Goal: Information Seeking & Learning: Find specific fact

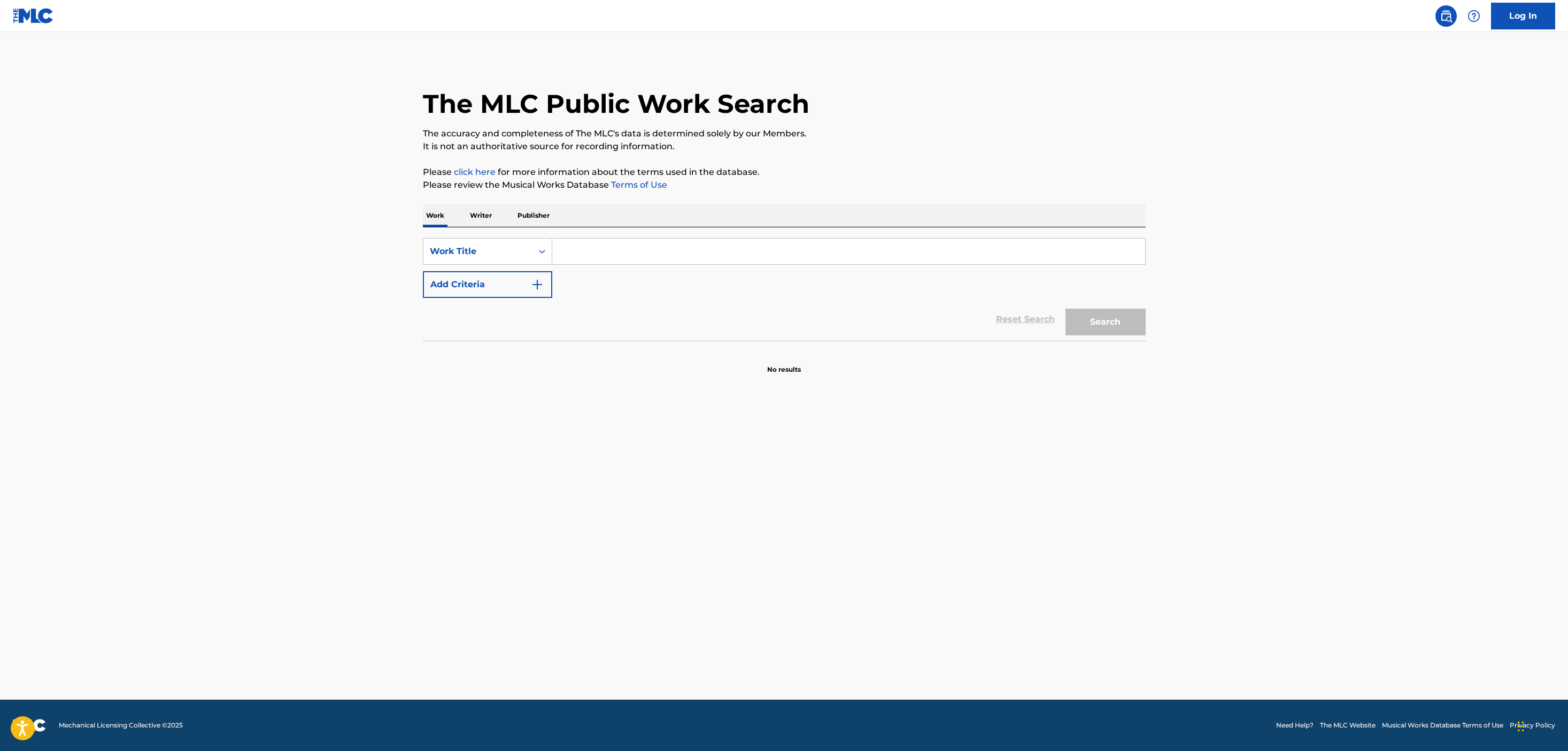
click at [529, 213] on p "Publisher" at bounding box center [534, 215] width 38 height 23
click at [618, 252] on input "Search Form" at bounding box center [849, 251] width 593 height 26
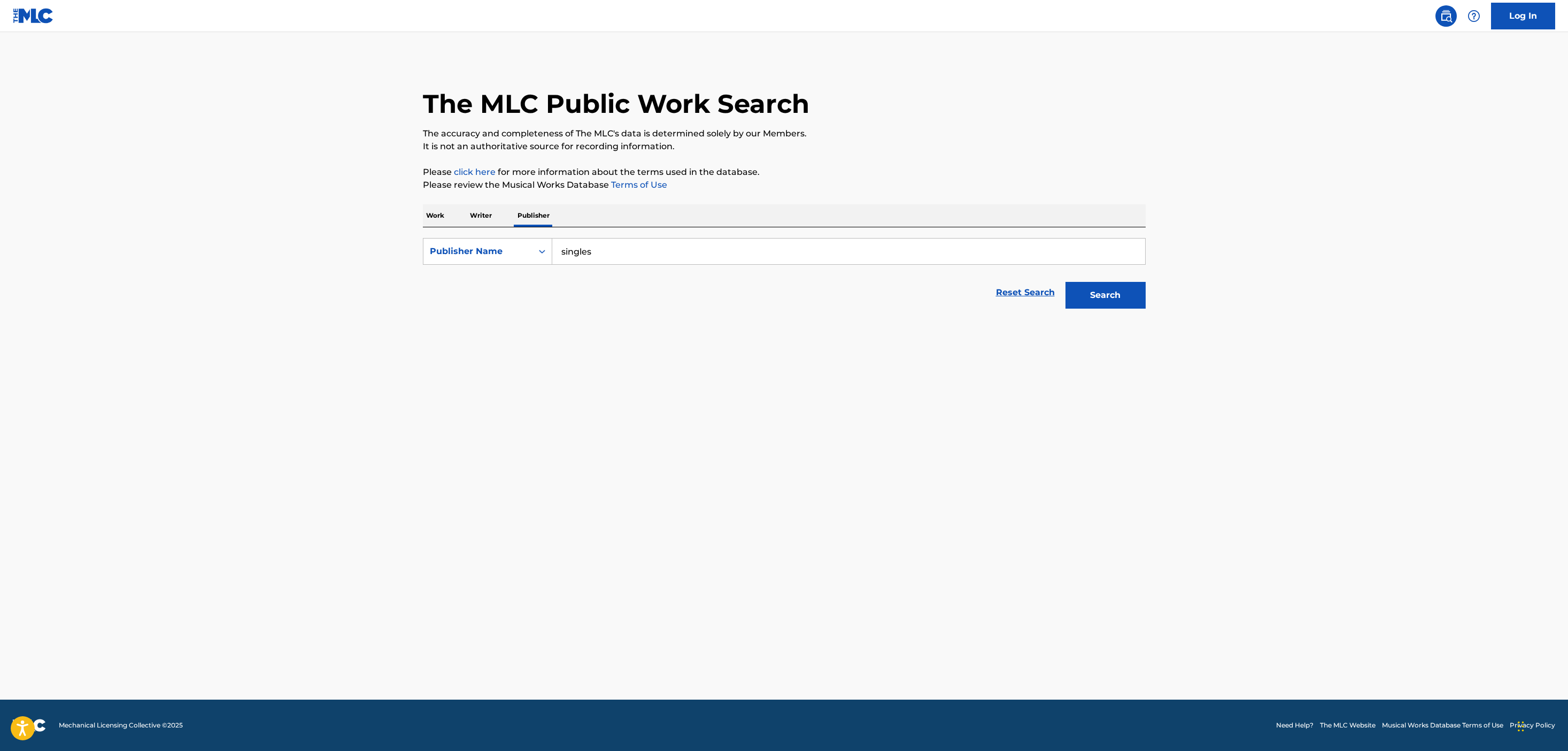
type input "singles"
click at [1065, 282] on button "Search" at bounding box center [1105, 295] width 80 height 27
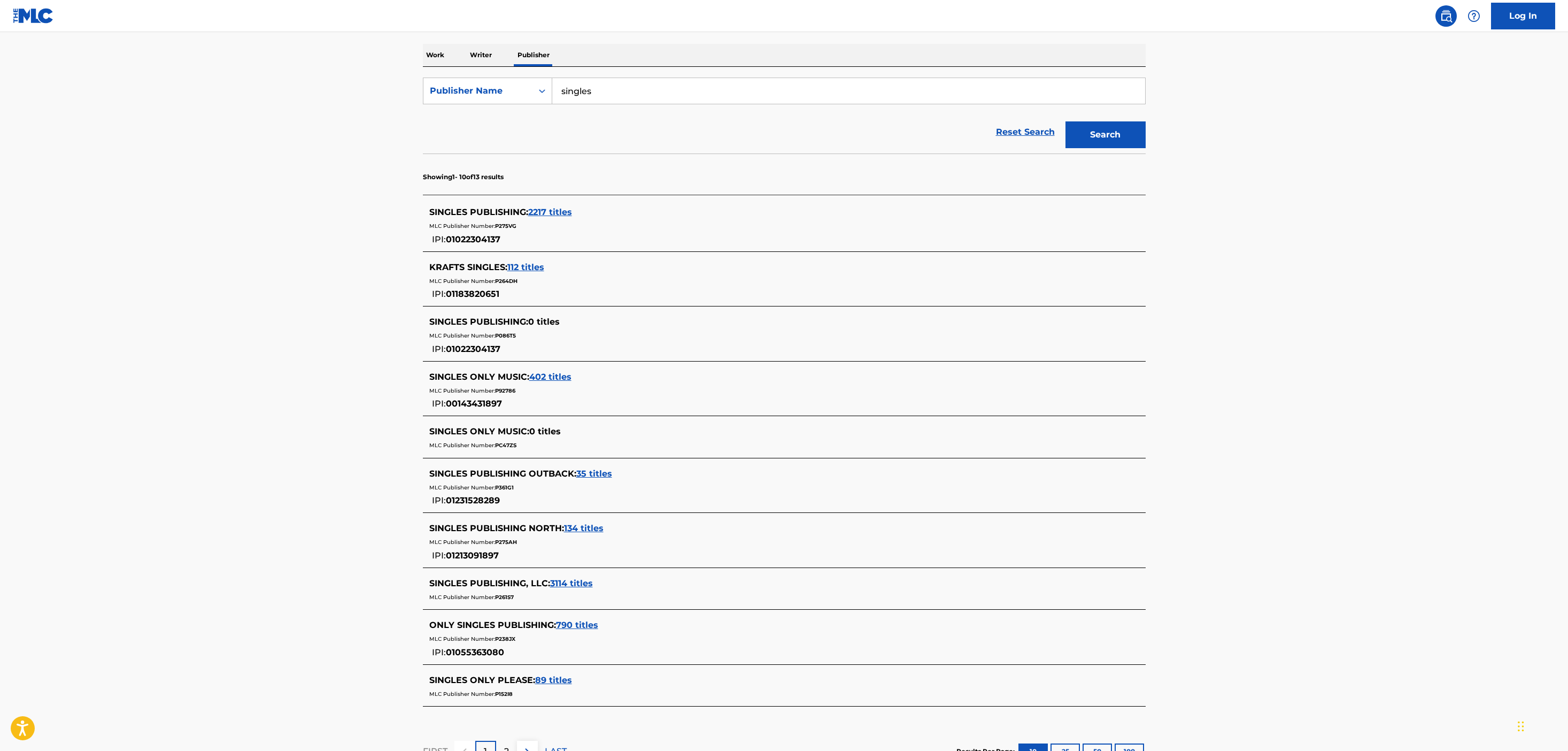
scroll to position [161, 0]
click at [588, 525] on span "134 titles" at bounding box center [583, 527] width 40 height 10
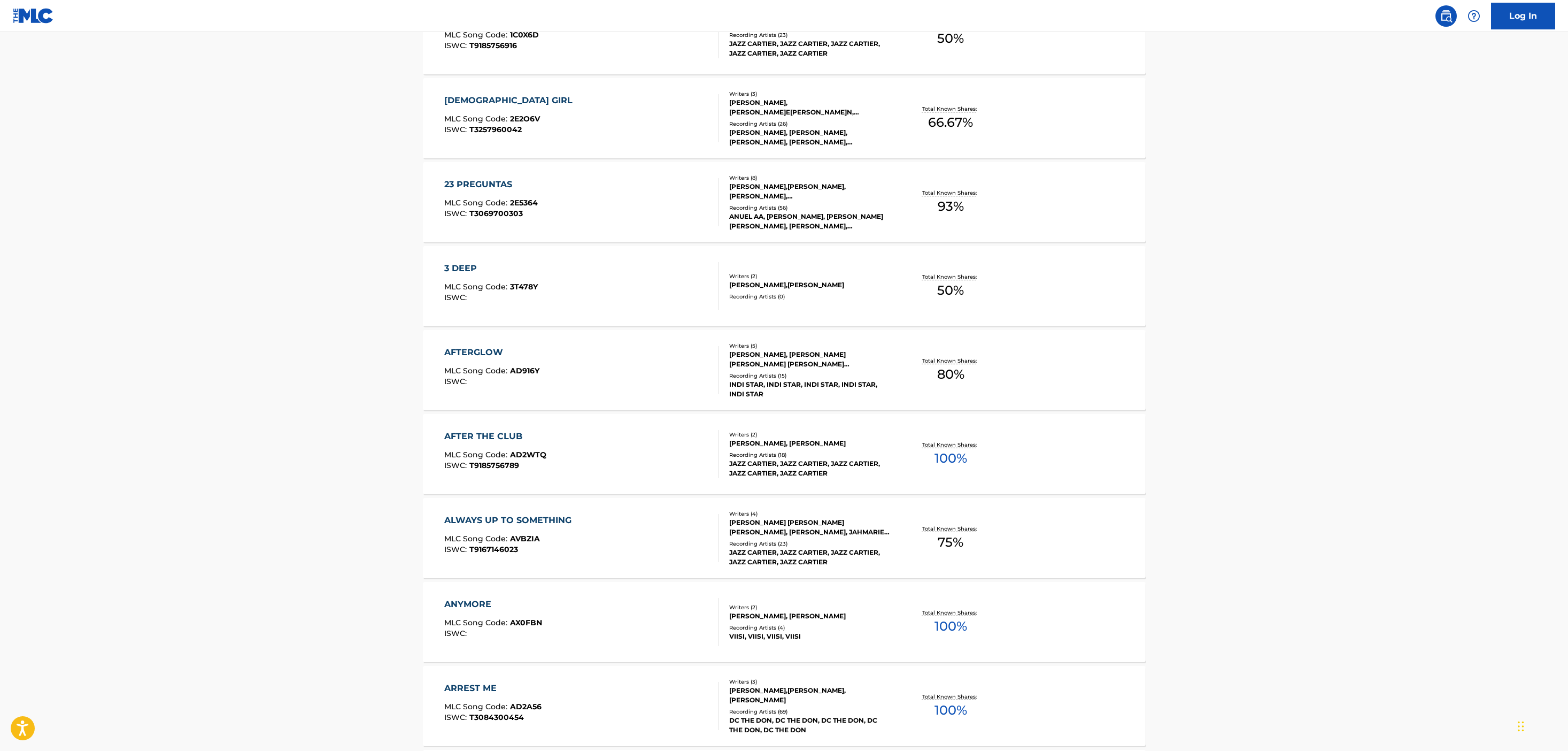
scroll to position [397, 0]
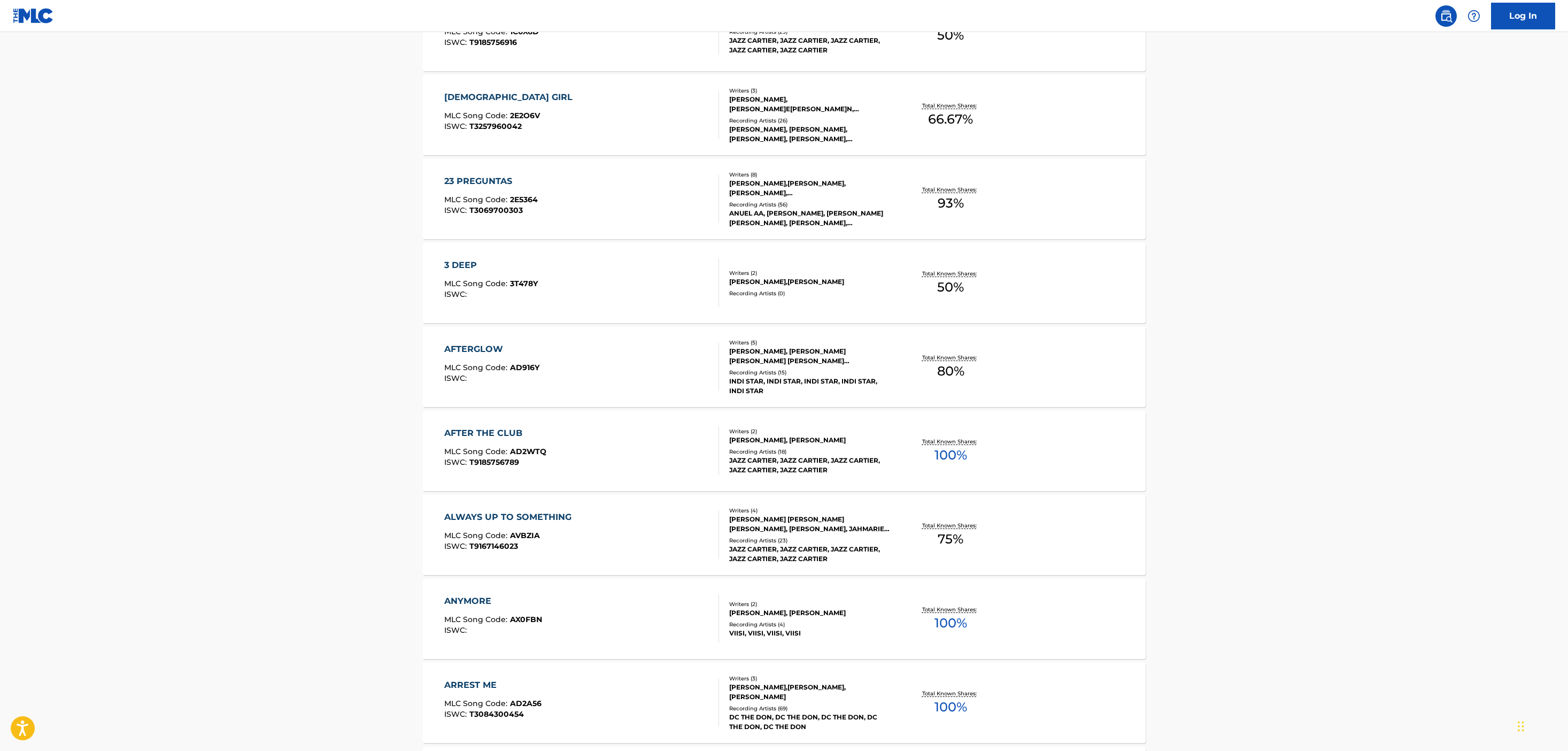
click at [657, 453] on div "AFTER THE CLUB MLC Song Code : AD2WTQ ISWC : T9185756789" at bounding box center [581, 450] width 275 height 48
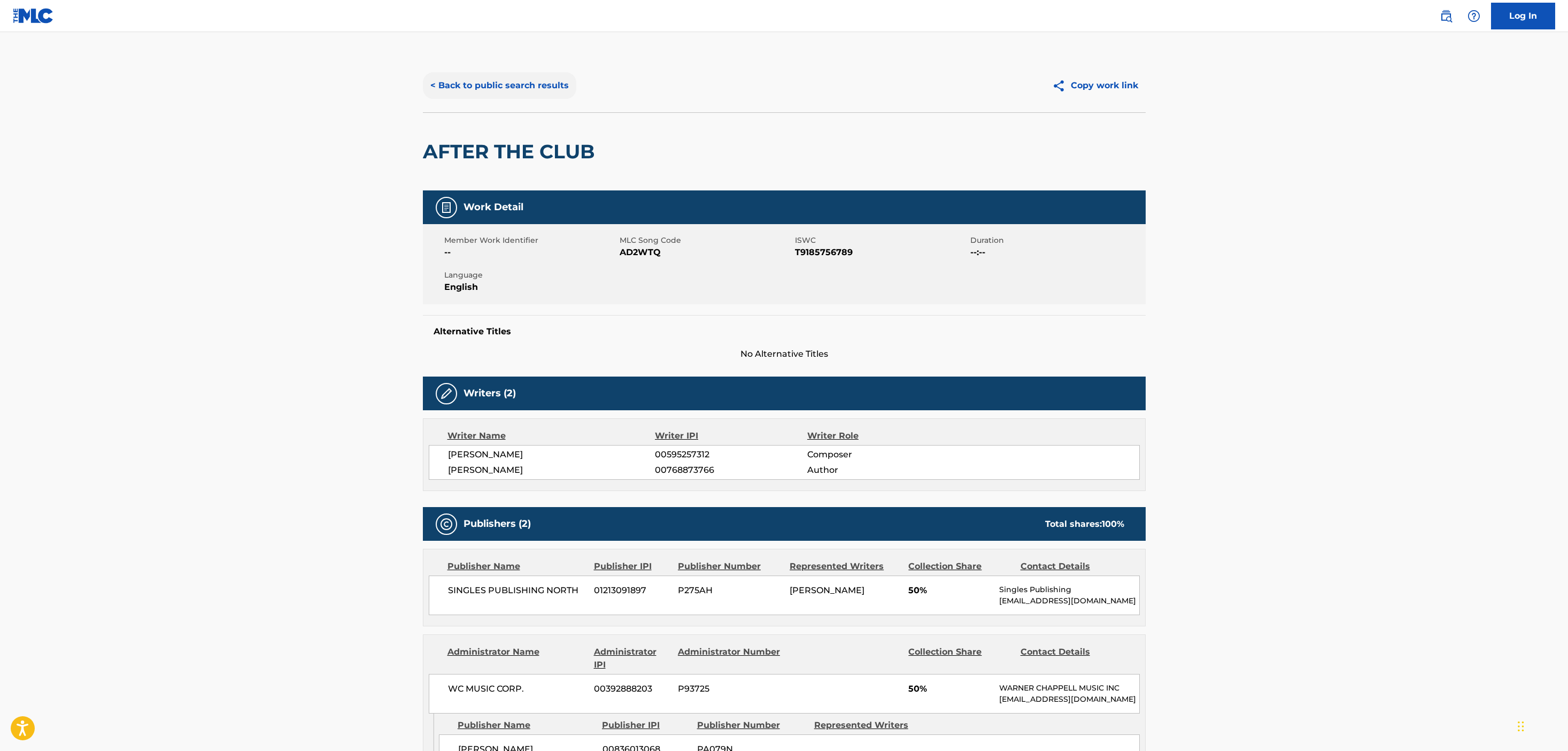
click at [486, 83] on button "< Back to public search results" at bounding box center [499, 85] width 154 height 27
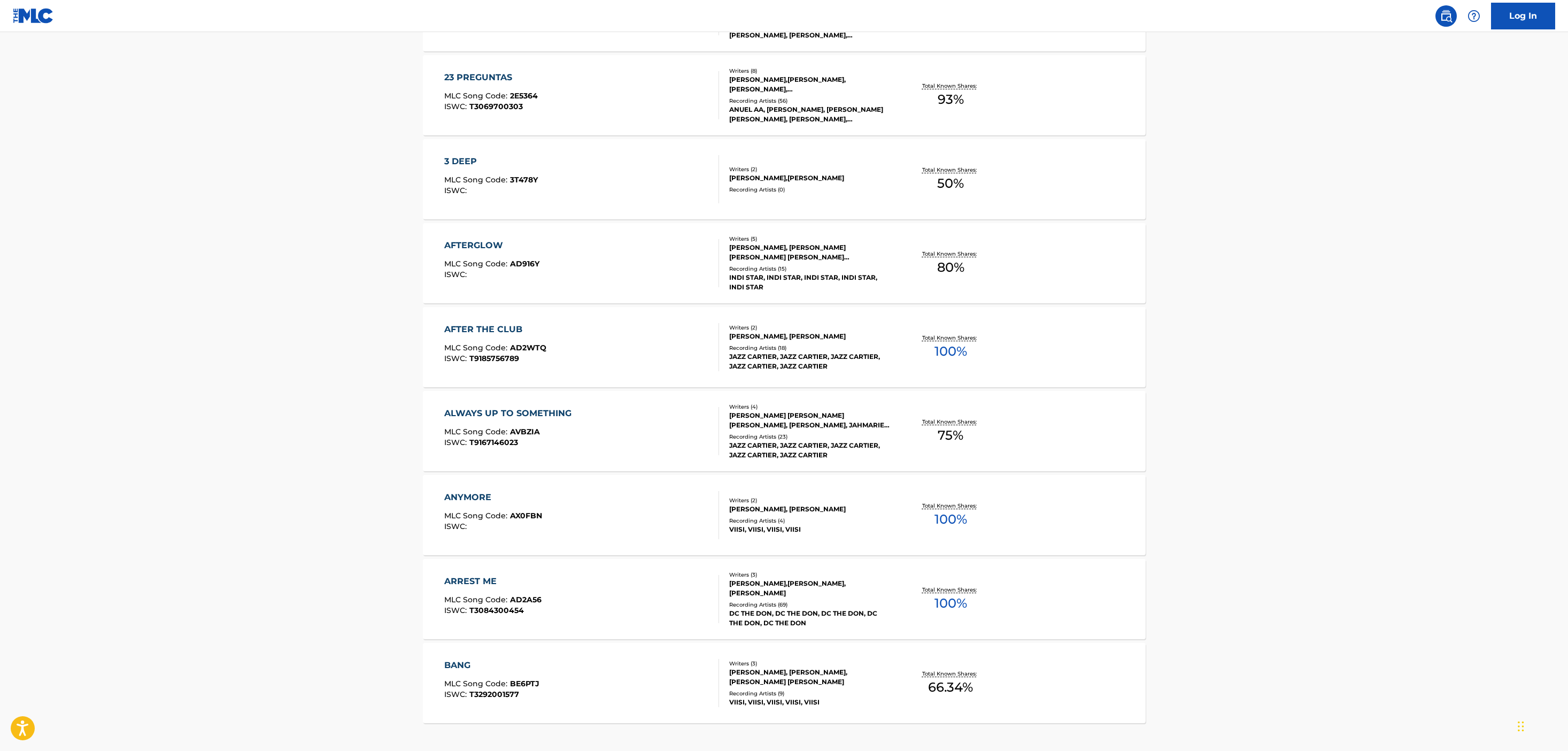
scroll to position [502, 0]
click at [605, 517] on div "ANYMORE MLC Song Code : AX0FBN ISWC :" at bounding box center [581, 513] width 275 height 48
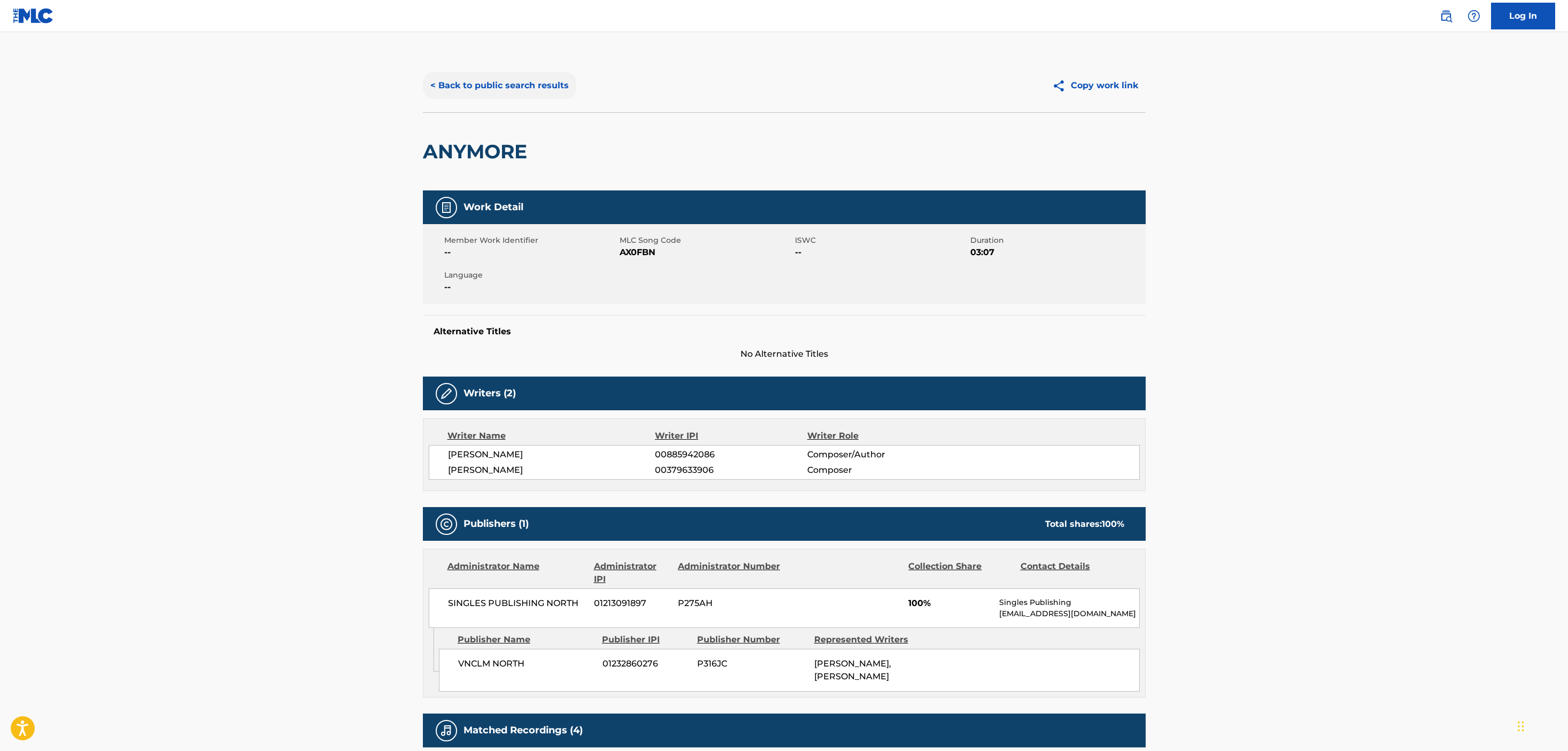
click at [507, 94] on button "< Back to public search results" at bounding box center [499, 85] width 154 height 27
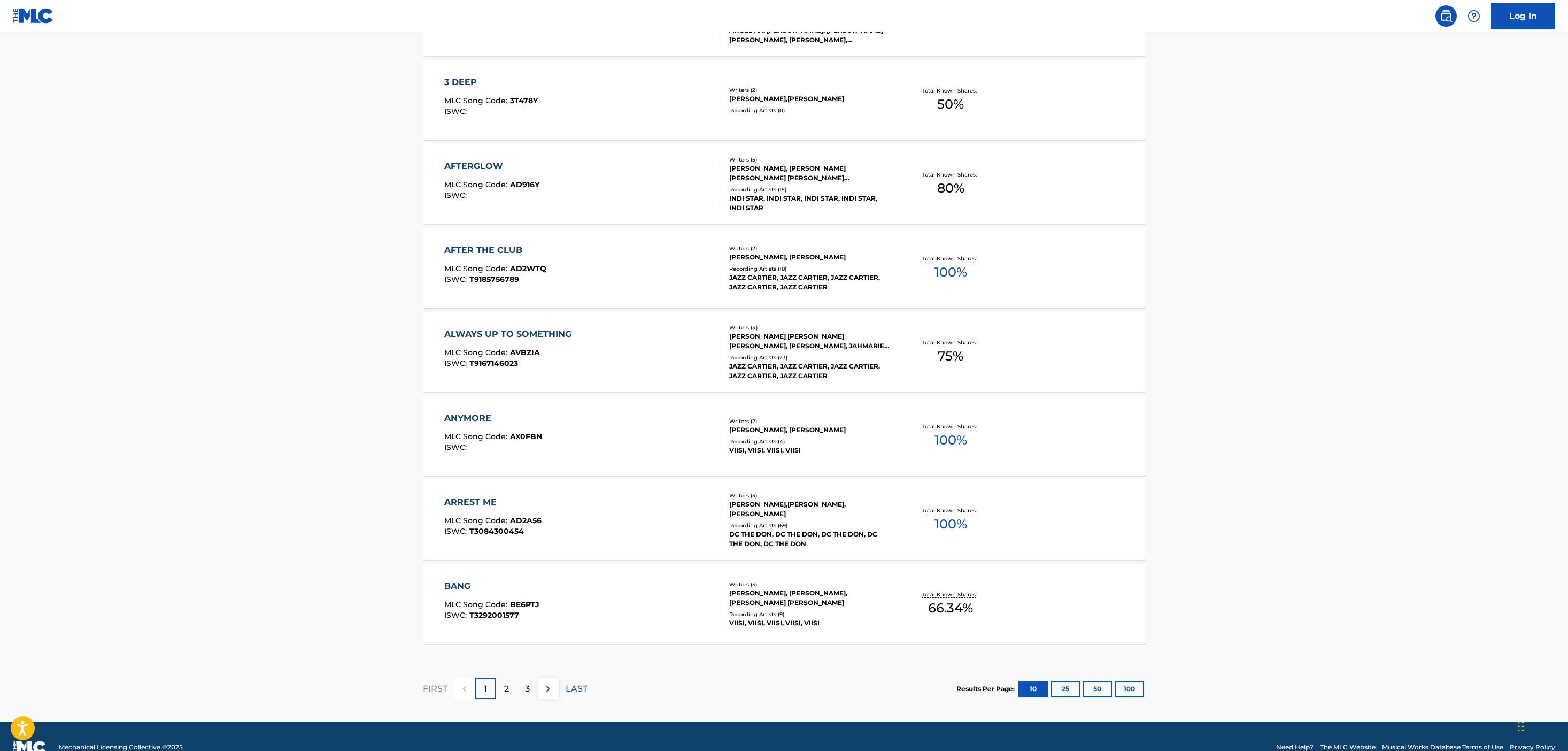
scroll to position [595, 0]
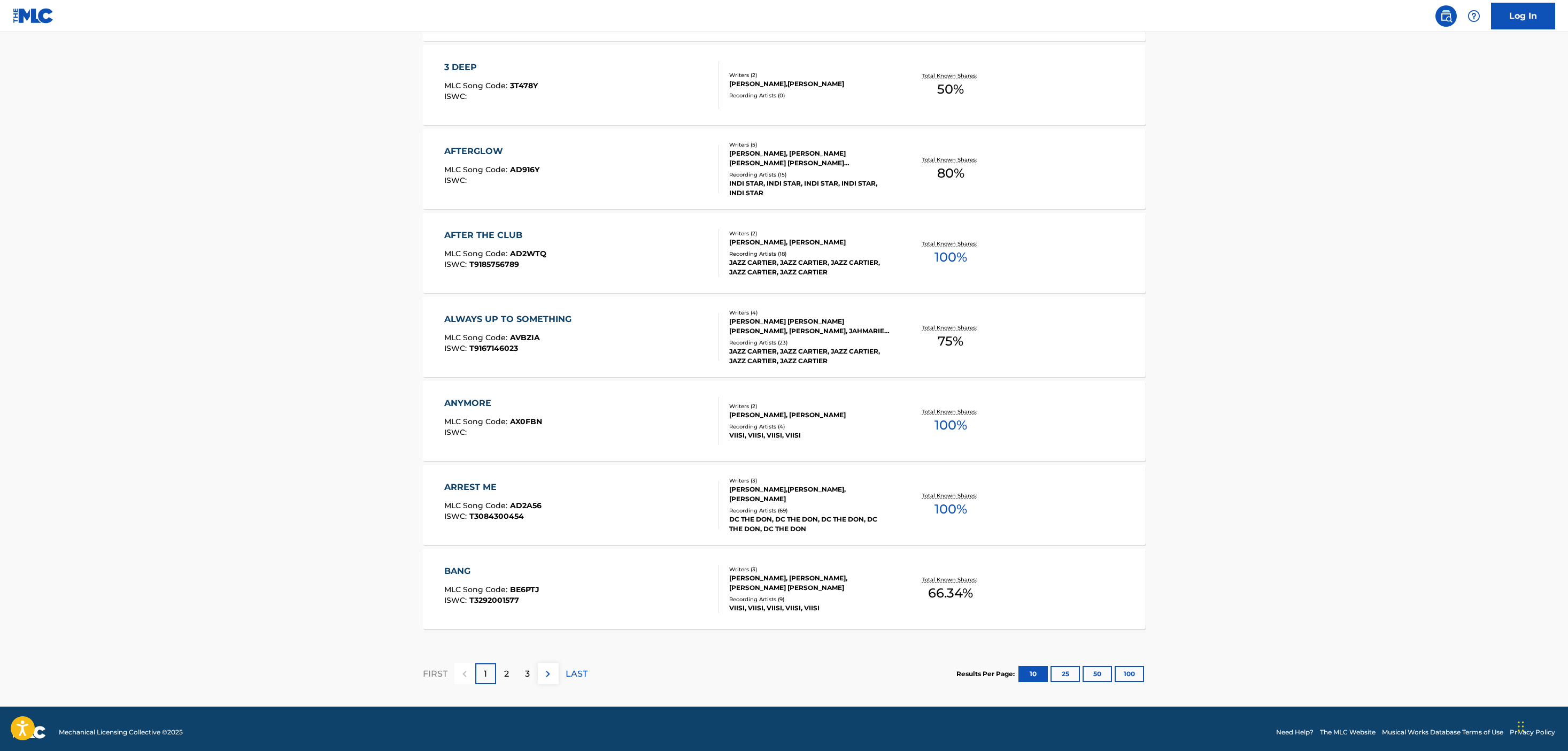
click at [666, 514] on div "ARREST ME MLC Song Code : AD2A56 ISWC : T3084300454" at bounding box center [581, 504] width 275 height 48
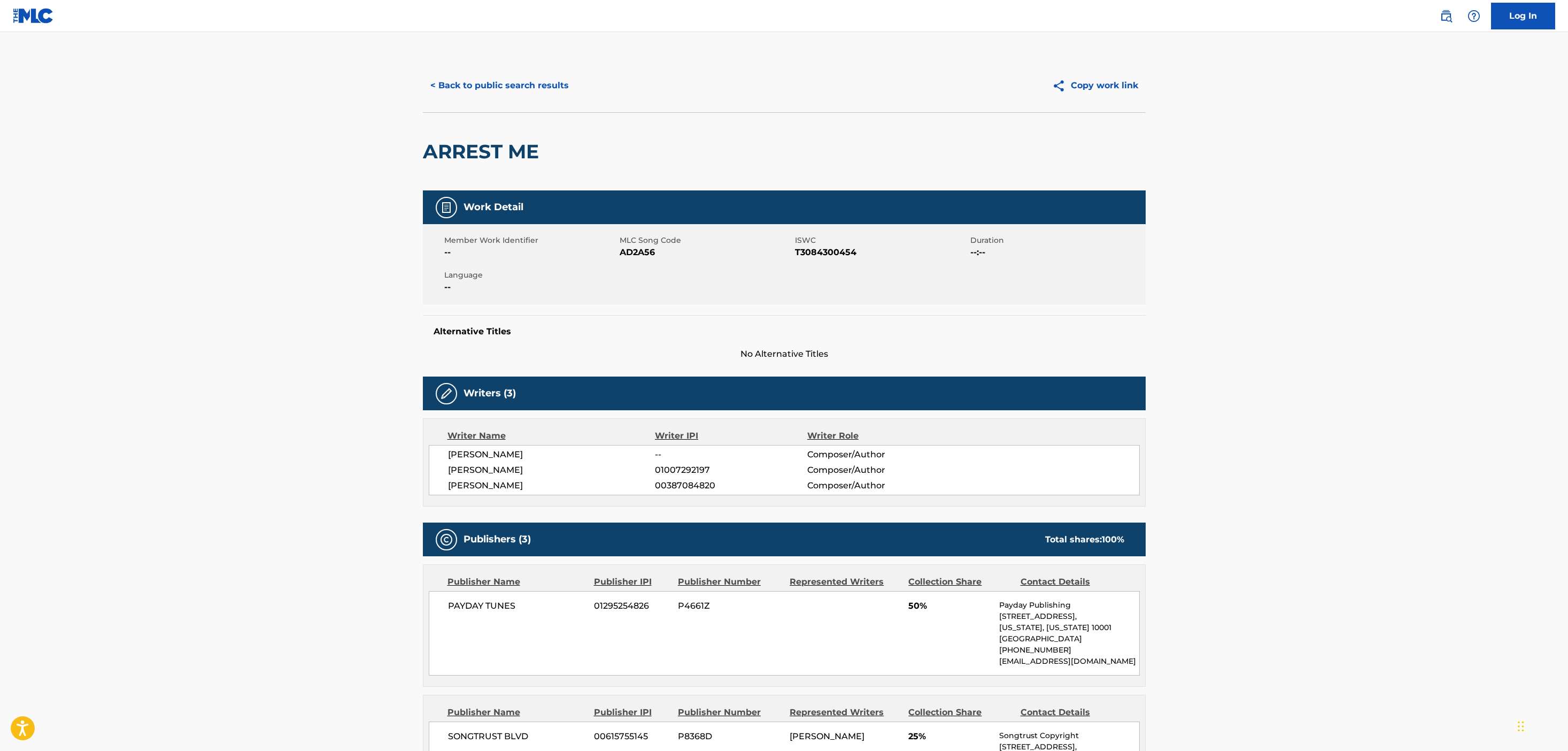
click at [532, 100] on div "< Back to public search results Copy work link" at bounding box center [784, 85] width 723 height 53
click at [534, 88] on button "< Back to public search results" at bounding box center [499, 85] width 154 height 27
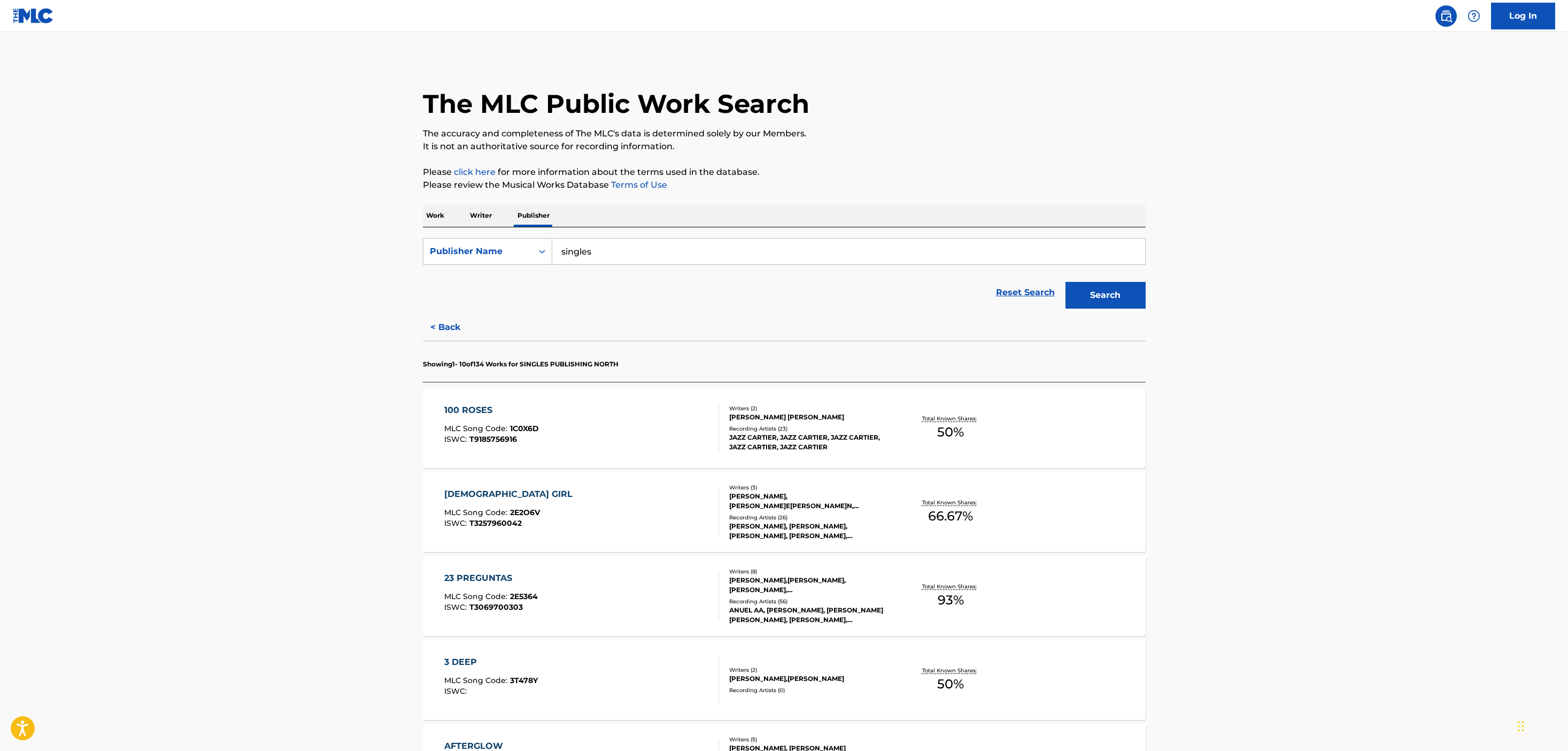
scroll to position [601, 0]
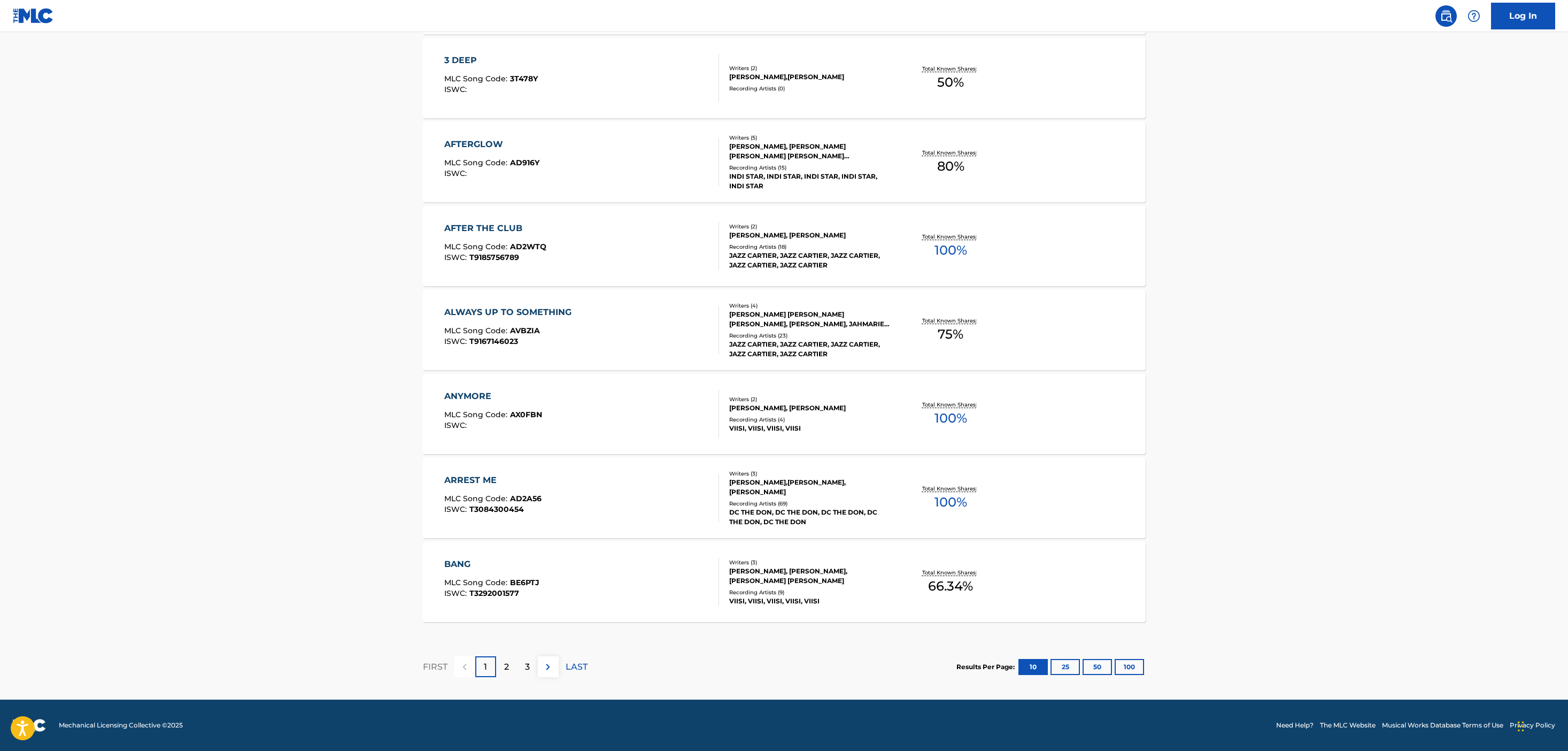
click at [1125, 656] on div "Results Per Page: 10 25 50 100" at bounding box center [1051, 667] width 189 height 51
click at [1125, 665] on button "100" at bounding box center [1129, 666] width 29 height 16
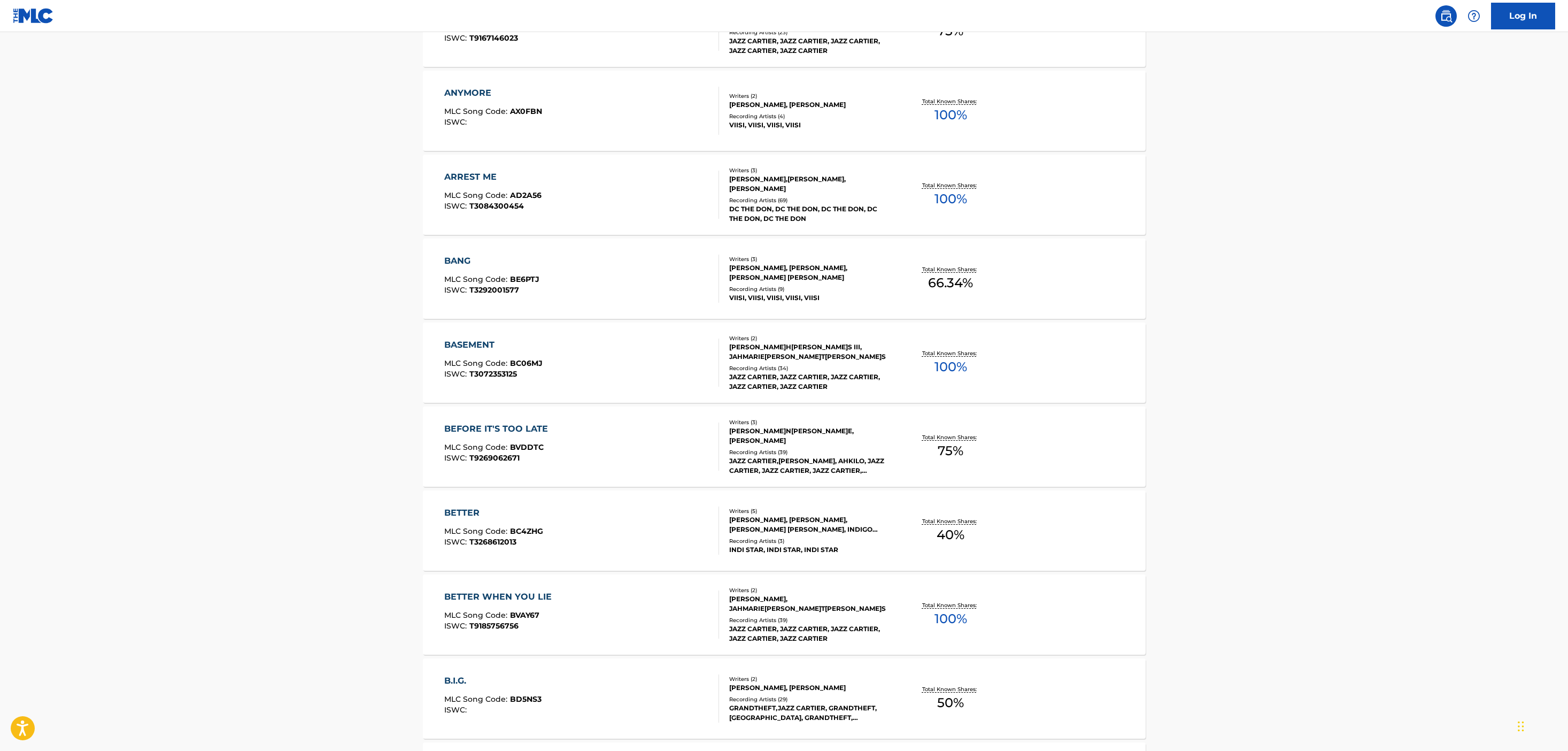
scroll to position [912, 0]
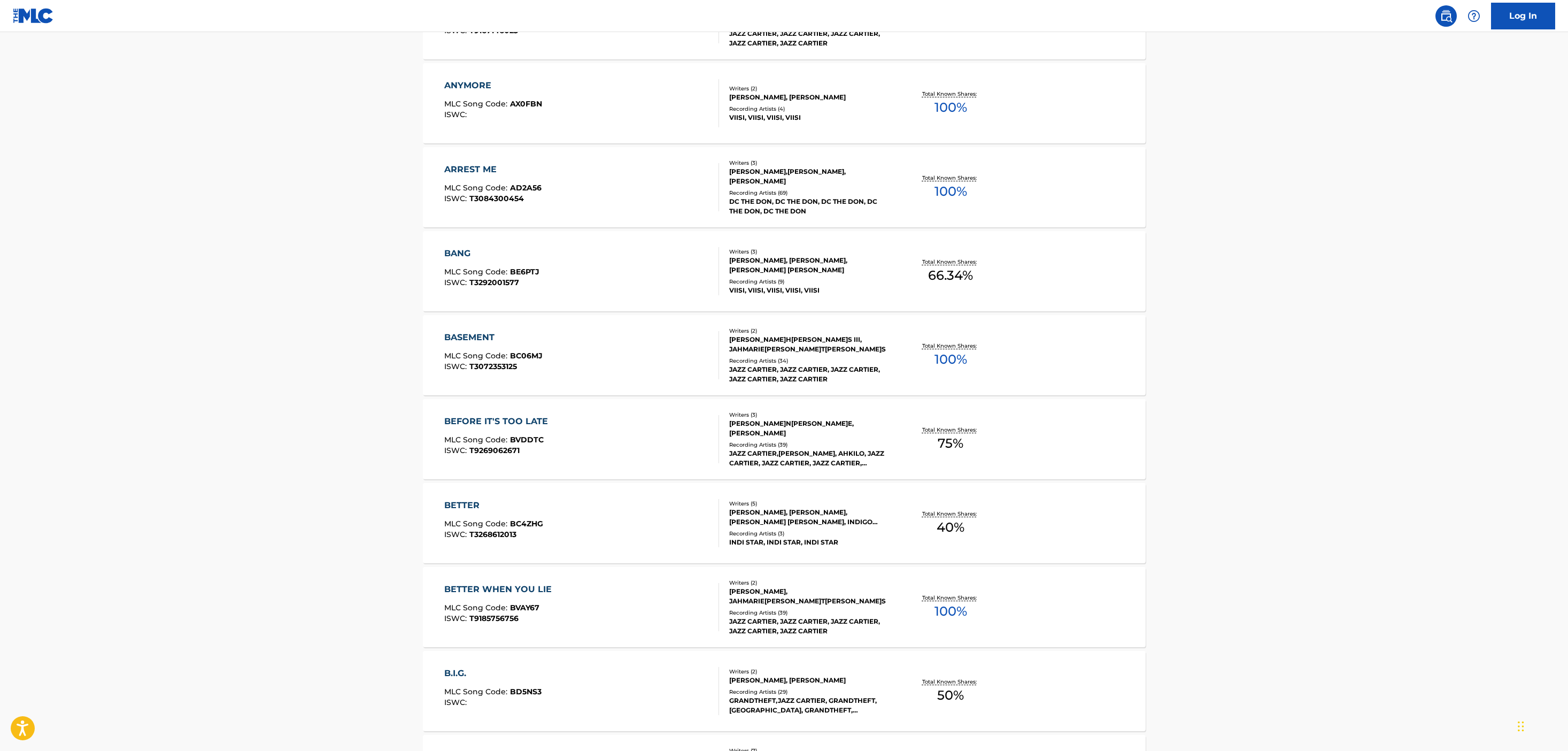
click at [1015, 369] on div "BASEMENT MLC Song Code : BC06MJ ISWC : T3072353125 Writers ( 2 ) ENOCH RICH HAR…" at bounding box center [784, 355] width 723 height 80
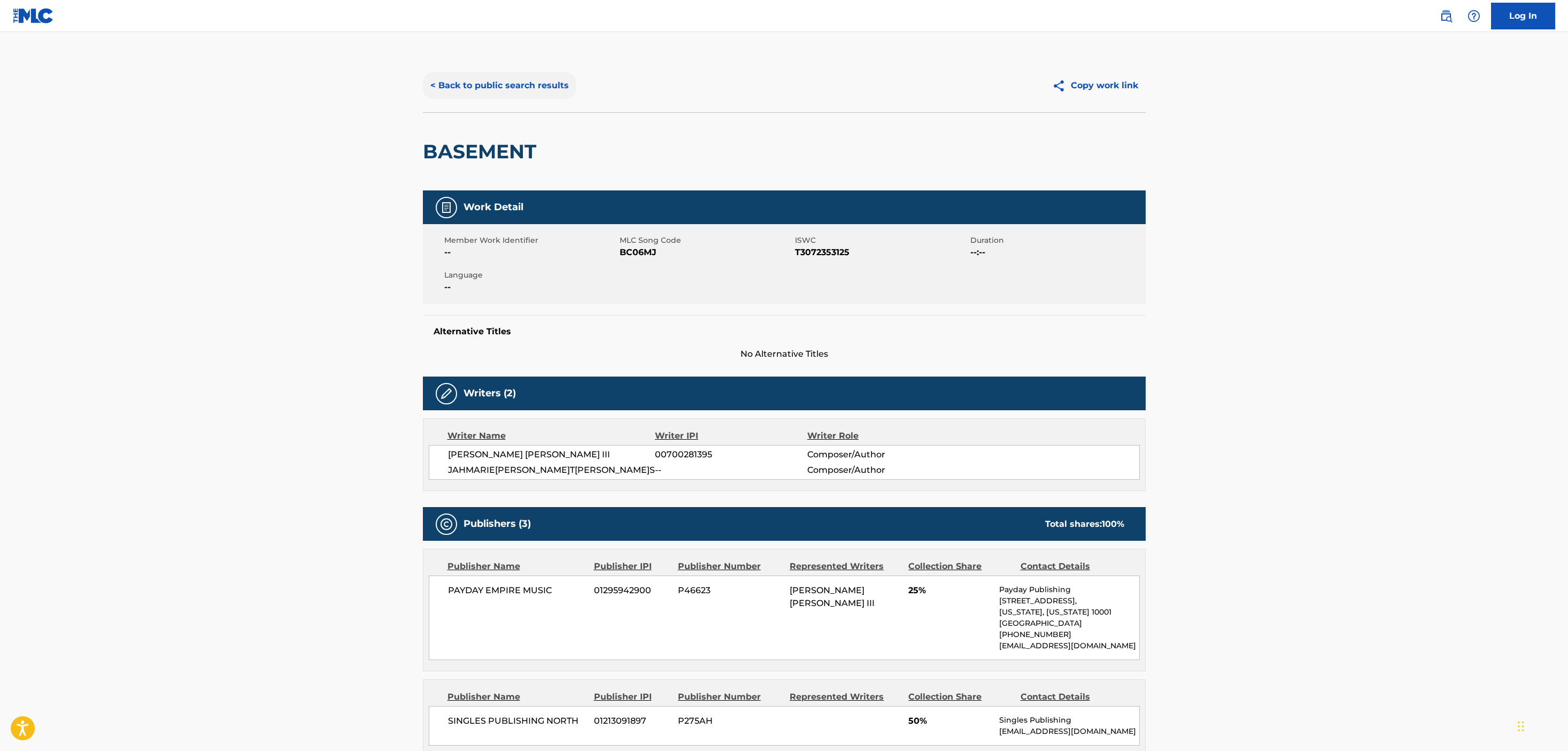
click at [505, 87] on button "< Back to public search results" at bounding box center [499, 85] width 154 height 27
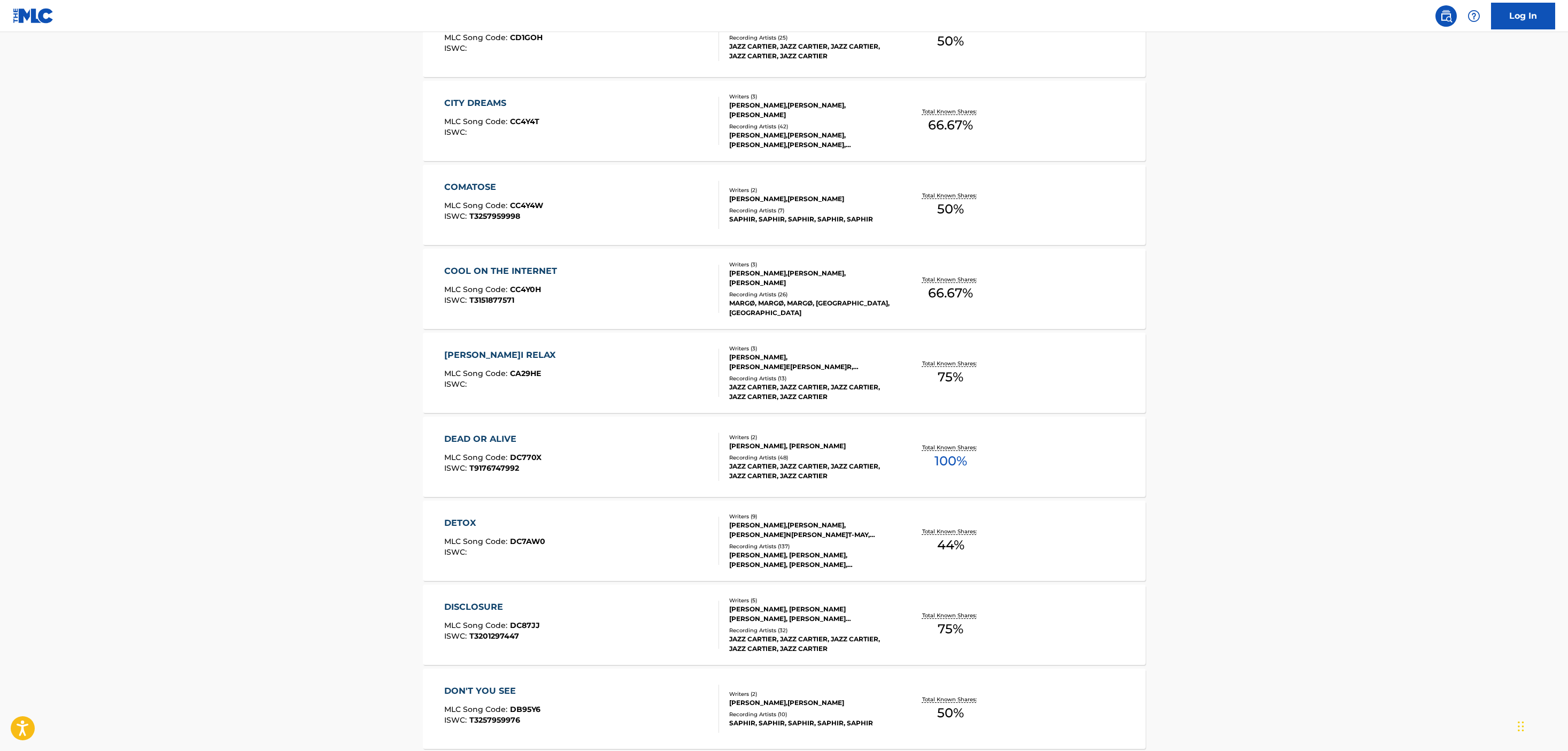
scroll to position [2006, 0]
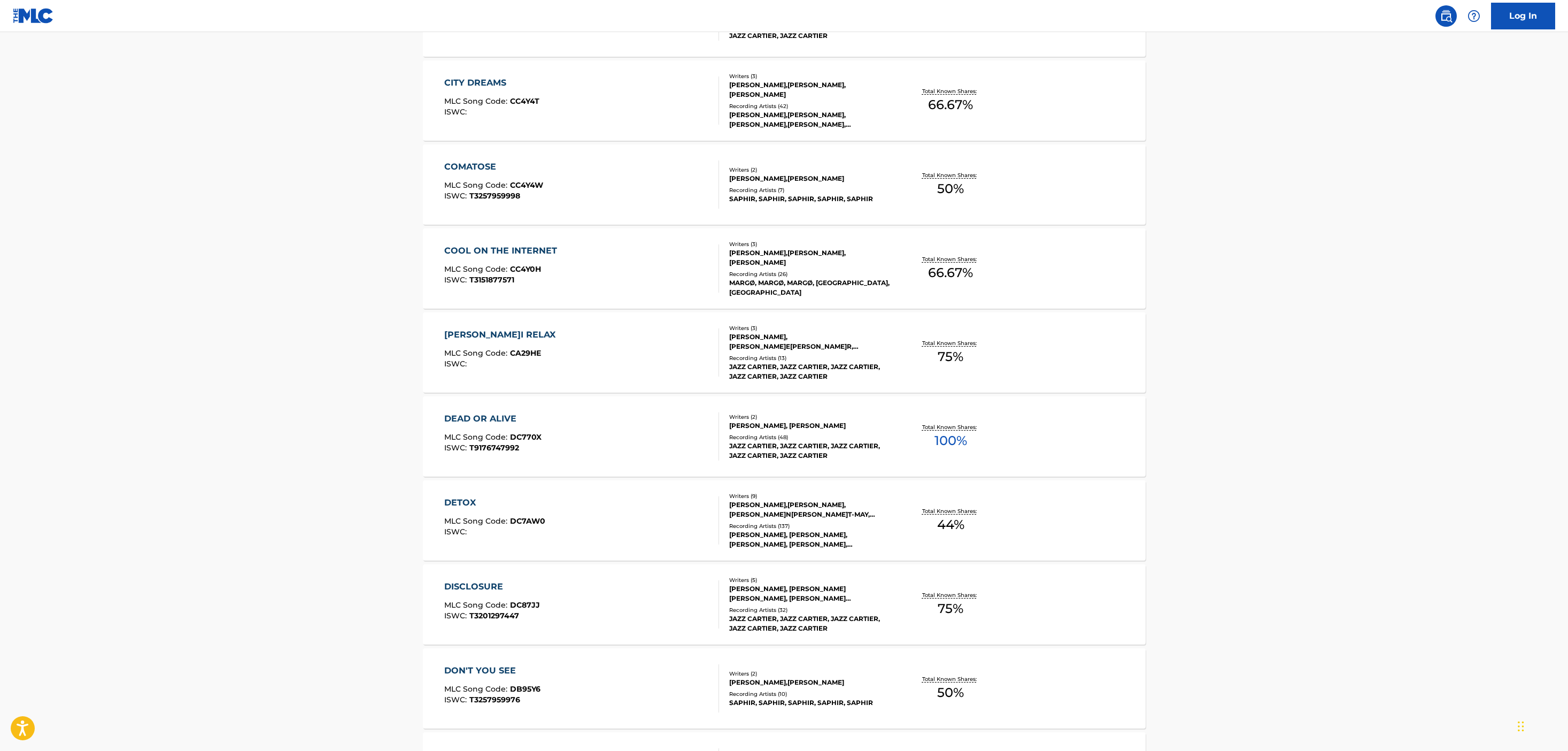
click at [668, 451] on div "DEAD OR ALIVE MLC Song Code : DC770X ISWC : T9176747992" at bounding box center [581, 436] width 275 height 48
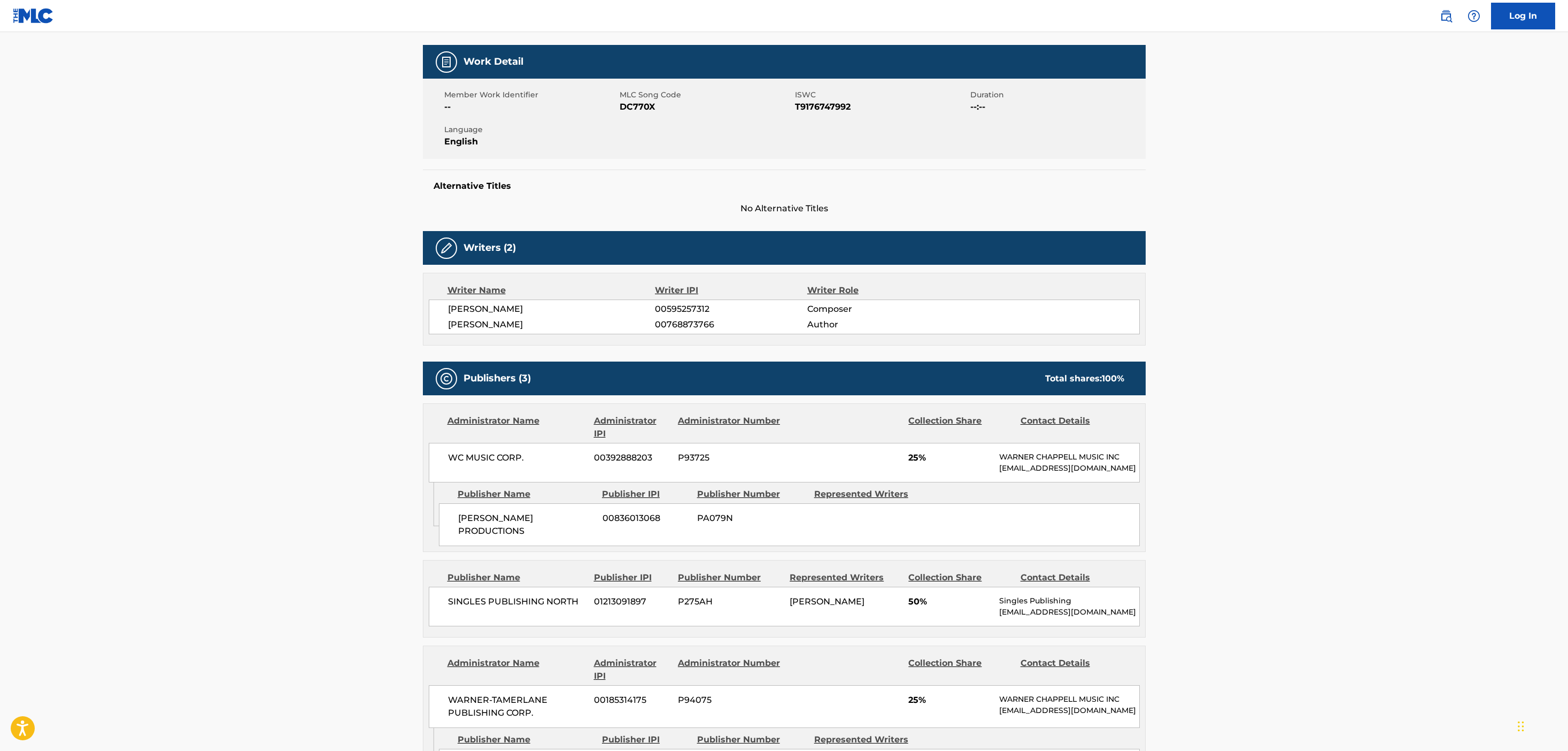
scroll to position [27, 0]
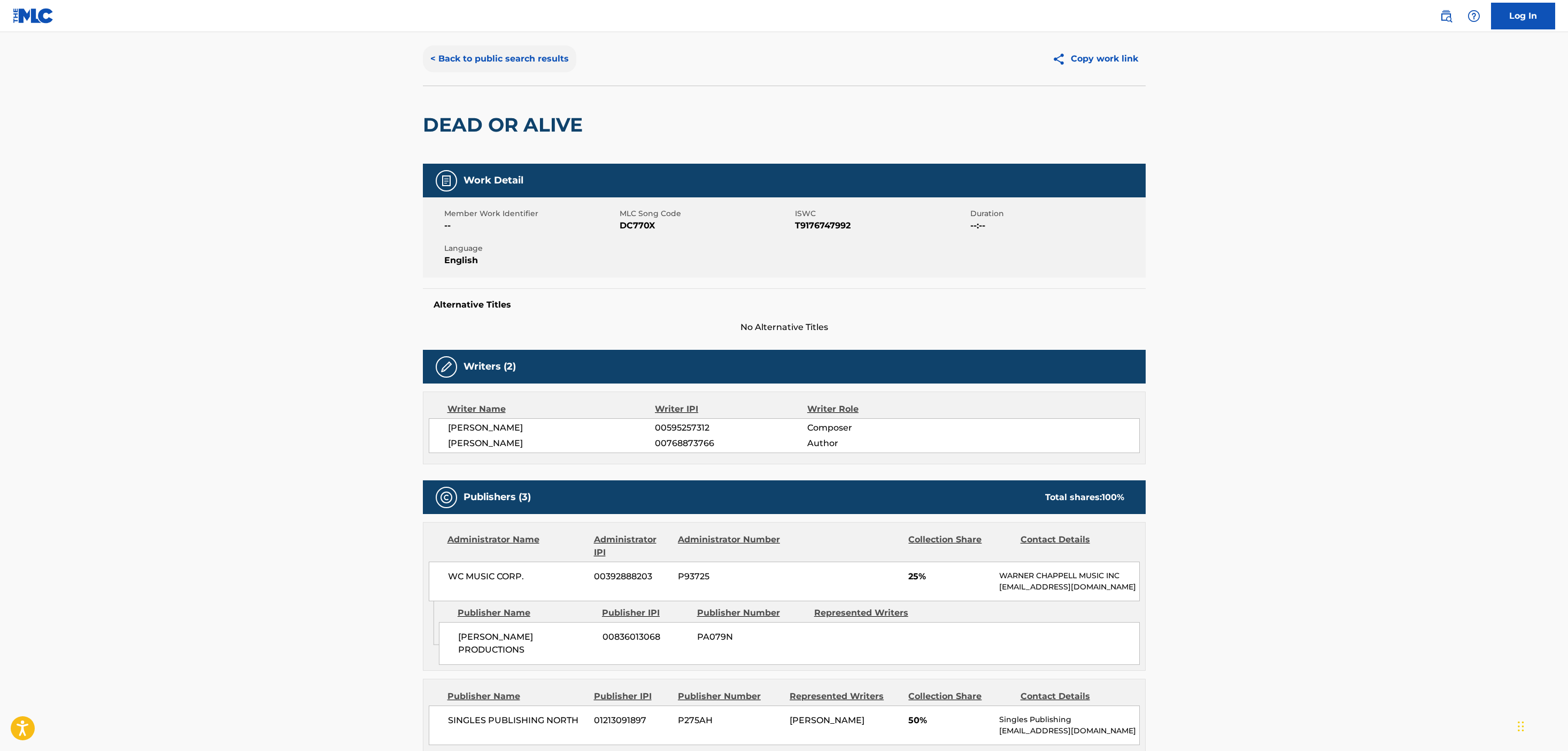
click at [517, 61] on button "< Back to public search results" at bounding box center [499, 59] width 154 height 27
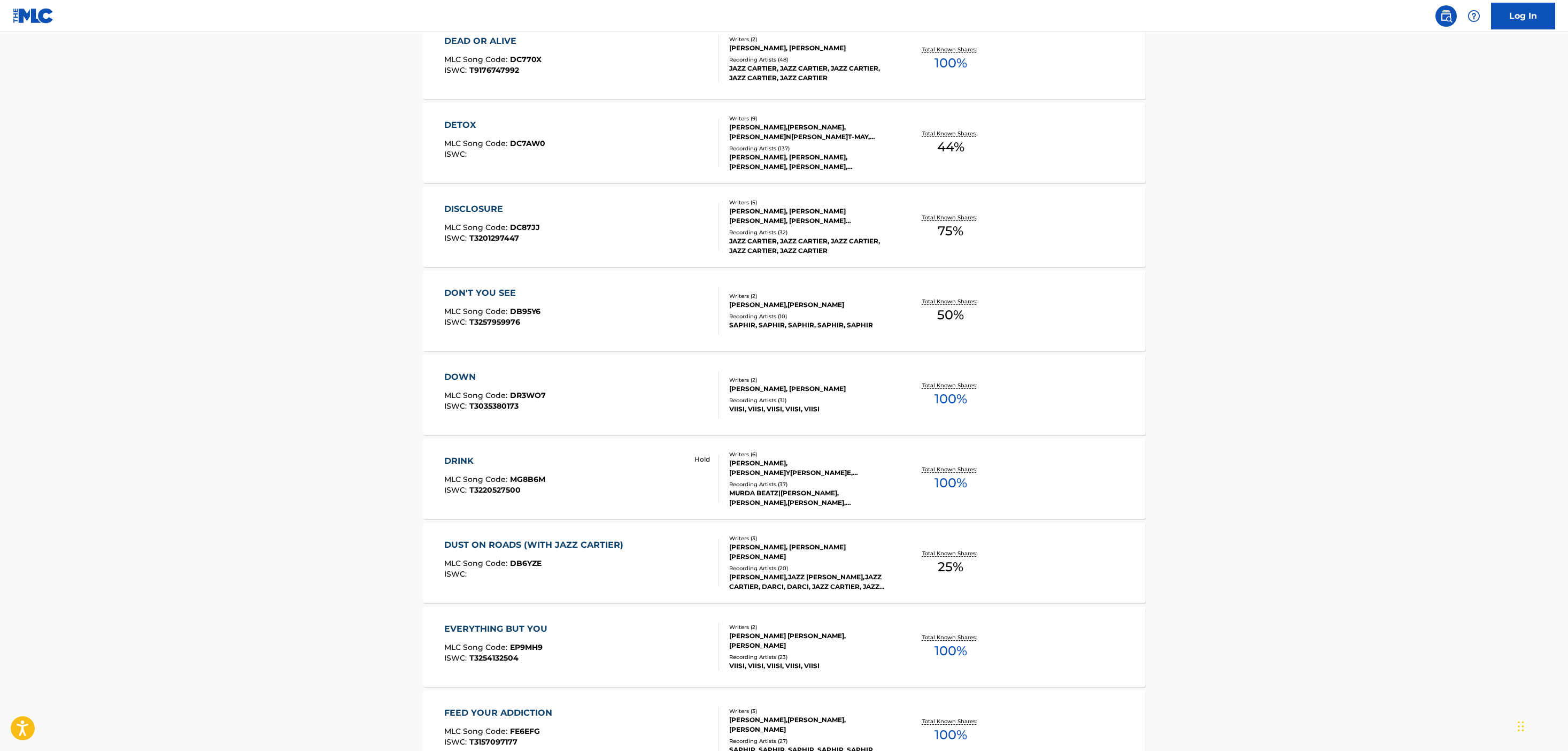
scroll to position [2391, 0]
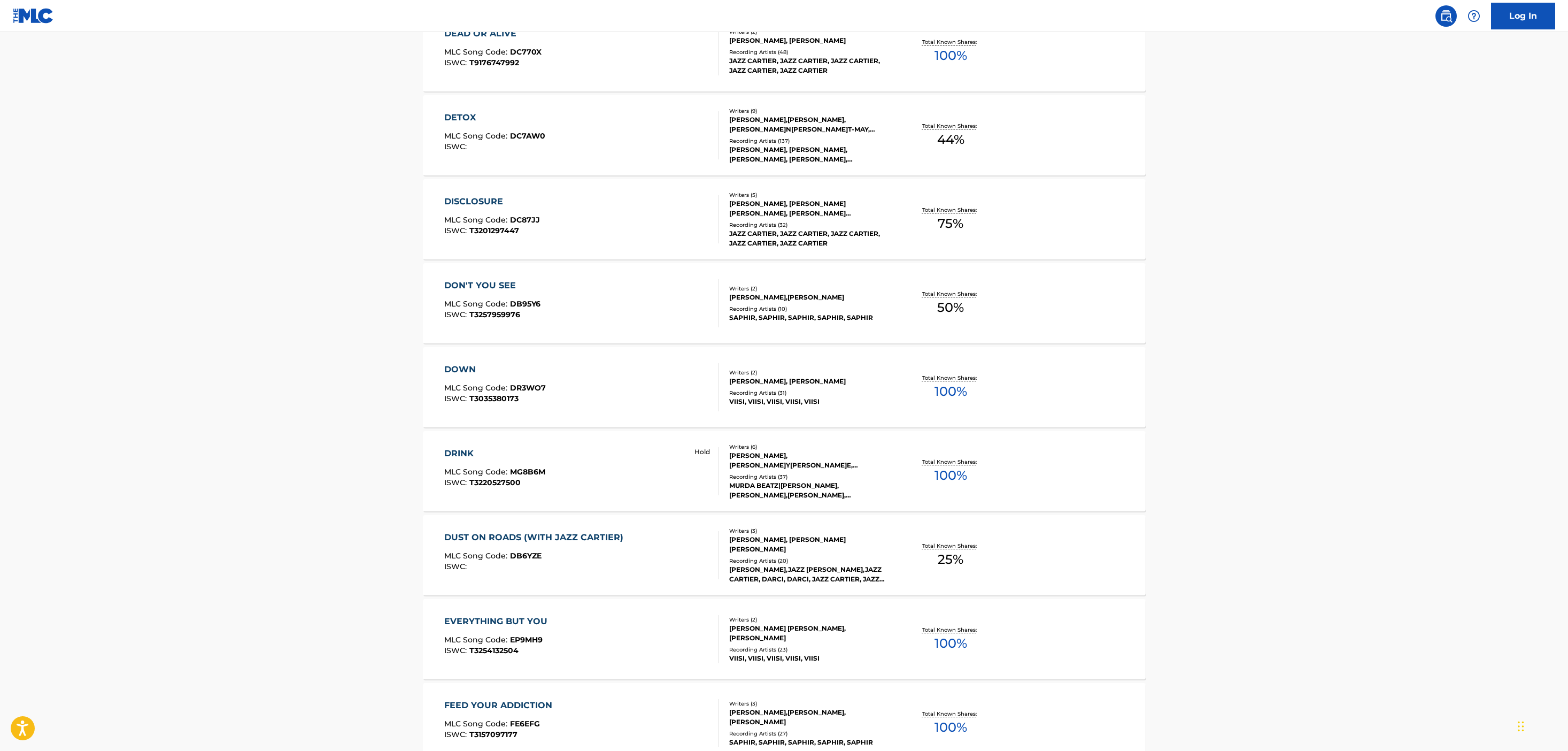
click at [693, 397] on div "DOWN MLC Song Code : DR3WO7 ISWC : T3035380173" at bounding box center [581, 387] width 275 height 48
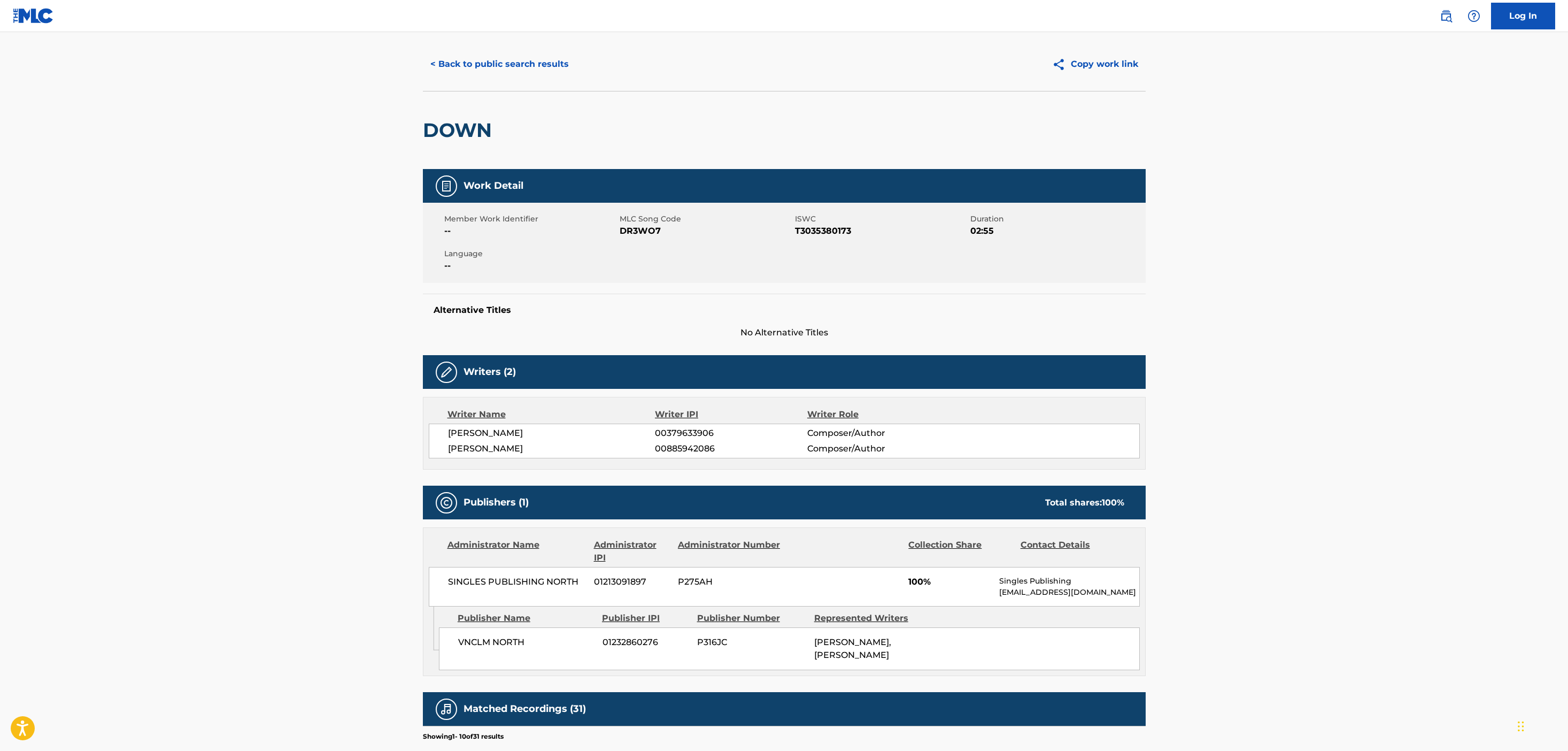
scroll to position [21, 0]
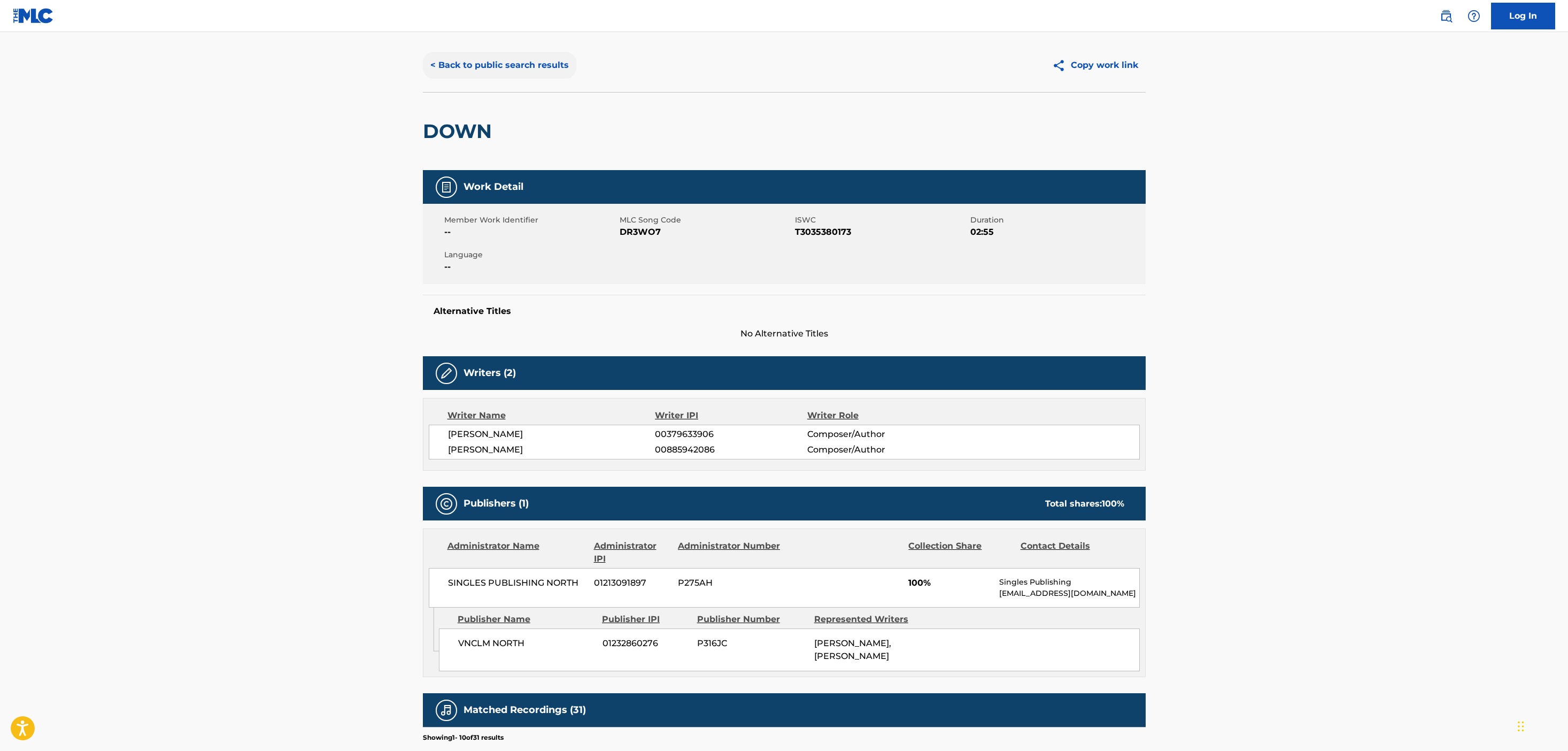
click at [497, 64] on button "< Back to public search results" at bounding box center [499, 65] width 154 height 27
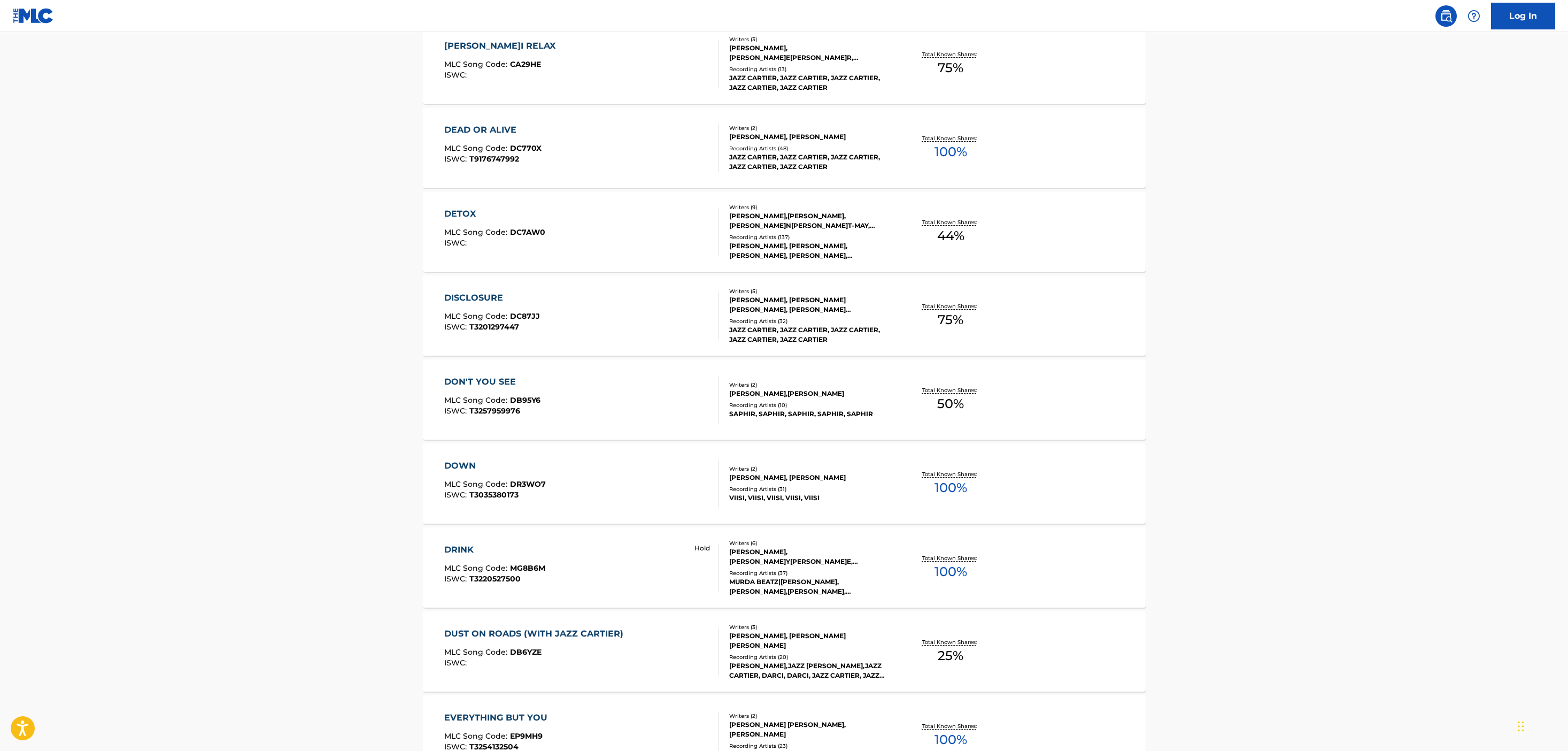
scroll to position [2316, 0]
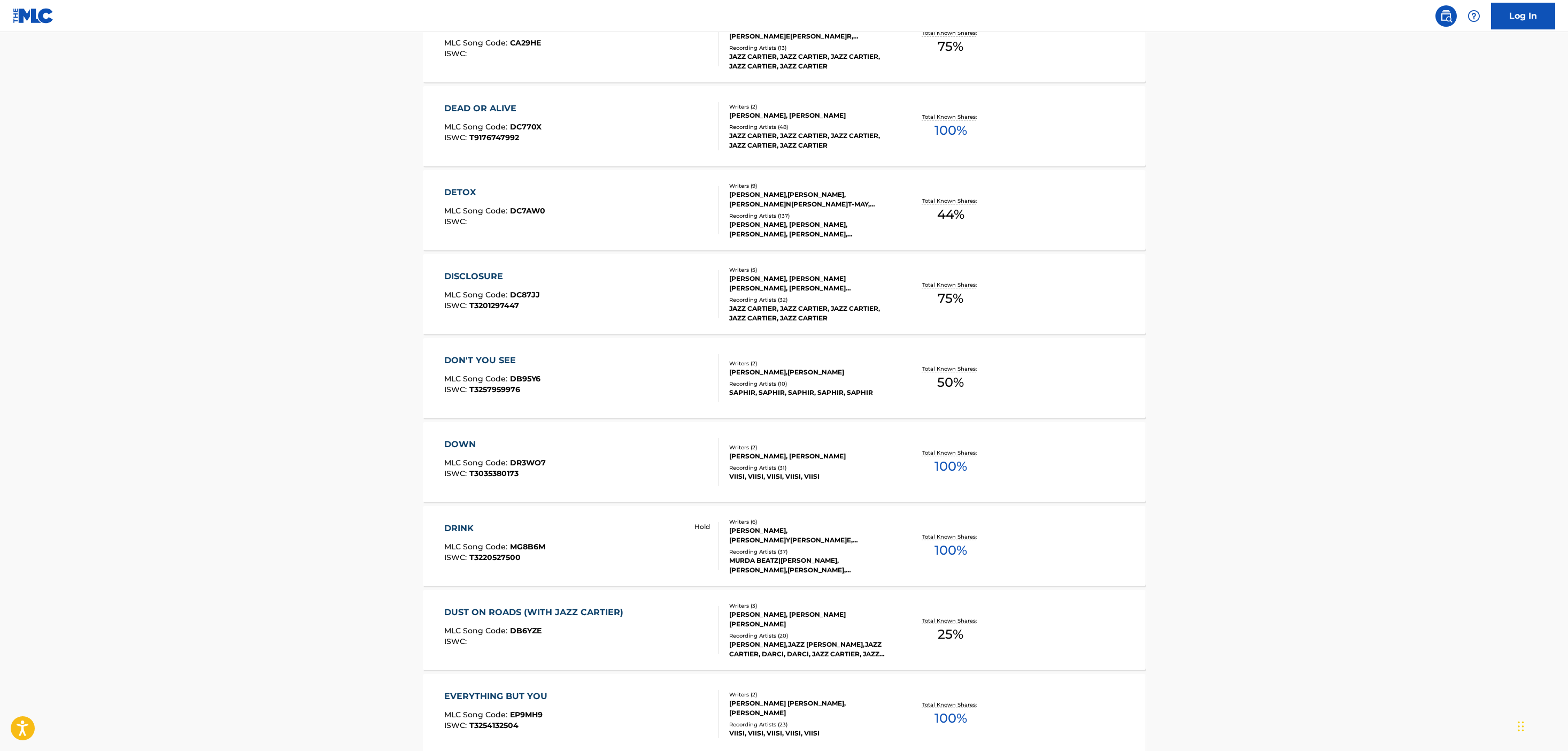
click at [614, 562] on div "DRINK MLC Song Code : MG8B6M ISWC : T3220527500 Hold" at bounding box center [581, 546] width 275 height 48
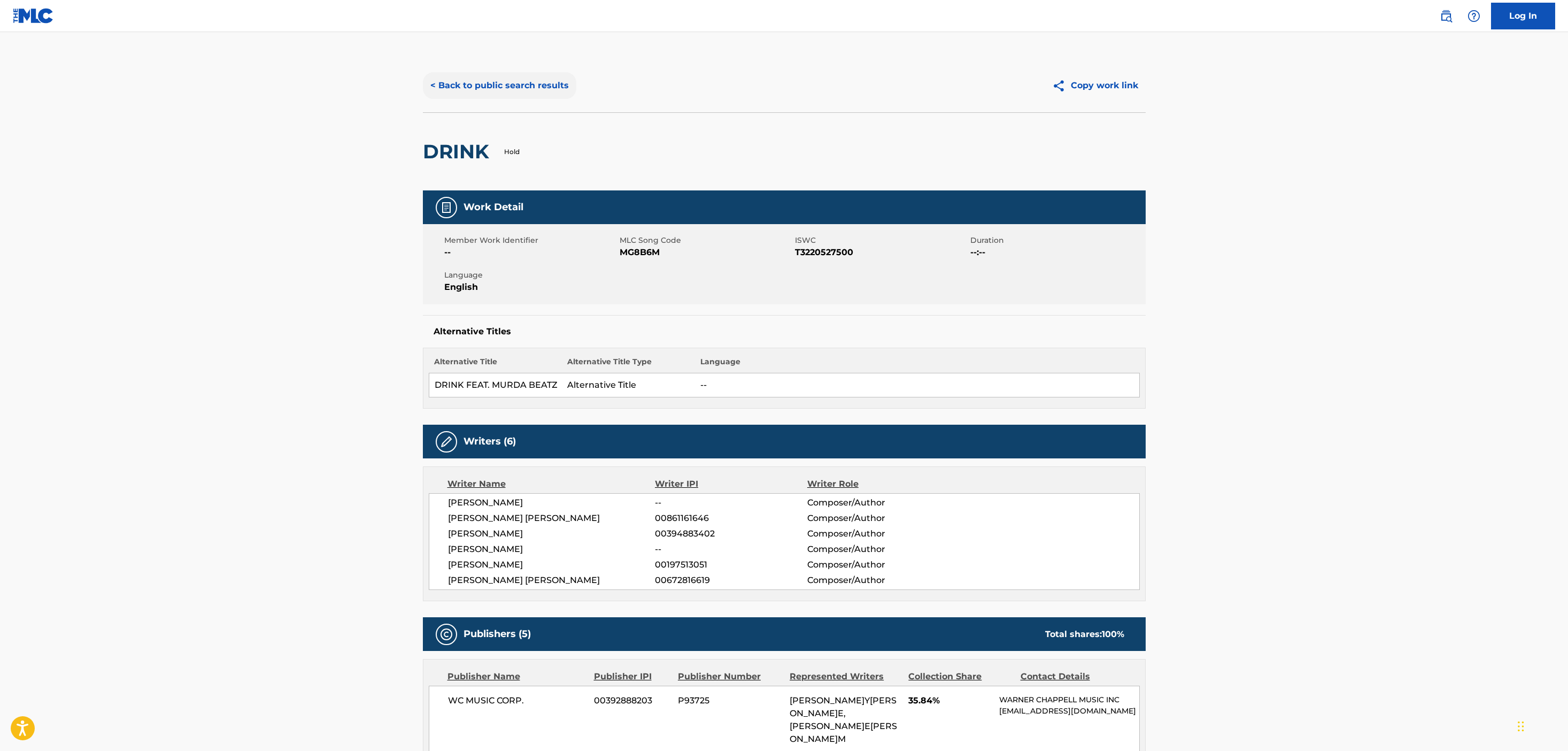
click at [534, 86] on button "< Back to public search results" at bounding box center [499, 85] width 154 height 27
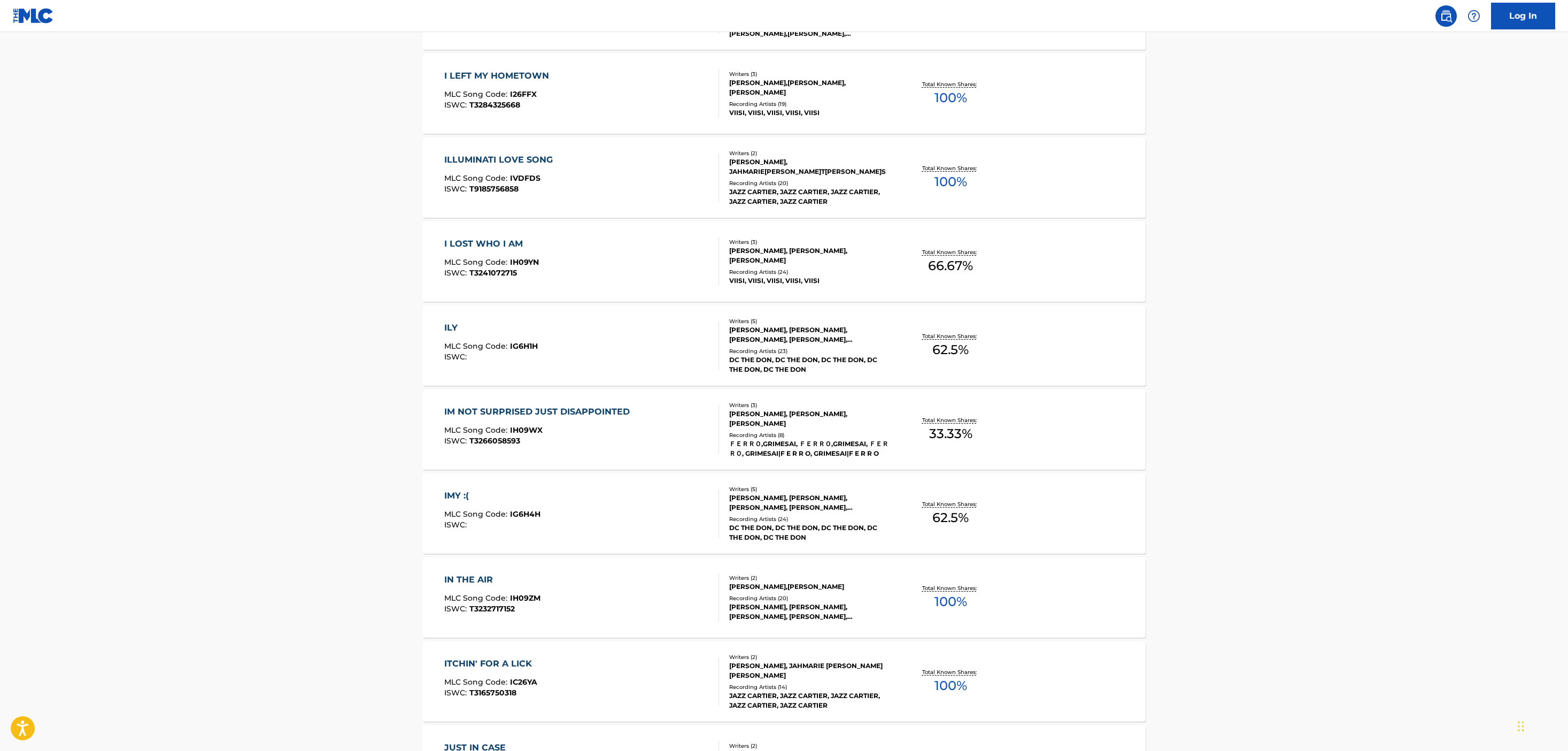
scroll to position [4617, 0]
click at [678, 605] on div "IN THE AIR MLC Song Code : IH09ZM ISWC : T3232717152" at bounding box center [581, 595] width 275 height 48
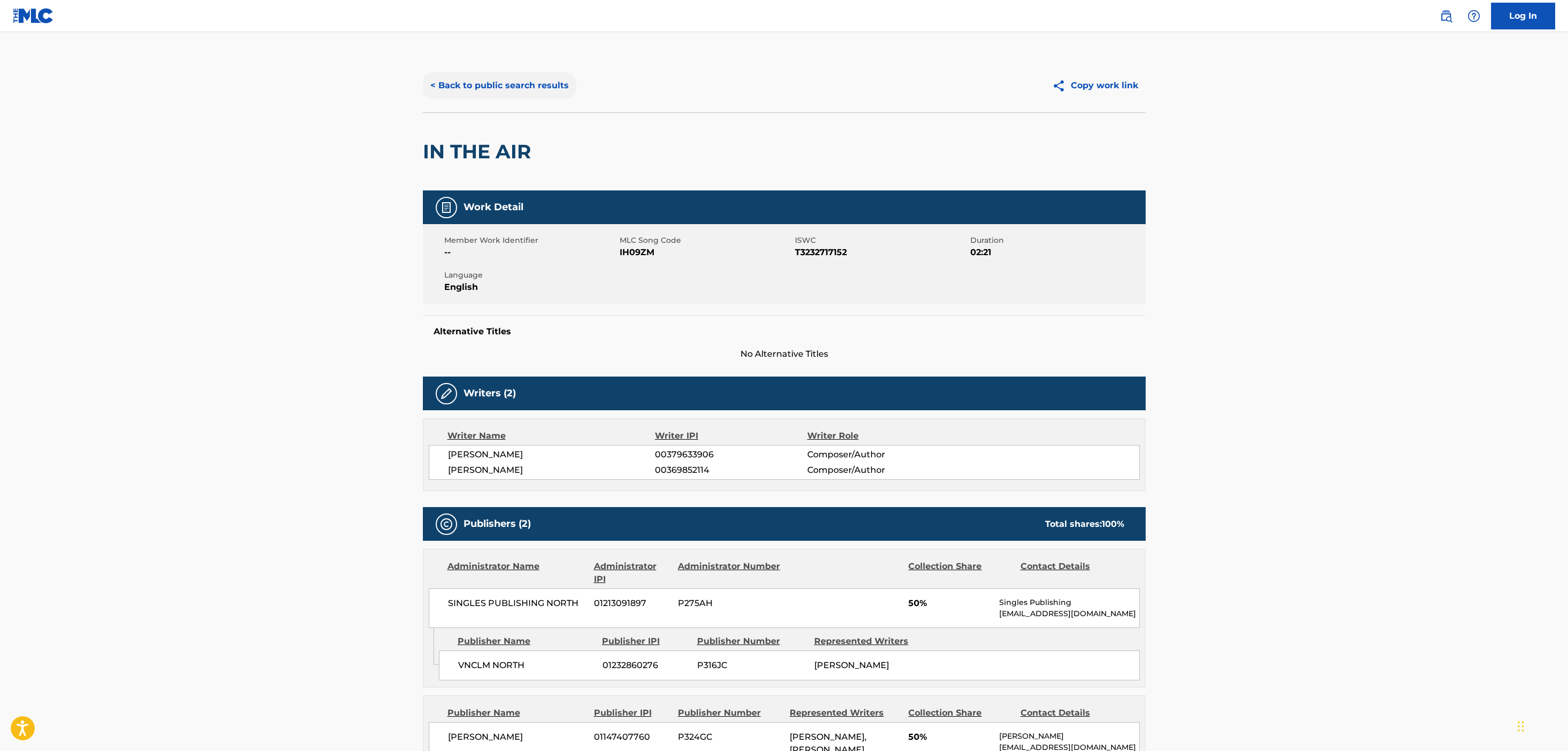
click at [527, 77] on button "< Back to public search results" at bounding box center [499, 85] width 154 height 27
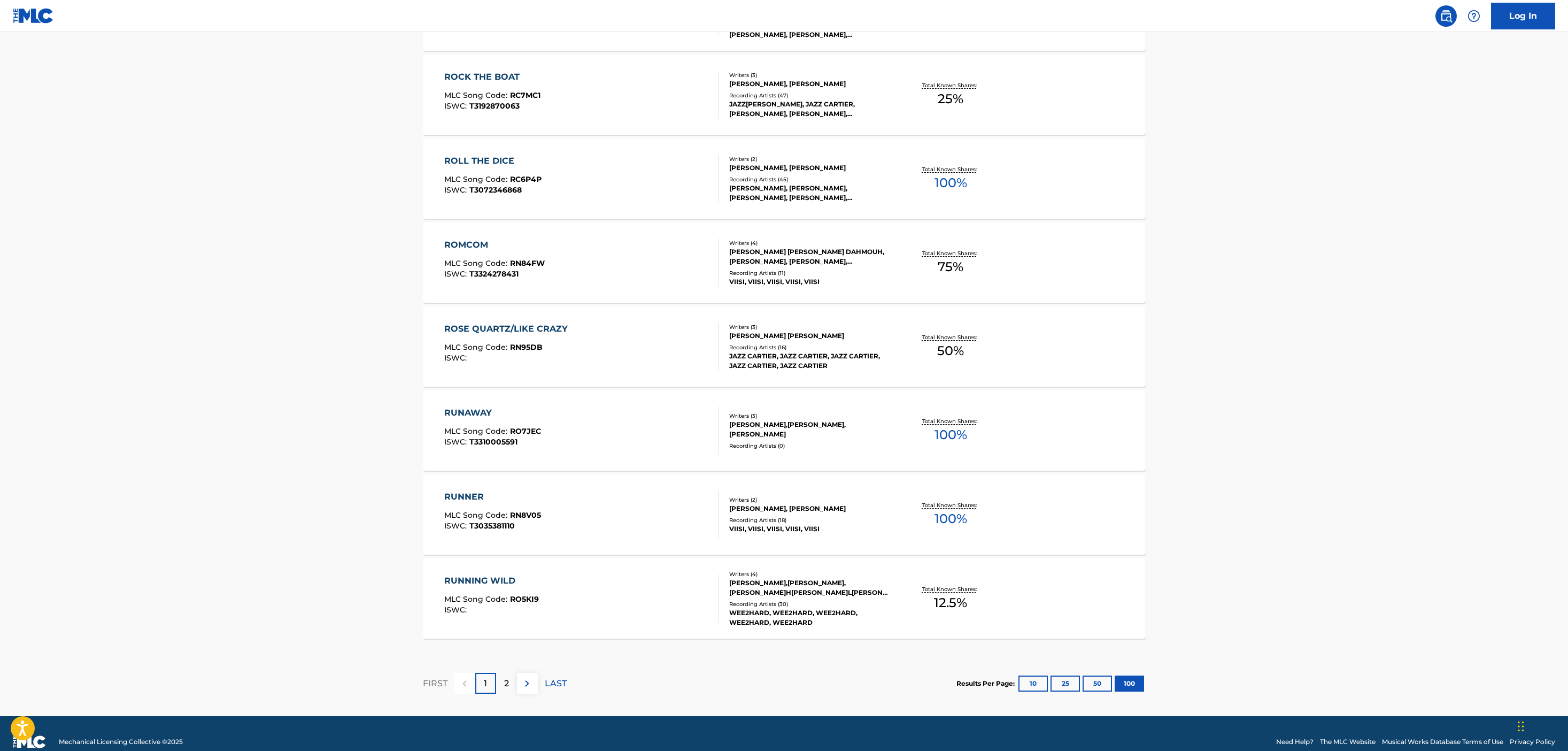
scroll to position [8156, 0]
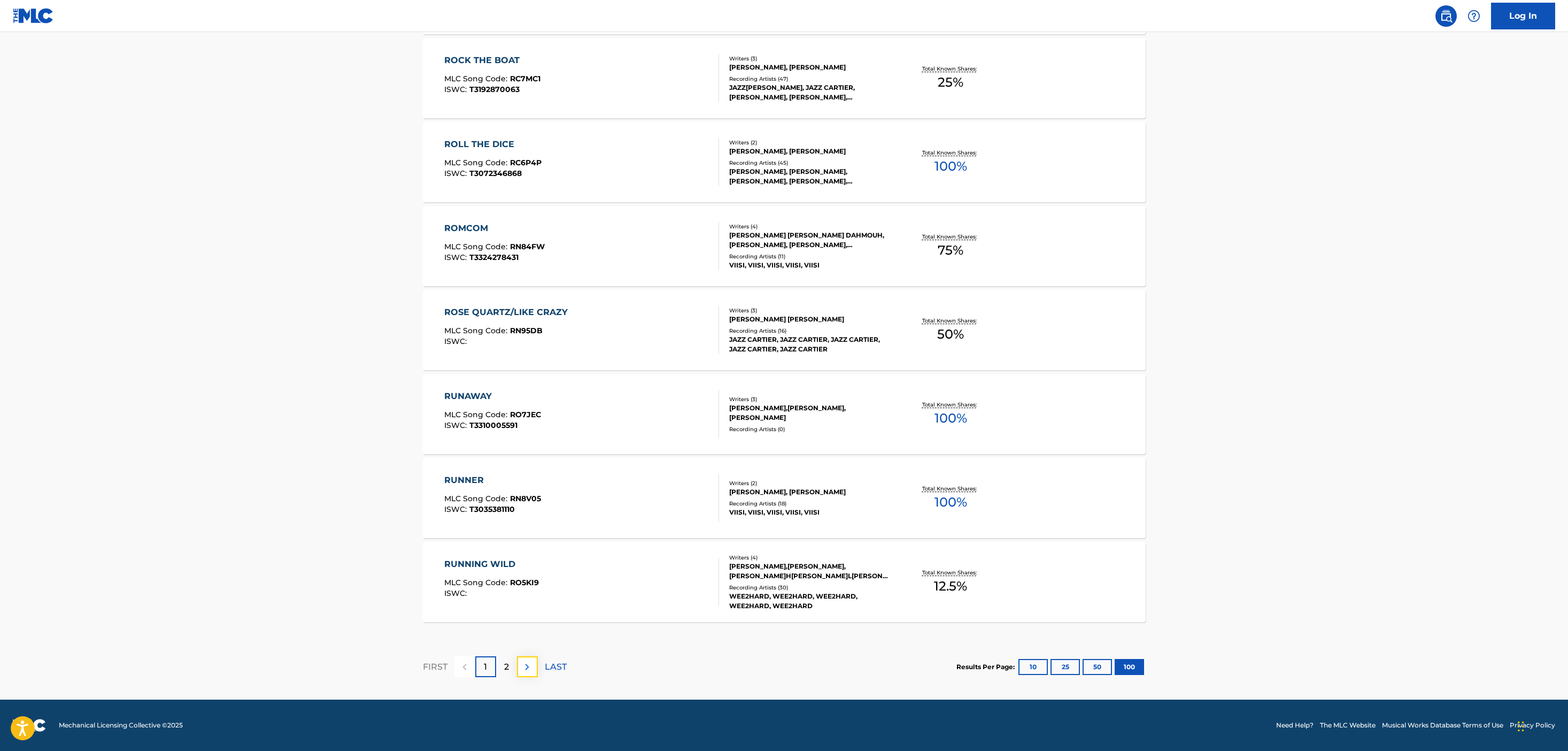
click at [521, 667] on img at bounding box center [527, 666] width 13 height 13
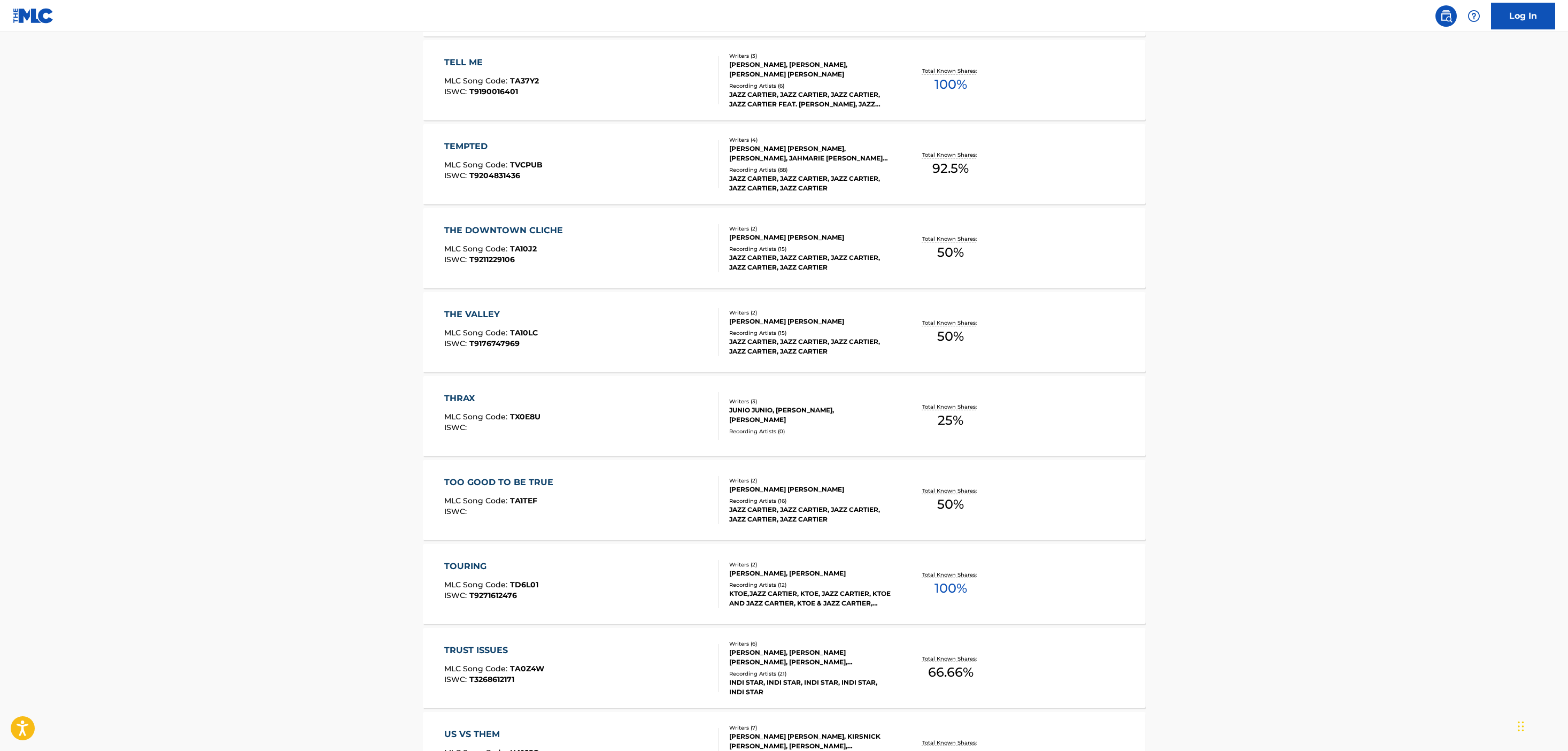
scroll to position [1643, 0]
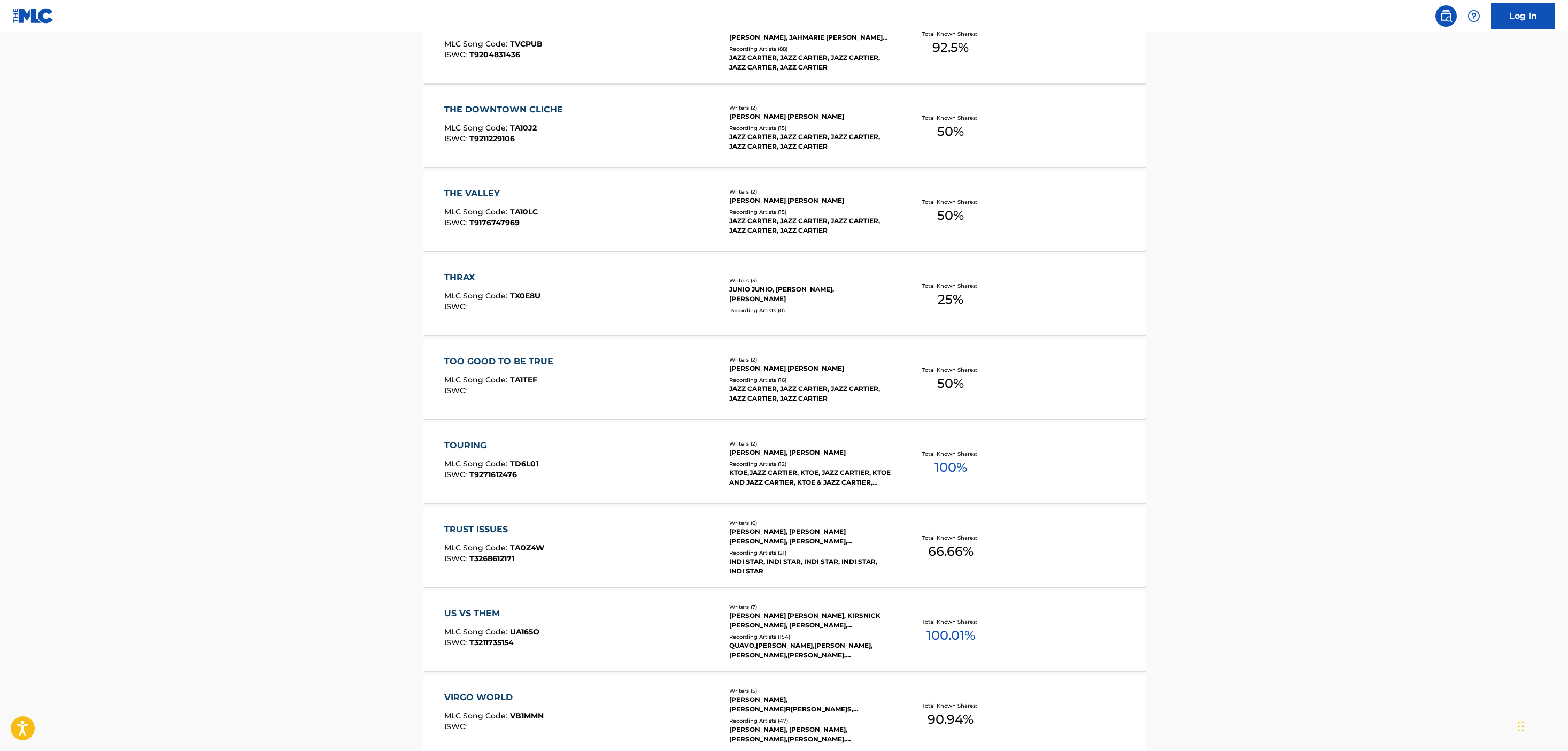
click at [773, 480] on div "KTOE,JAZZ CARTIER, KTOE, JAZZ CARTIER, KTOE AND JAZZ CARTIER, KTOE & JAZZ CARTI…" at bounding box center [810, 478] width 161 height 19
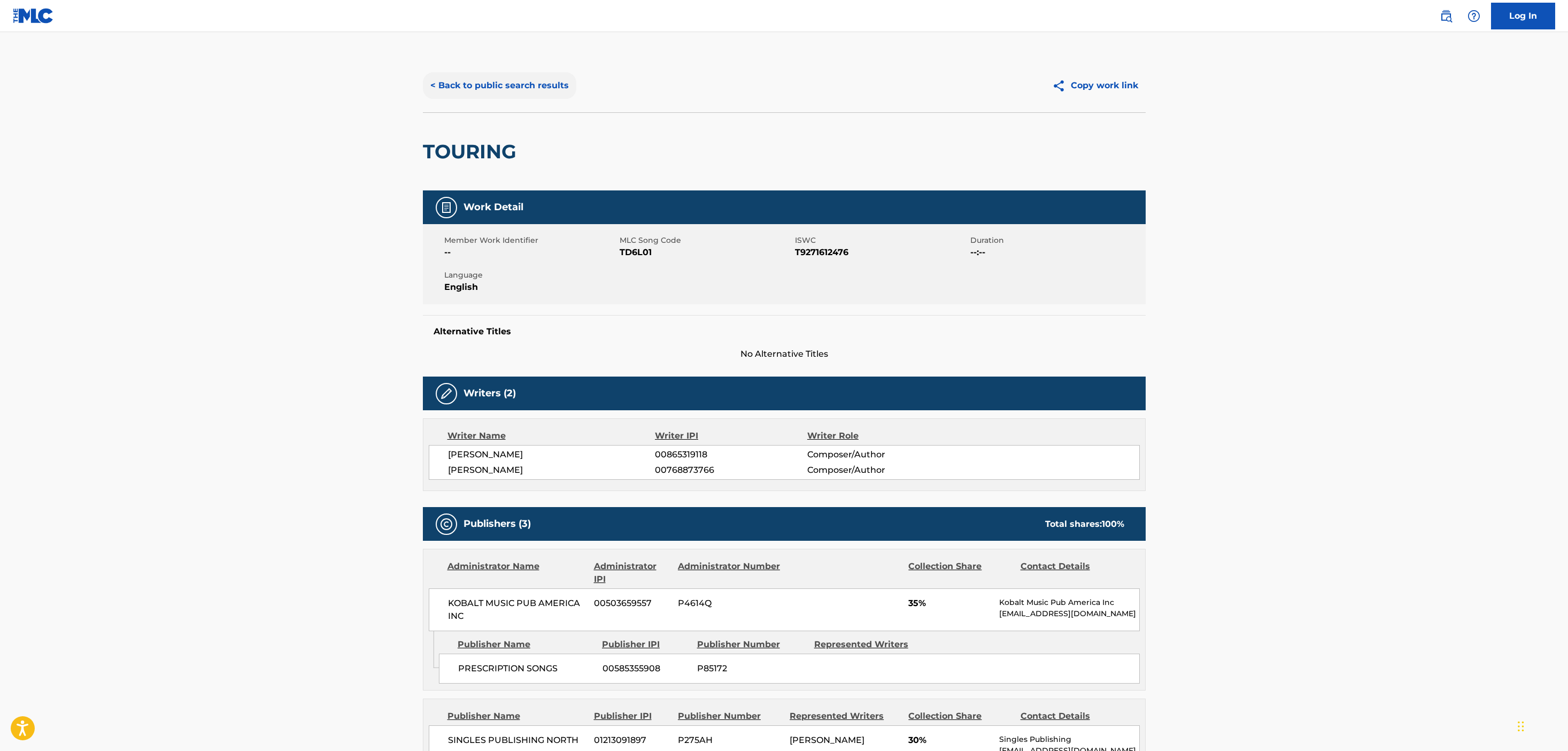
click at [510, 82] on button "< Back to public search results" at bounding box center [499, 85] width 154 height 27
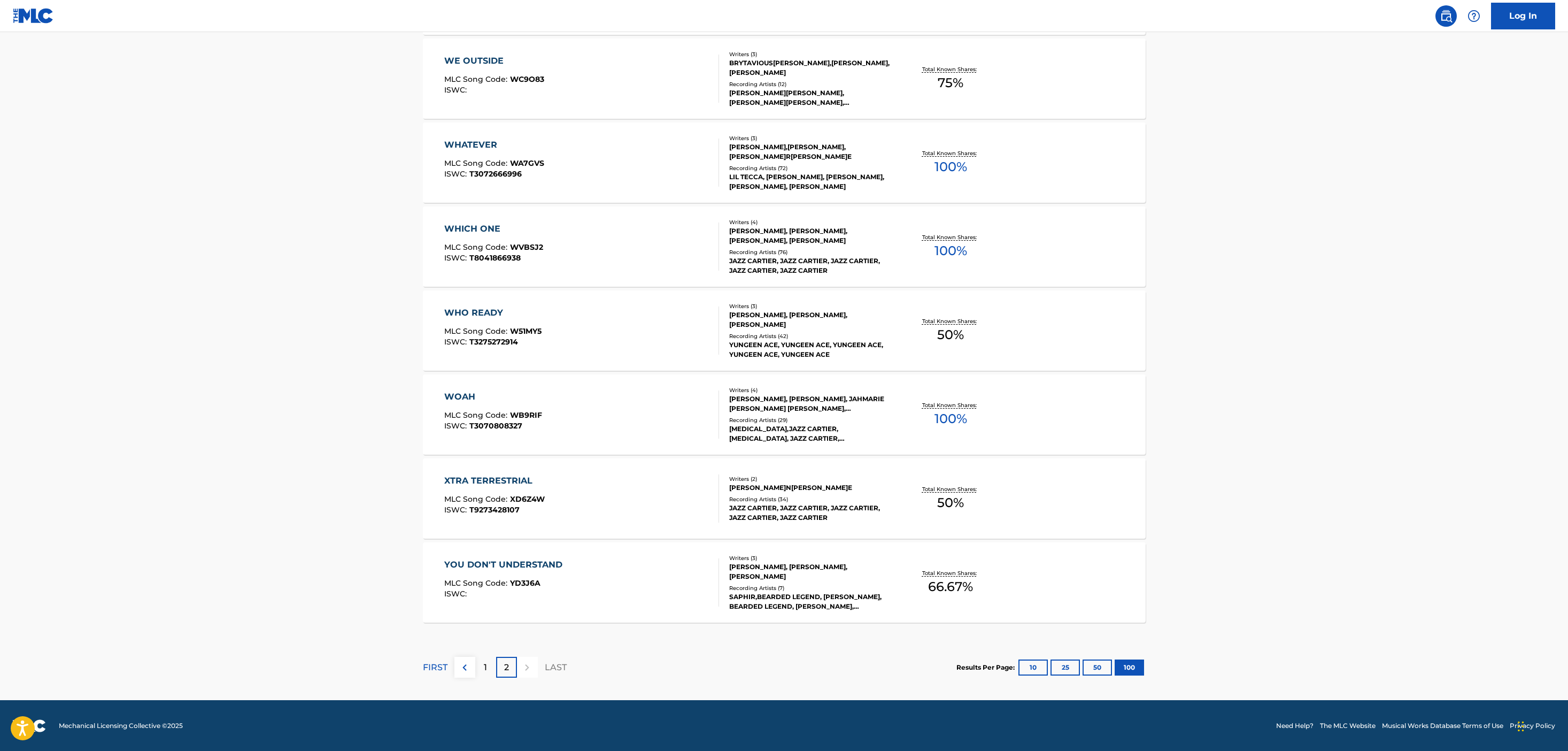
scroll to position [2616, 0]
click at [507, 658] on div "2" at bounding box center [506, 666] width 21 height 21
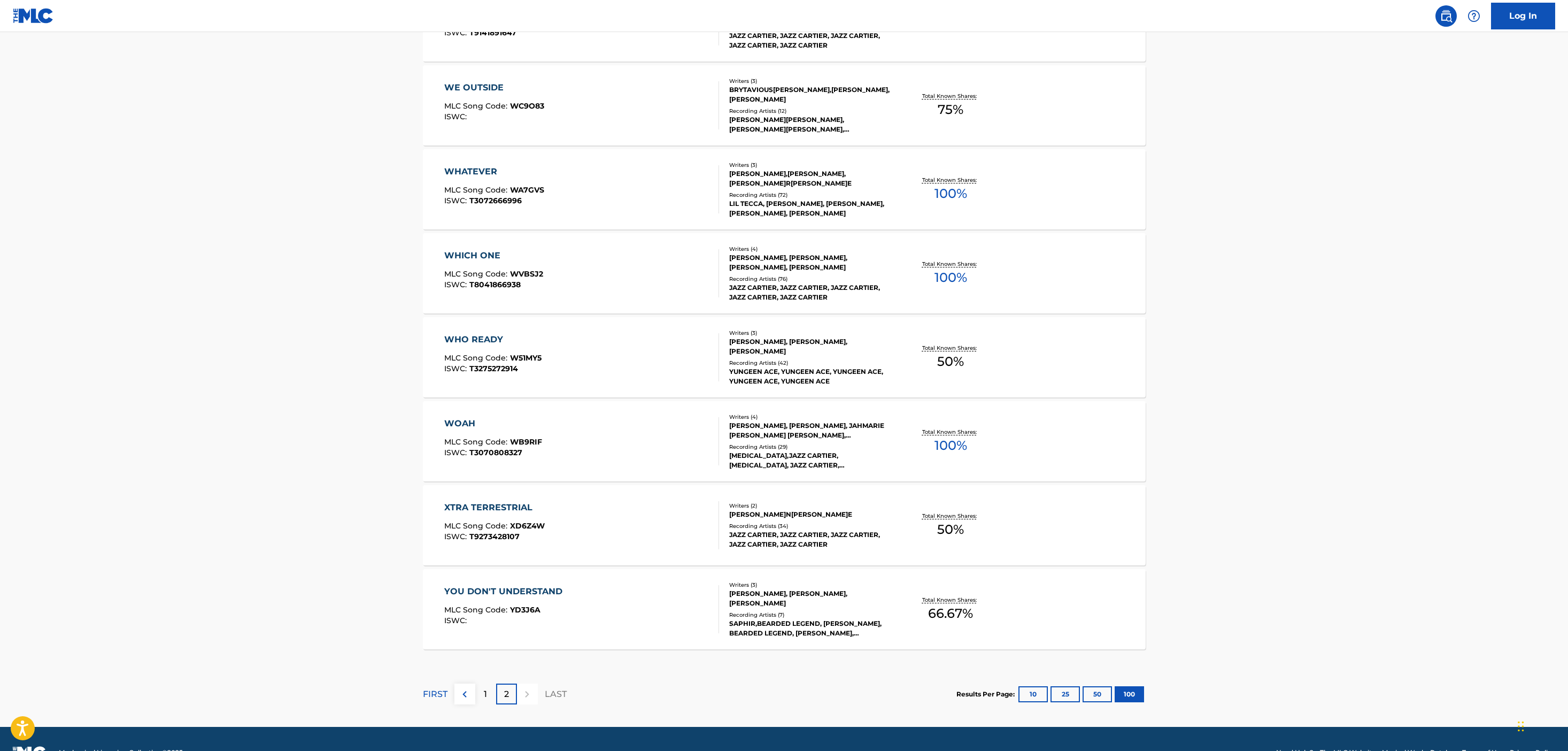
scroll to position [2590, 0]
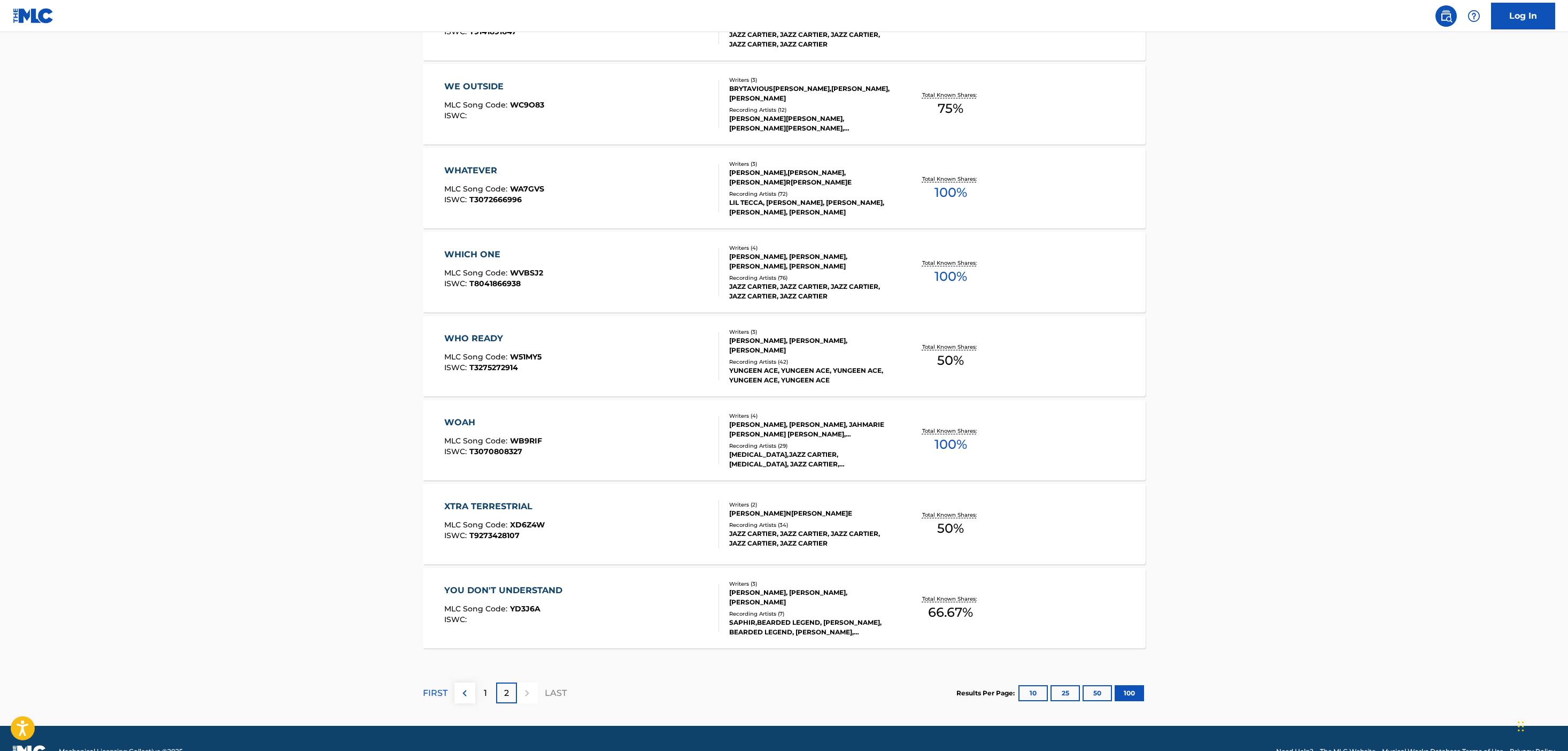
click at [508, 694] on p "2" at bounding box center [506, 693] width 5 height 13
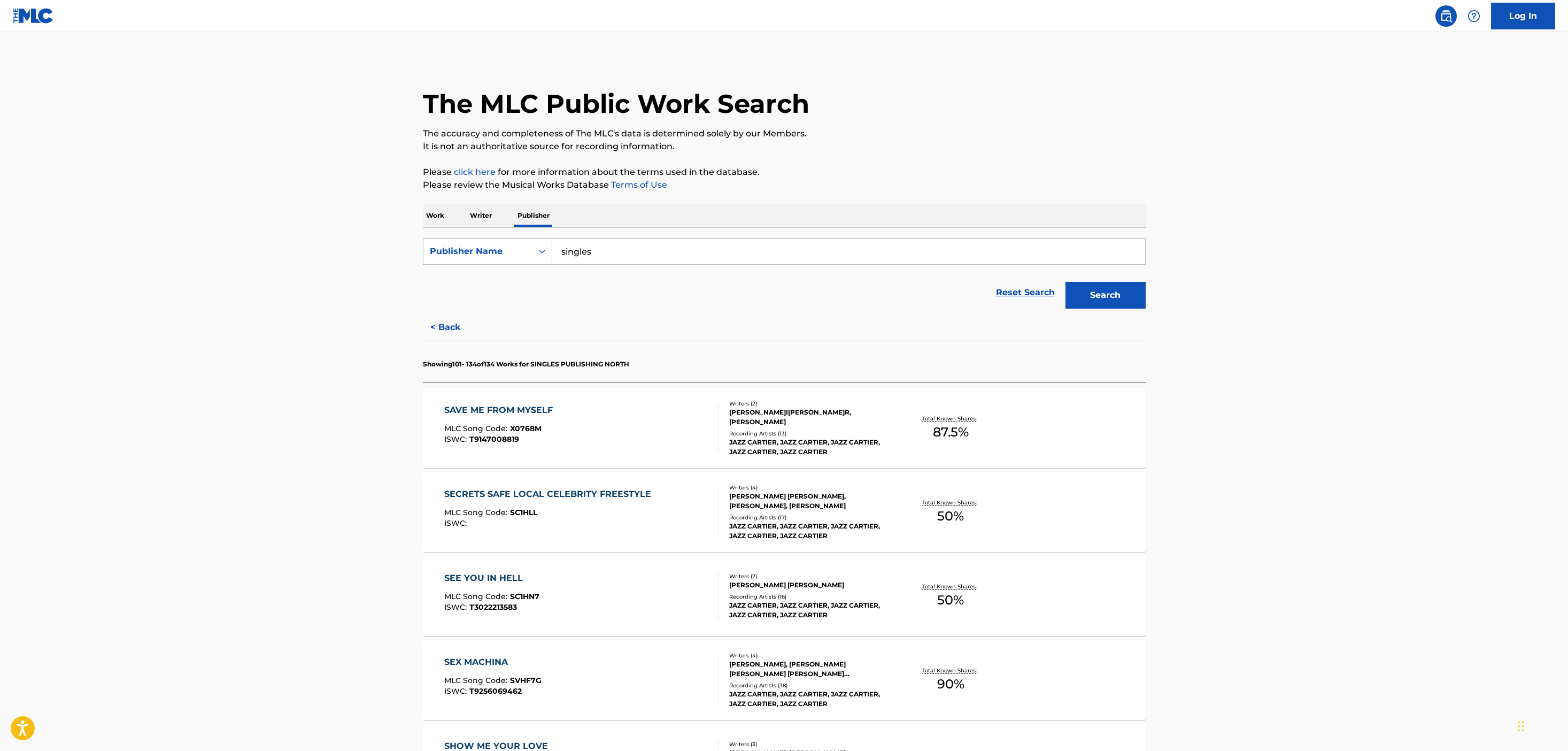
click at [594, 241] on input "singles" at bounding box center [849, 251] width 593 height 26
click at [1065, 282] on button "Search" at bounding box center [1105, 295] width 80 height 27
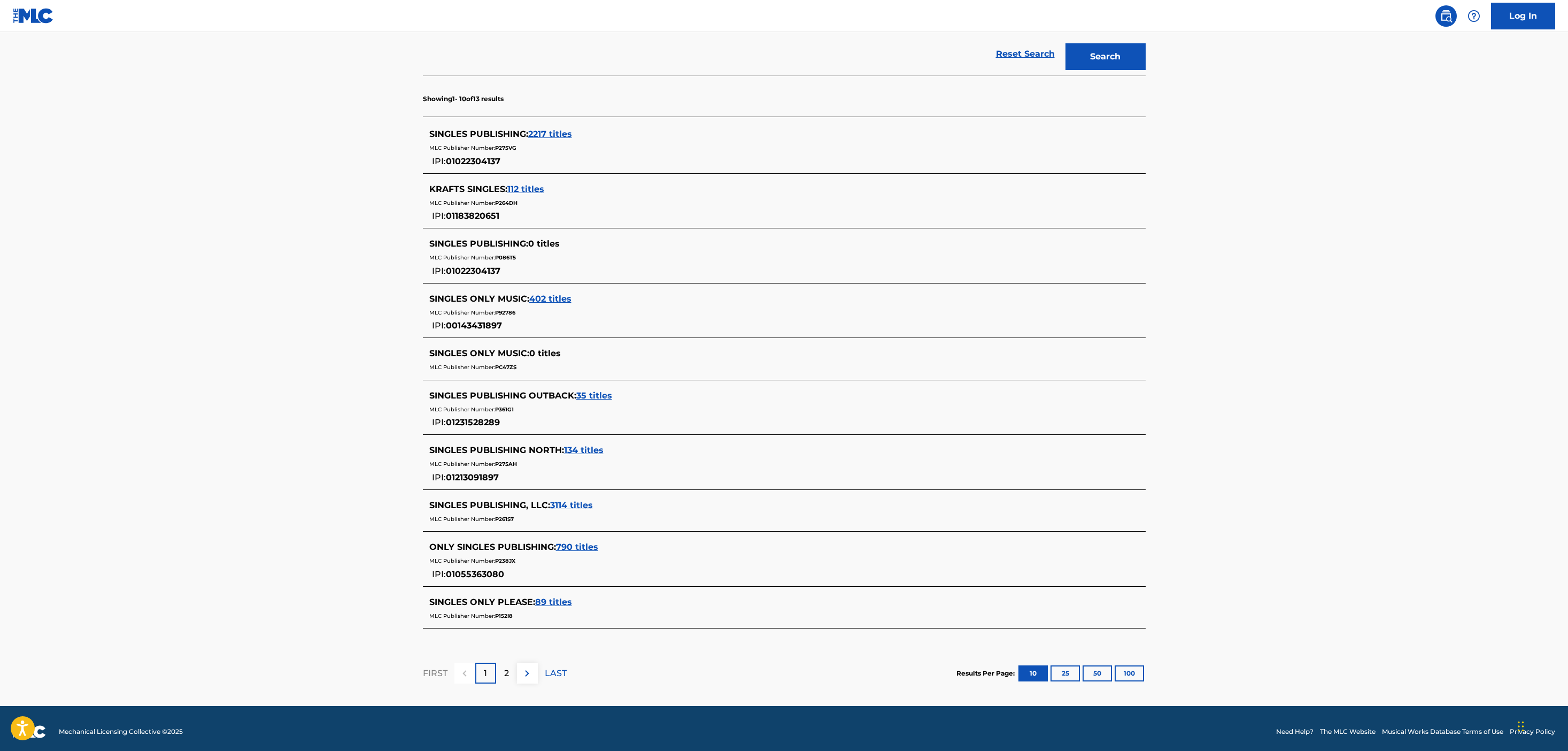
scroll to position [240, 0]
click at [581, 504] on span "3114 titles" at bounding box center [571, 504] width 43 height 10
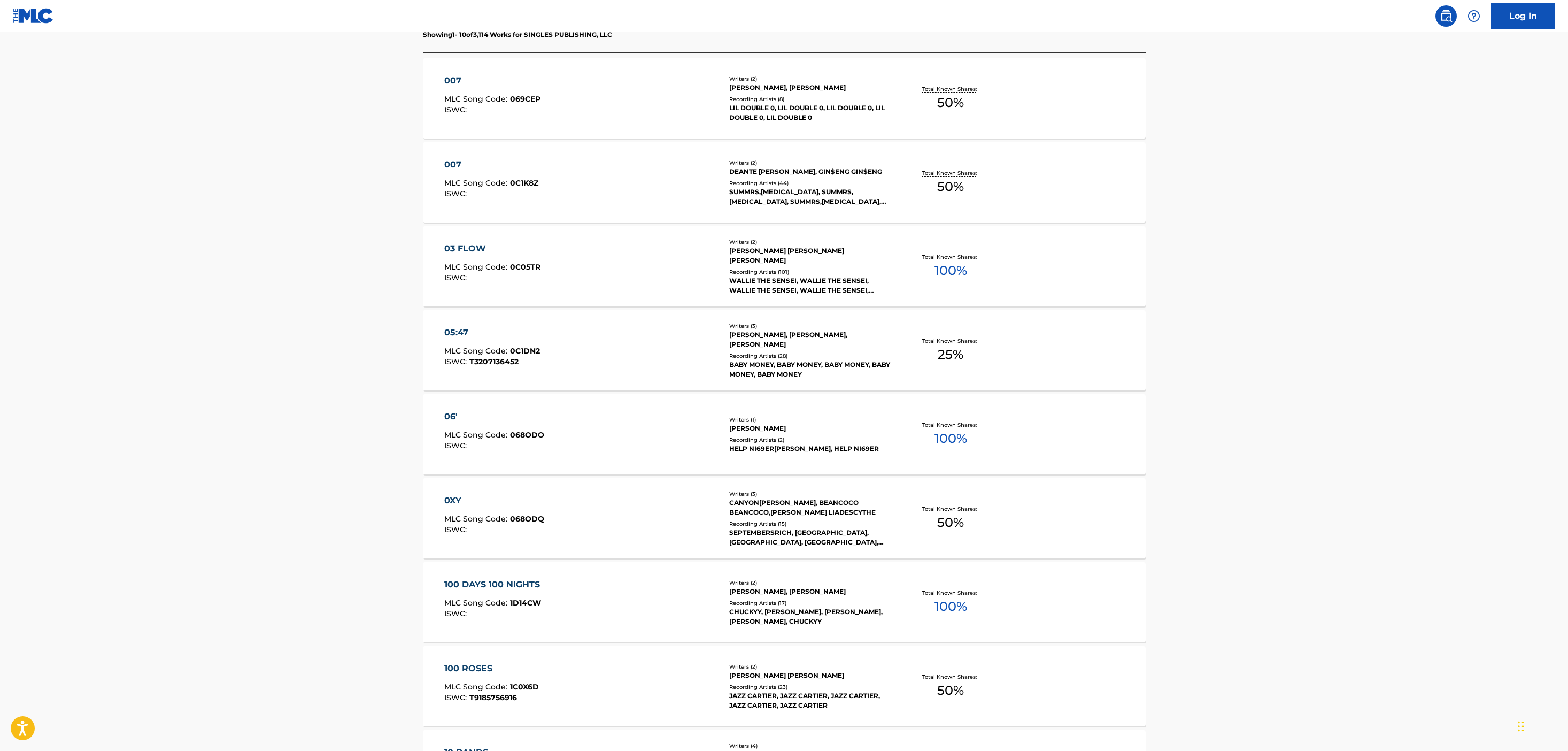
scroll to position [337, 0]
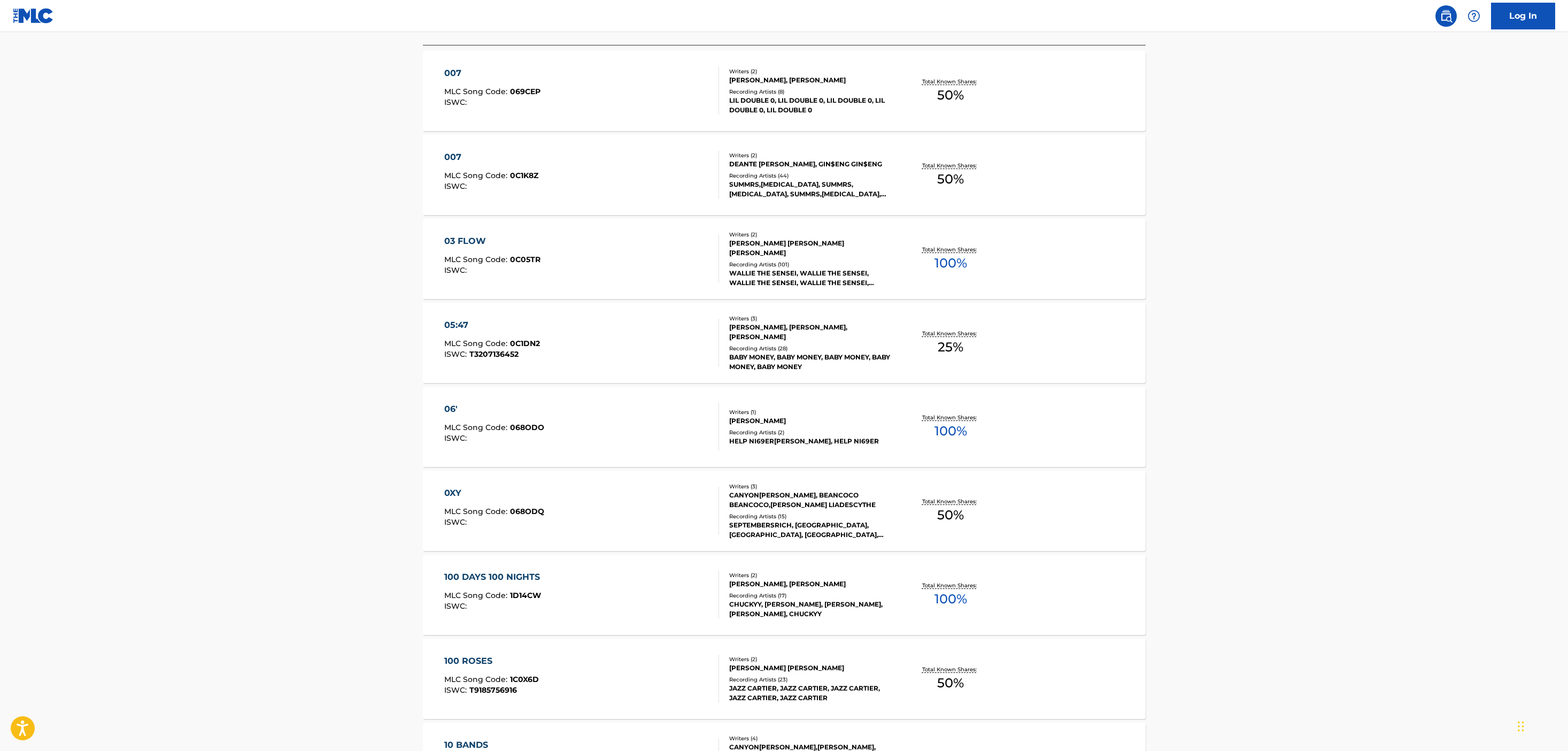
click at [755, 455] on div "06' MLC Song Code : 068ODO ISWC : Writers ( 1 ) JAYDEN NAZAIRE Recording Artist…" at bounding box center [784, 426] width 723 height 80
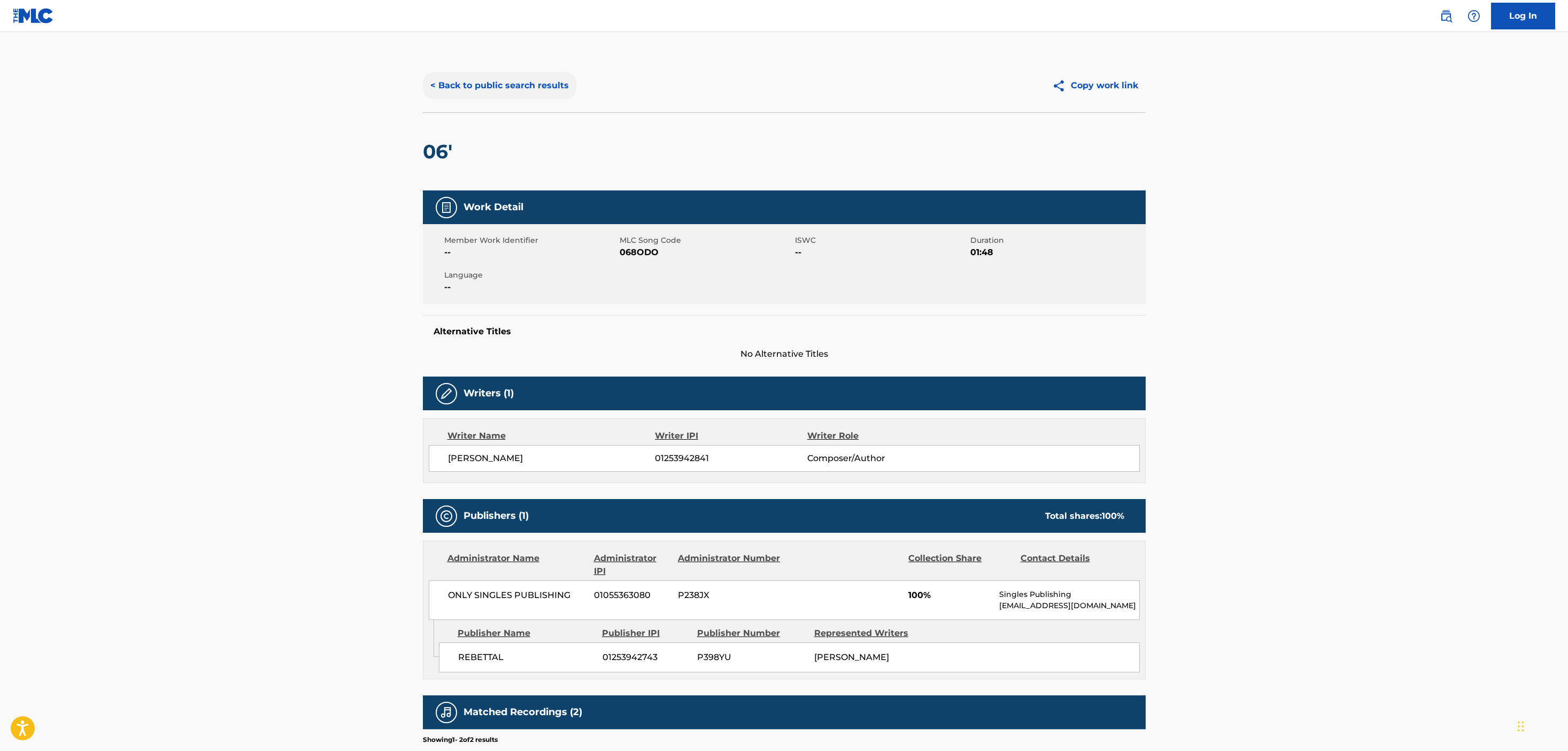
click at [529, 91] on button "< Back to public search results" at bounding box center [499, 85] width 154 height 27
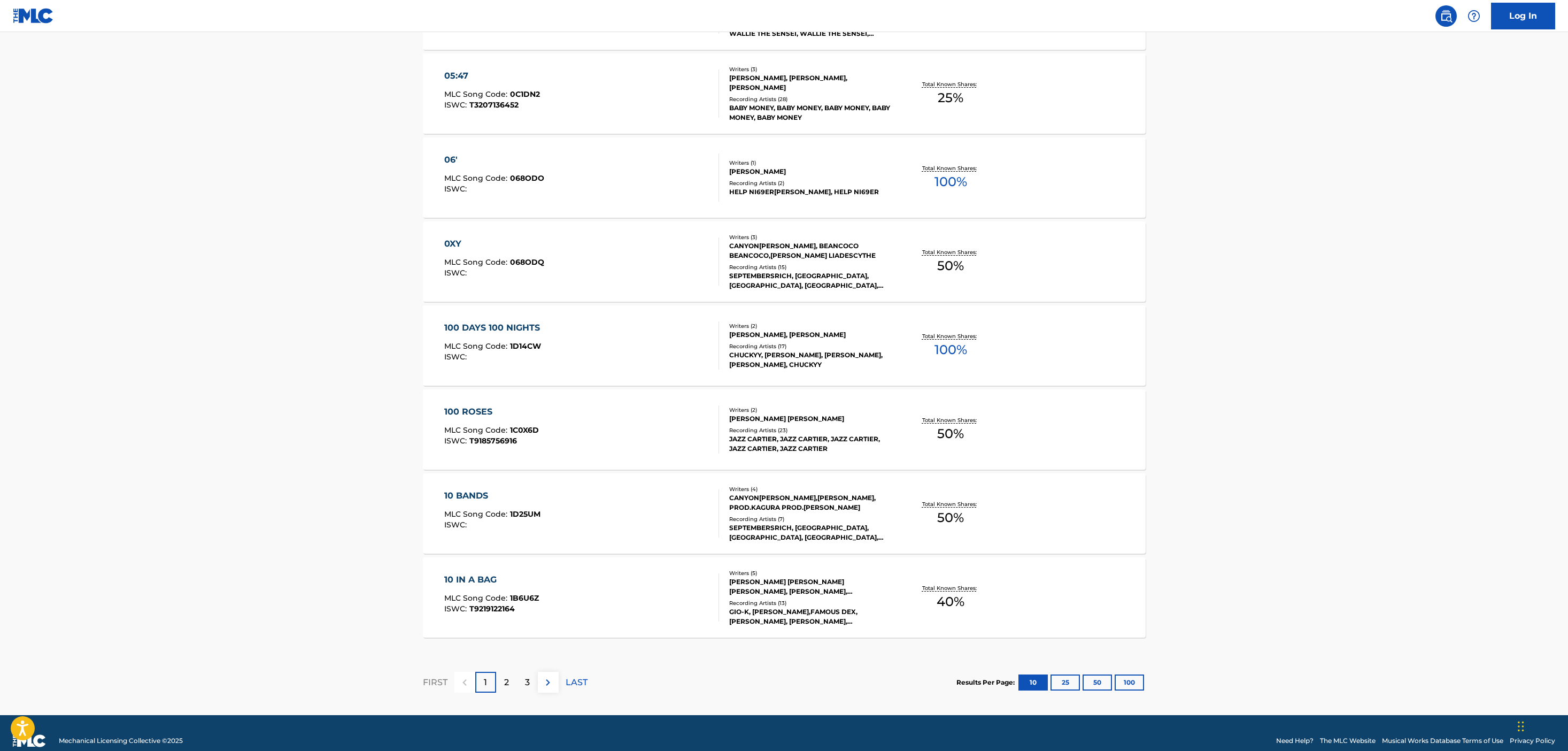
scroll to position [589, 0]
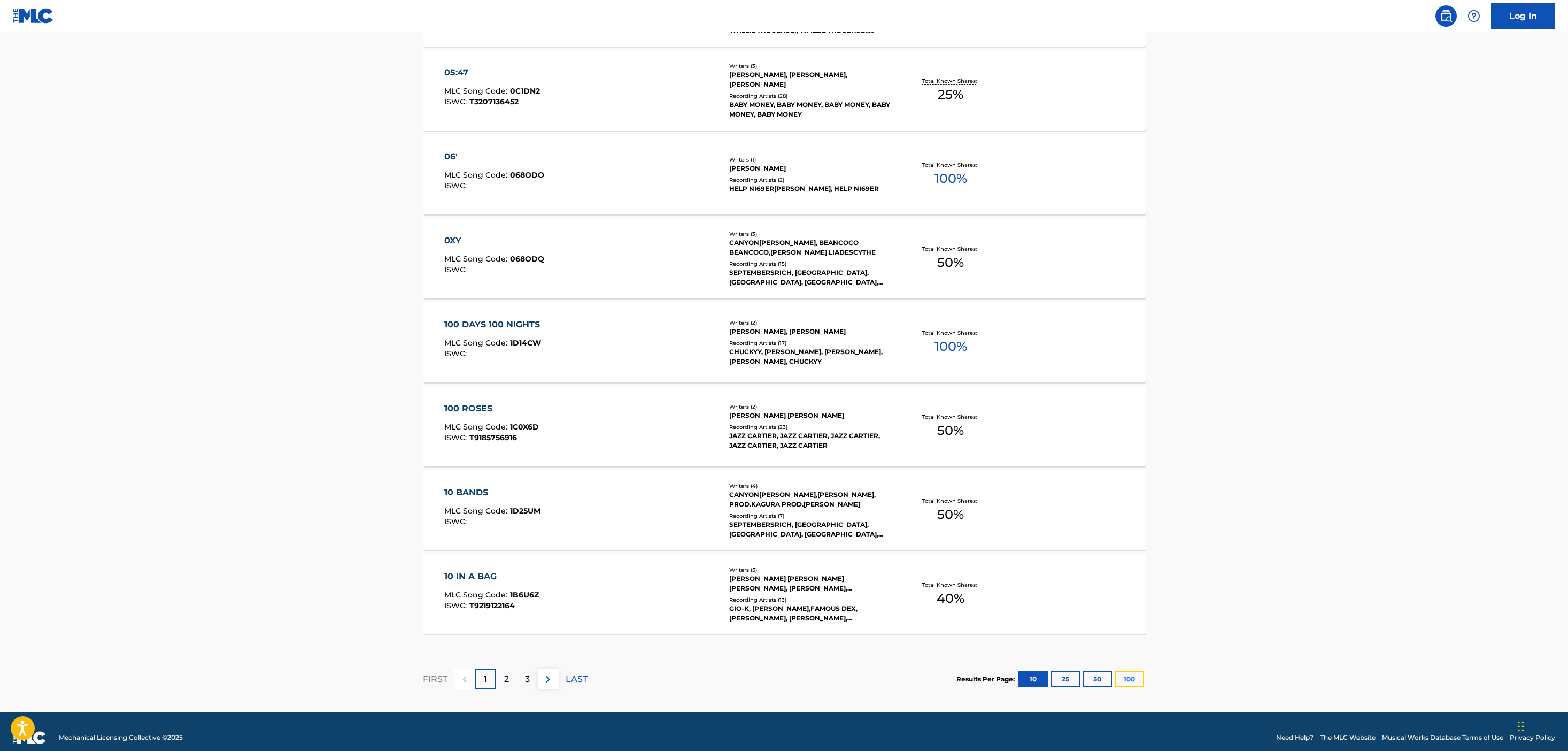
click at [1119, 685] on button "100" at bounding box center [1129, 679] width 29 height 16
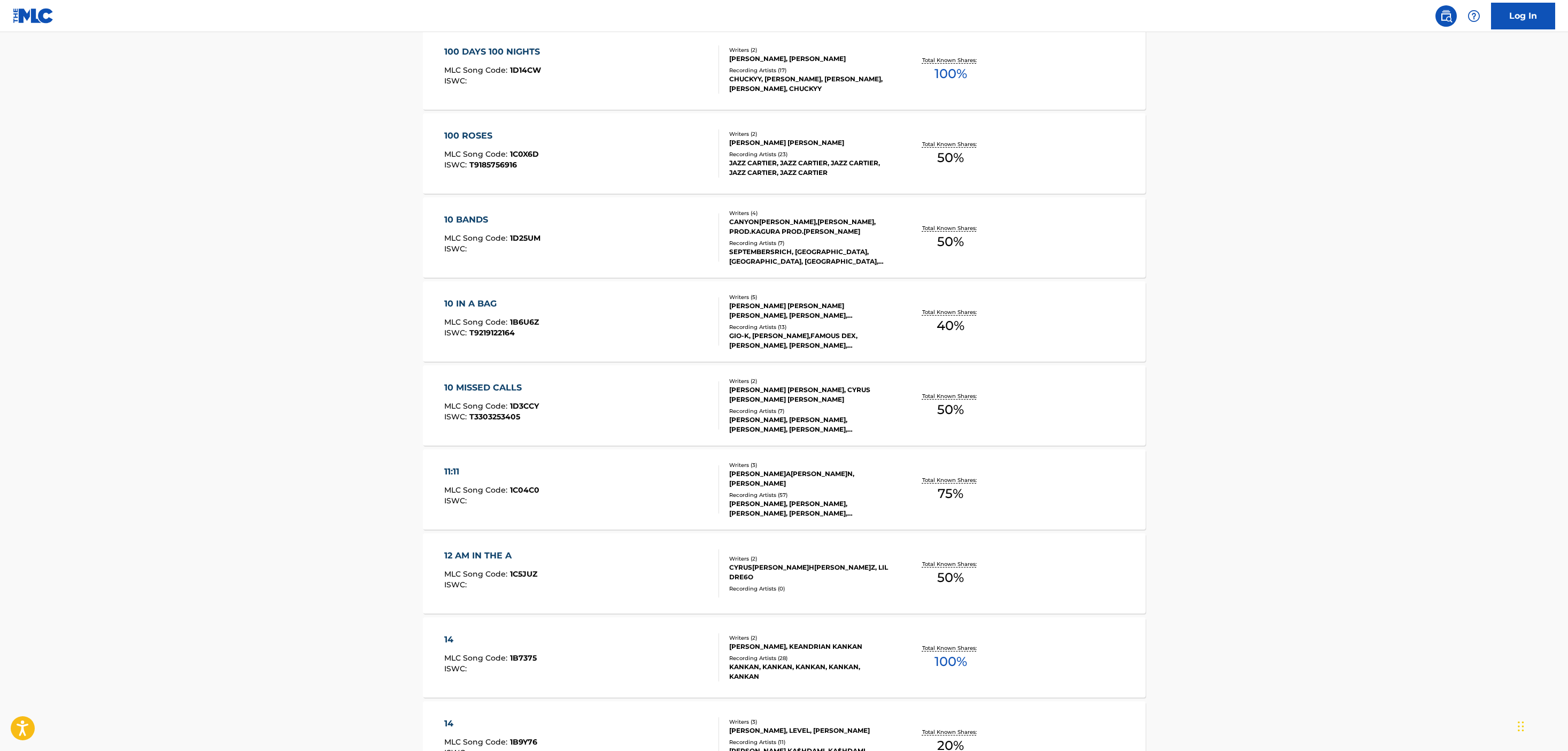
scroll to position [905, 0]
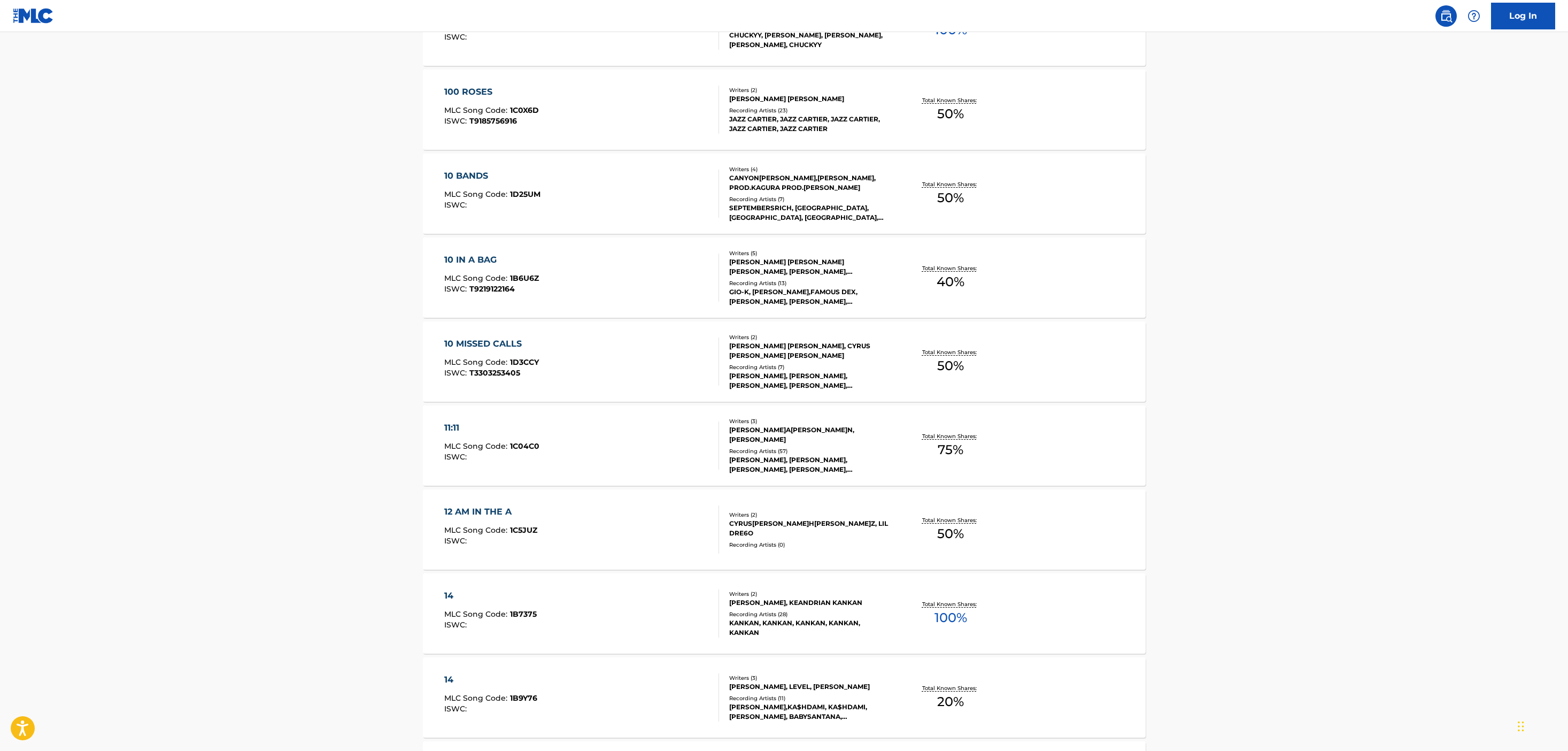
click at [1019, 595] on div "14 MLC Song Code : 1B7375 ISWC : Writers ( 2 ) NATHANAEL MARTENS, KEANDRIAN KAN…" at bounding box center [784, 613] width 723 height 80
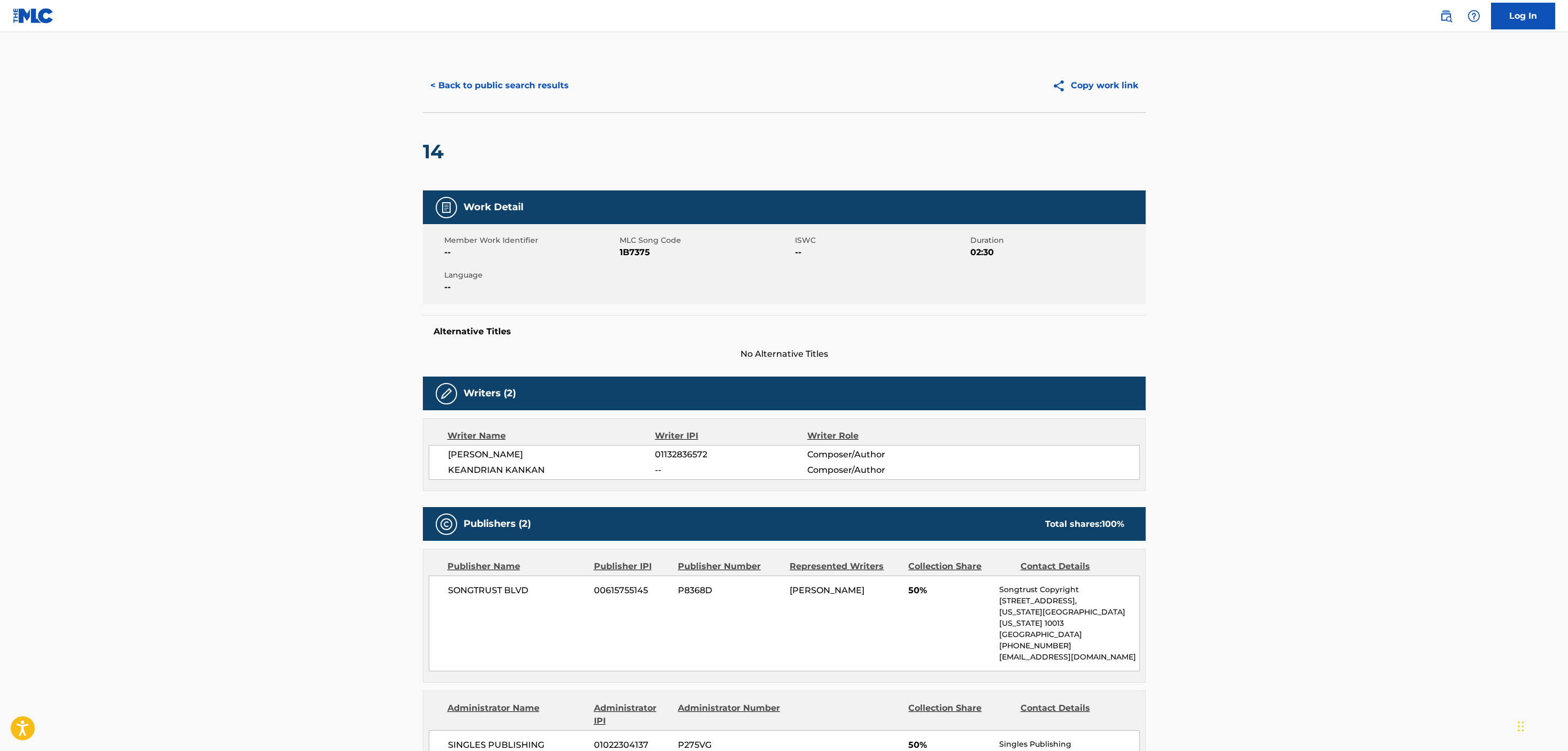
click at [550, 68] on div "< Back to public search results Copy work link" at bounding box center [784, 85] width 723 height 53
click at [550, 81] on button "< Back to public search results" at bounding box center [499, 85] width 154 height 27
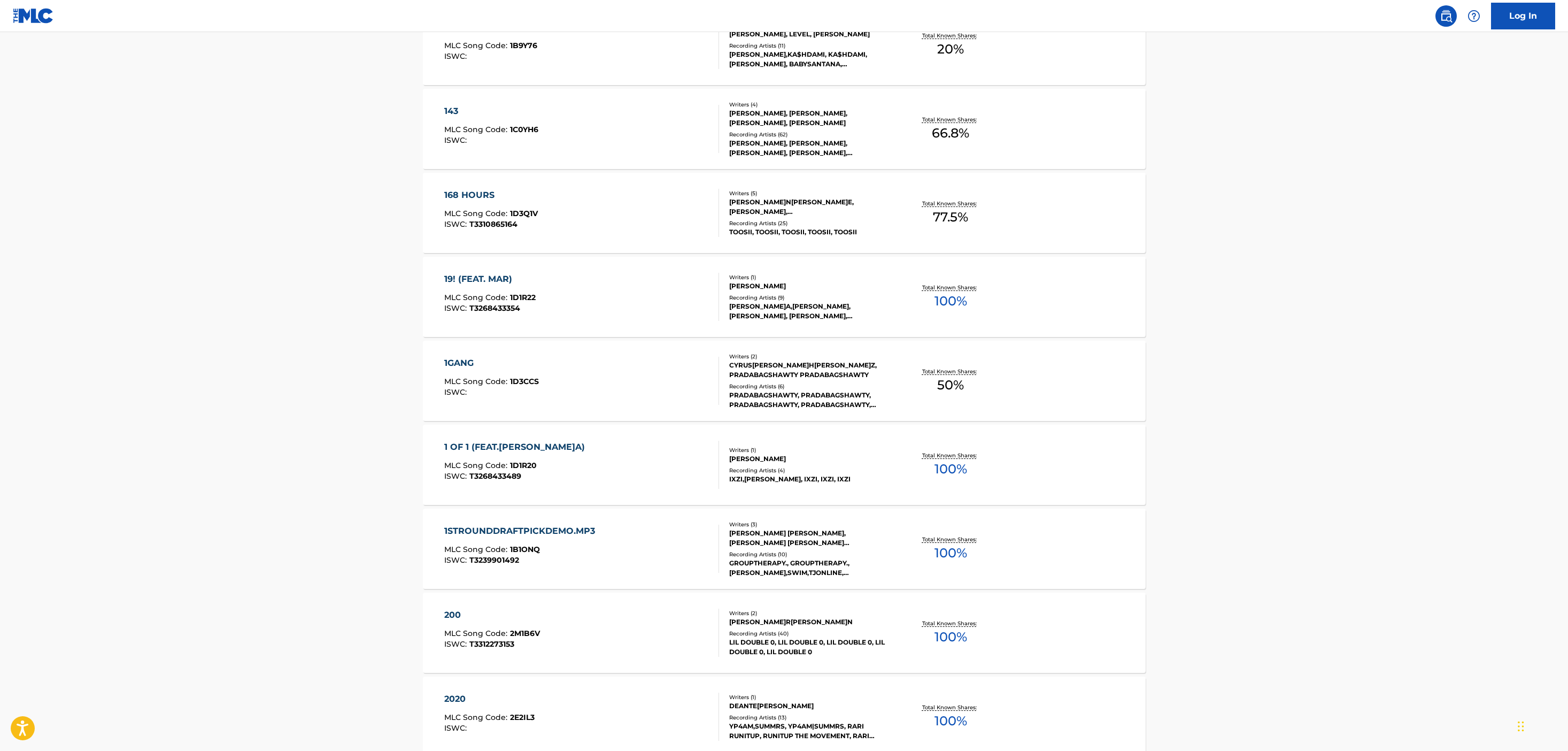
scroll to position [1572, 0]
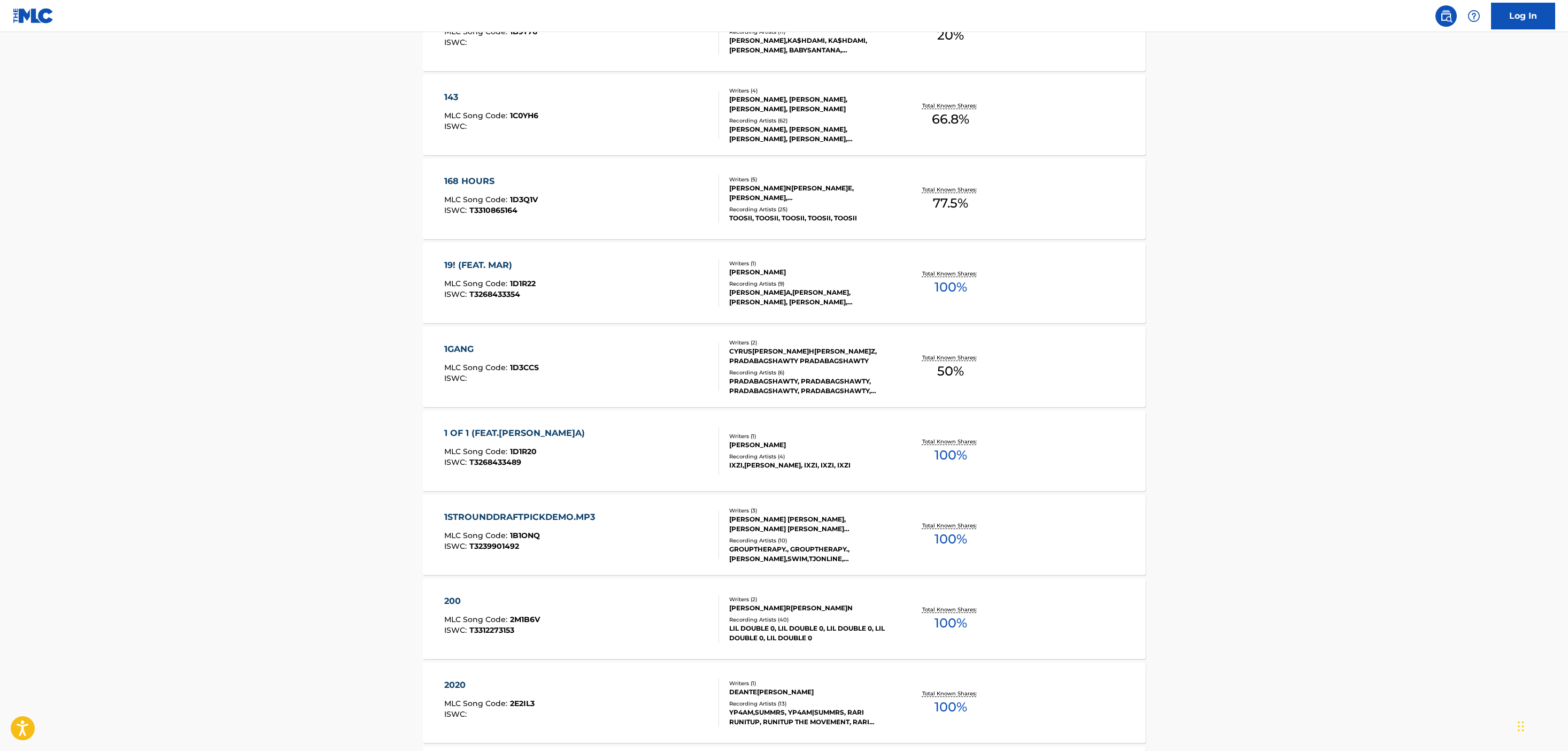
click at [849, 537] on div "Recording Artists ( 10 )" at bounding box center [810, 541] width 161 height 8
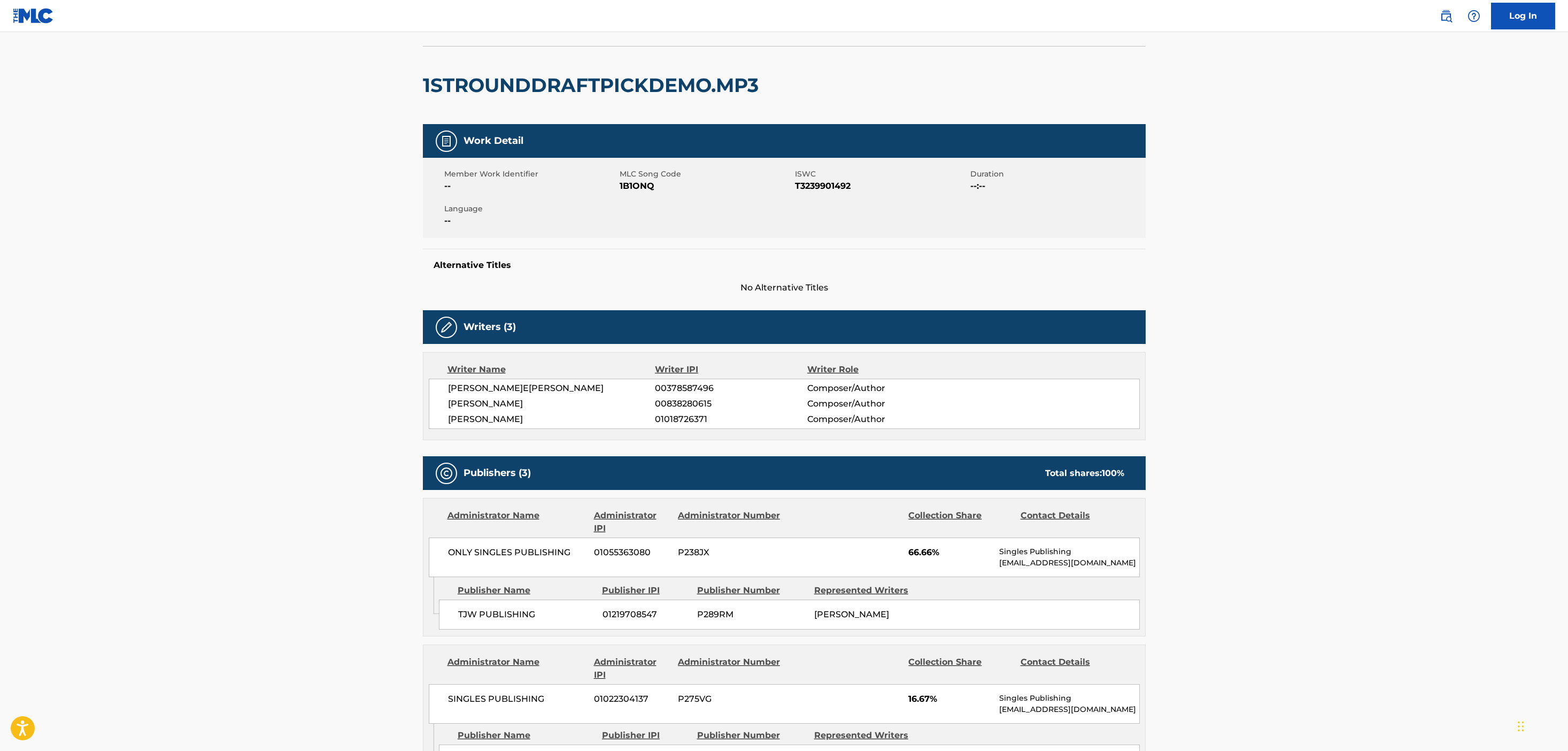
scroll to position [23, 0]
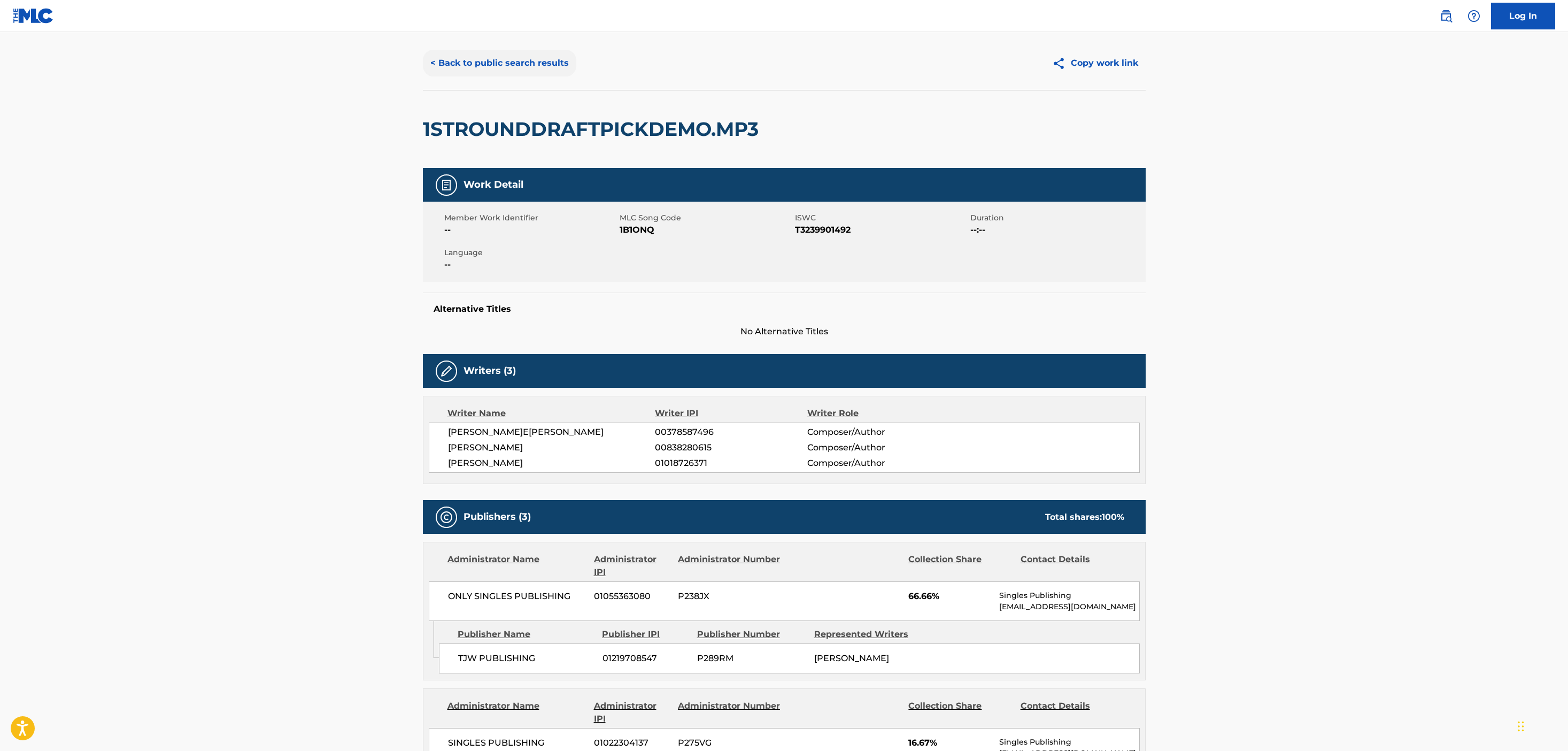
click at [534, 62] on button "< Back to public search results" at bounding box center [499, 63] width 154 height 27
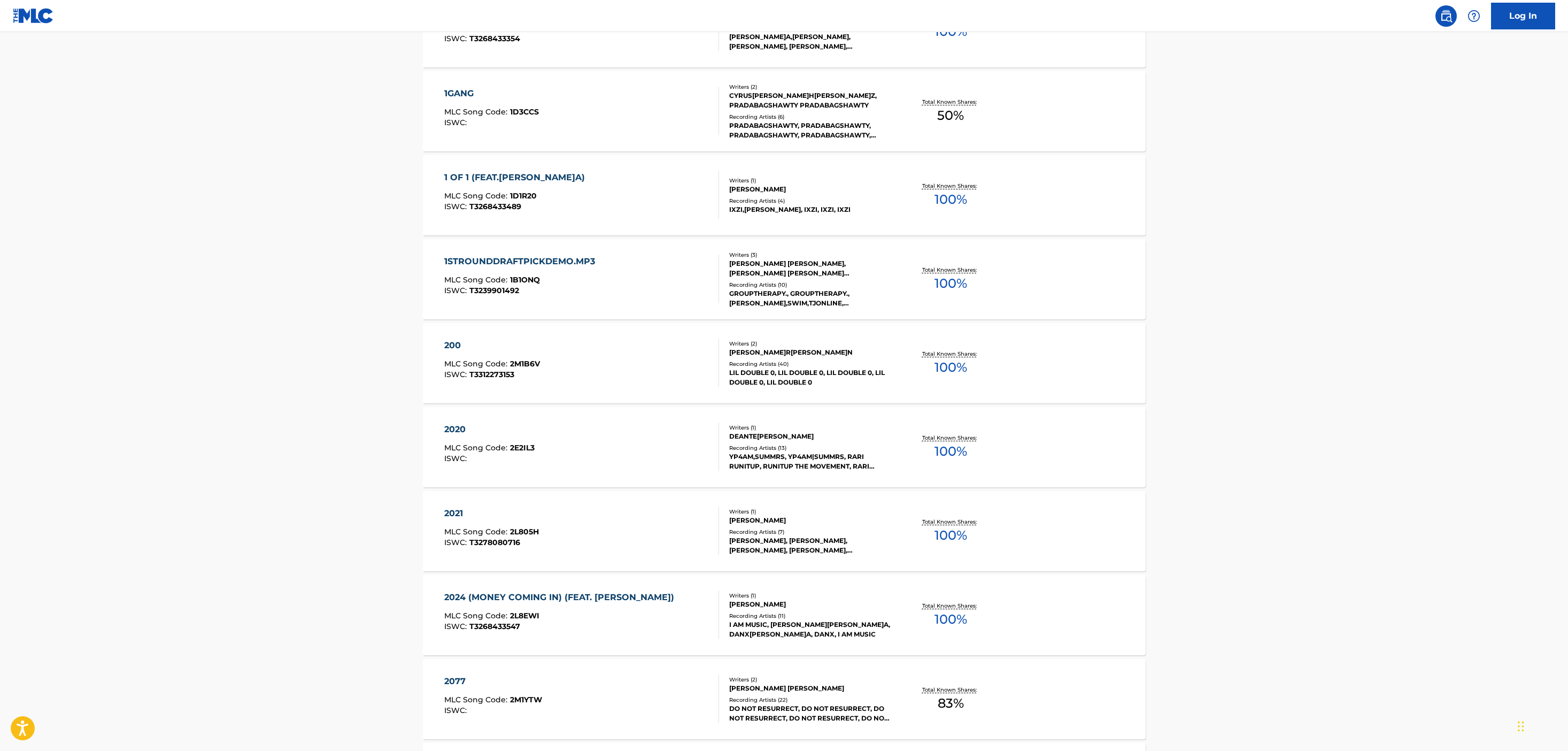
scroll to position [1836, 0]
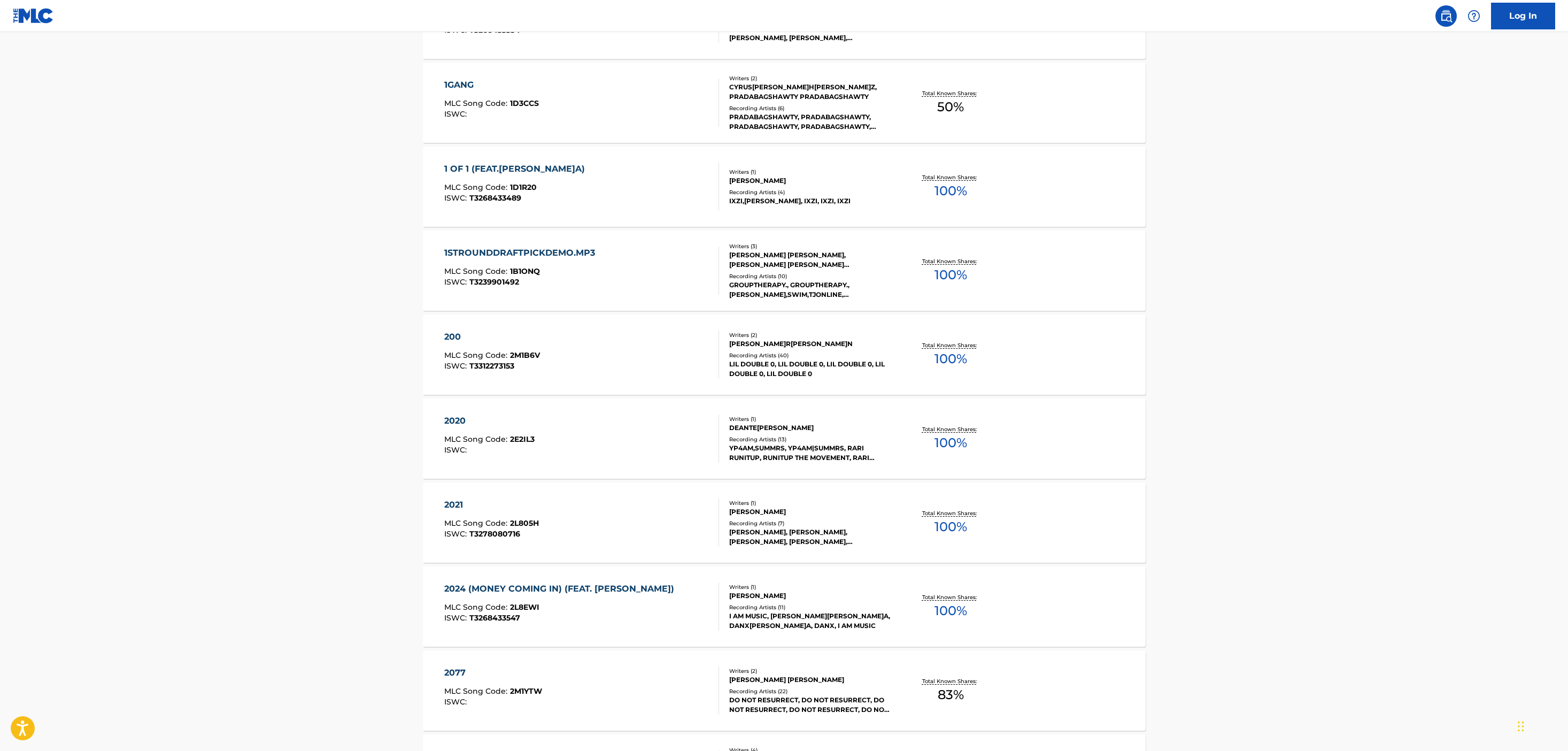
click at [683, 377] on div "200 MLC Song Code : 2M1B6V ISWC : T3312273153" at bounding box center [581, 355] width 275 height 48
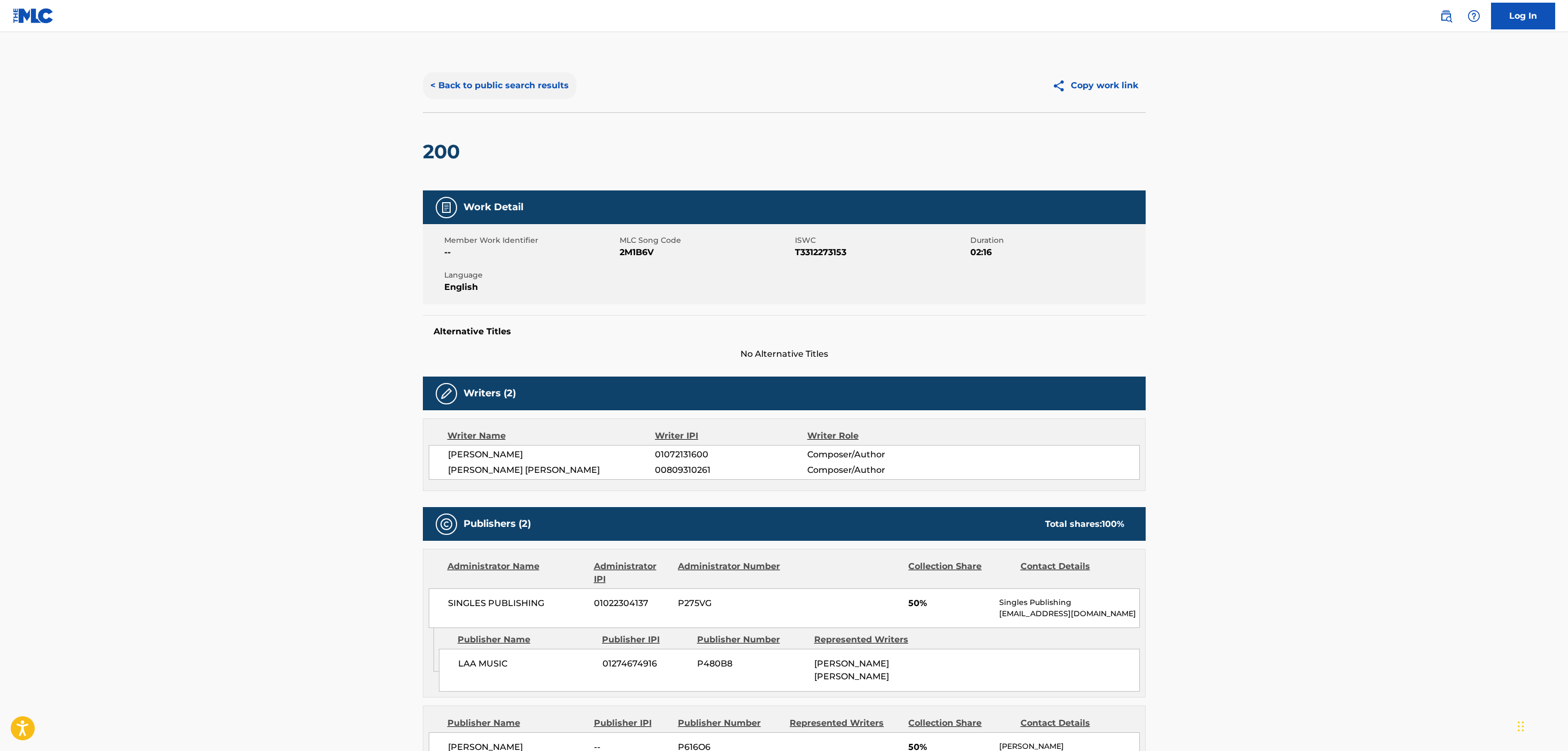
click at [553, 82] on button "< Back to public search results" at bounding box center [499, 85] width 154 height 27
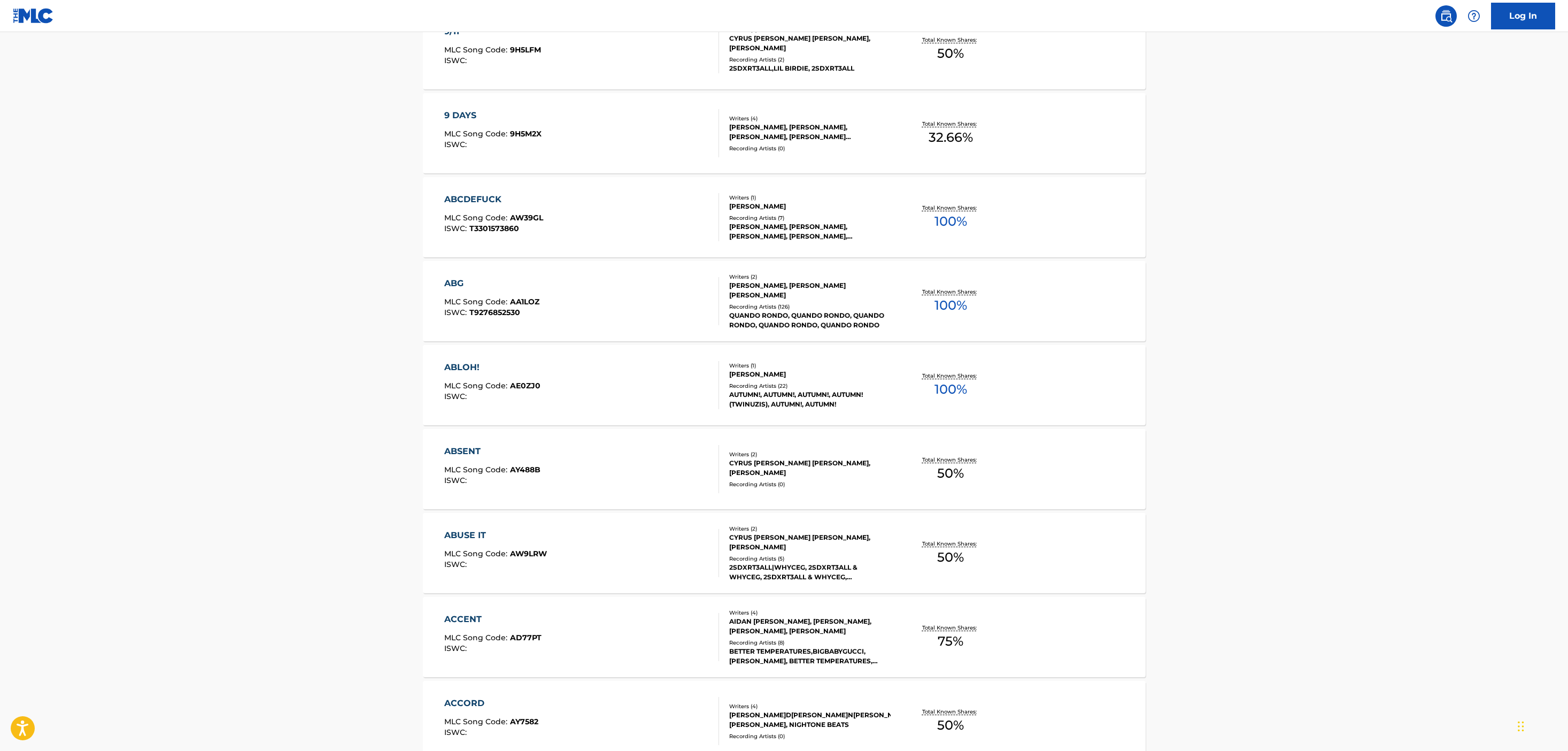
scroll to position [8156, 0]
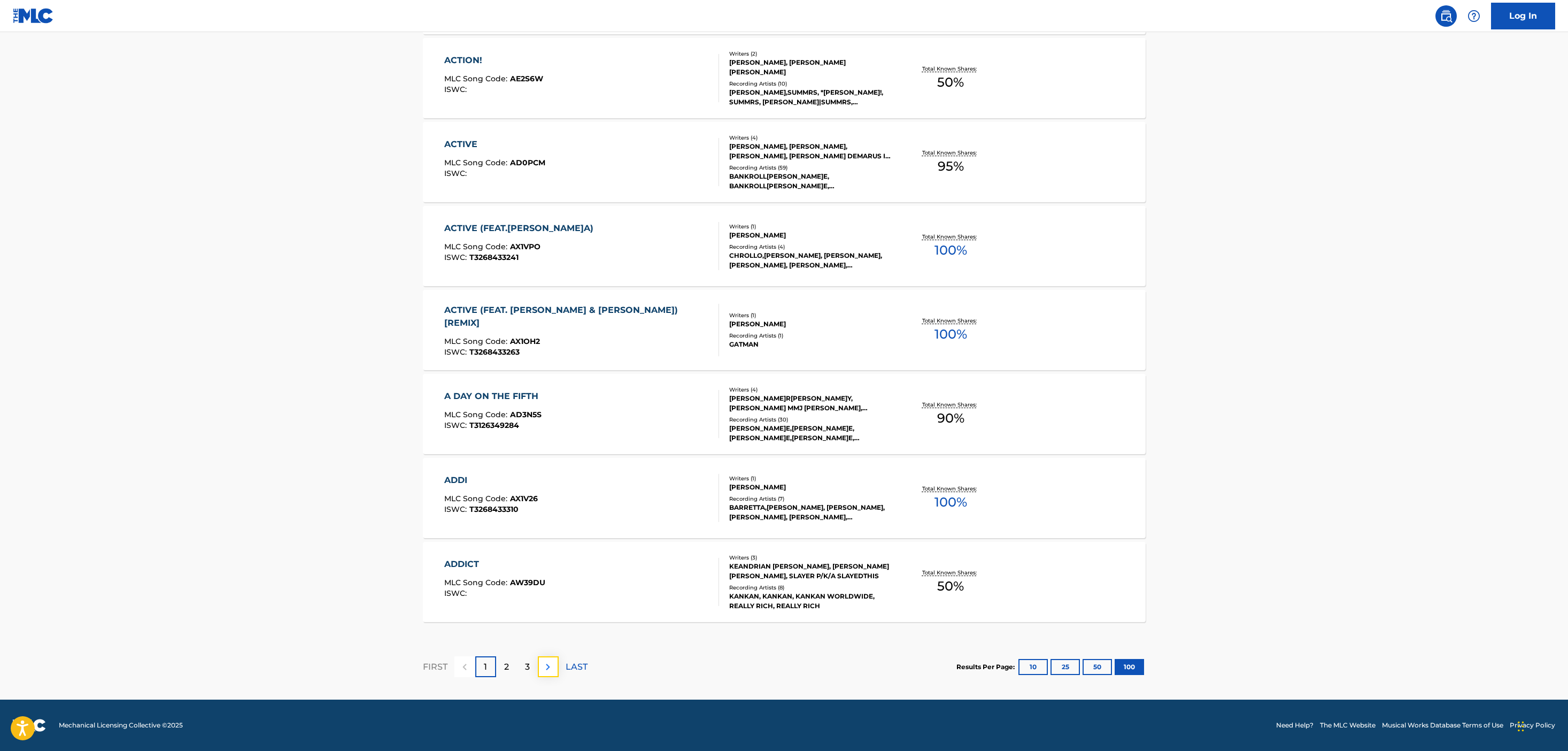
click at [555, 666] on button at bounding box center [548, 666] width 21 height 21
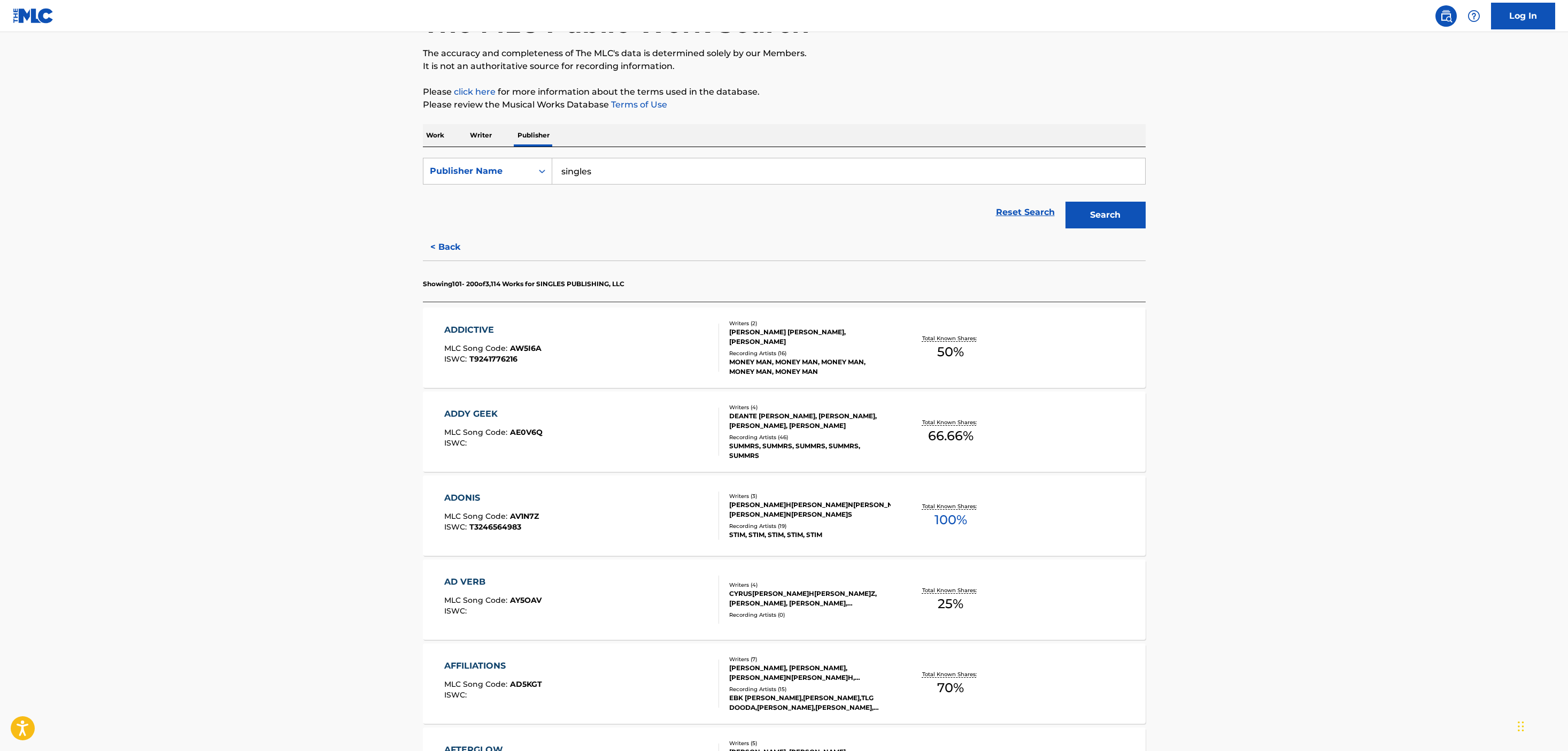
scroll to position [85, 0]
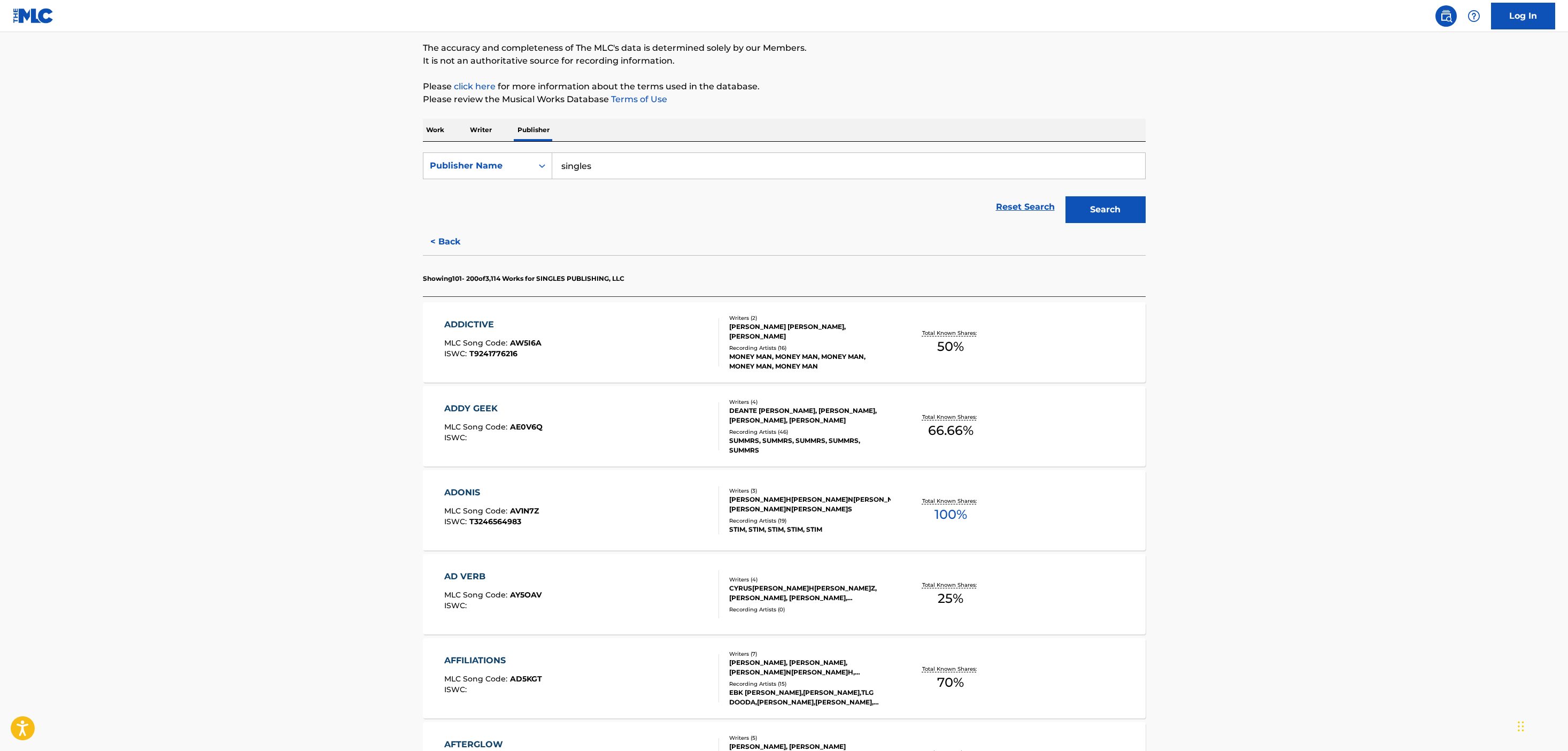
click at [687, 487] on div "ADONIS MLC Song Code : AV1N7Z ISWC : T3246564983" at bounding box center [581, 510] width 275 height 48
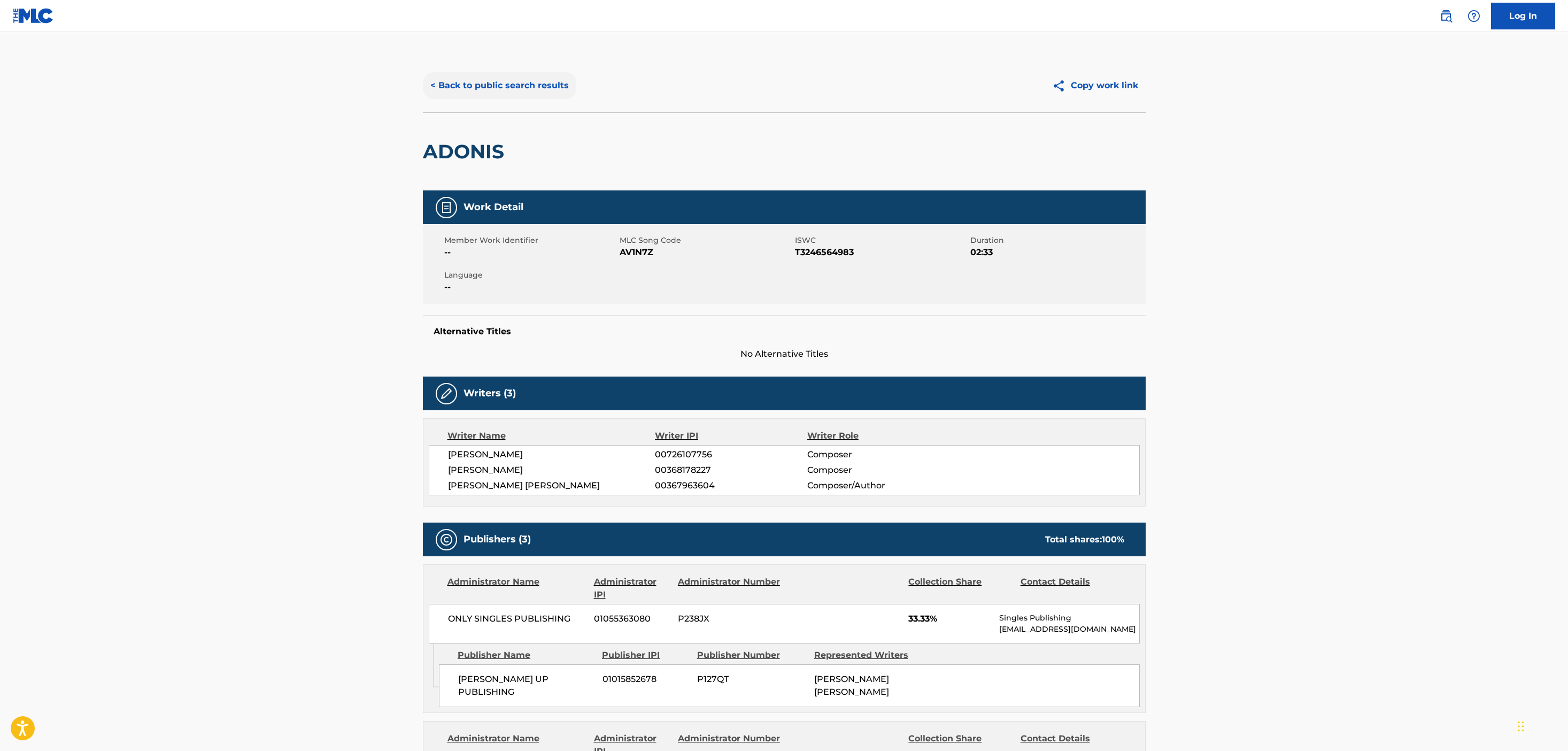
click at [501, 84] on button "< Back to public search results" at bounding box center [499, 85] width 154 height 27
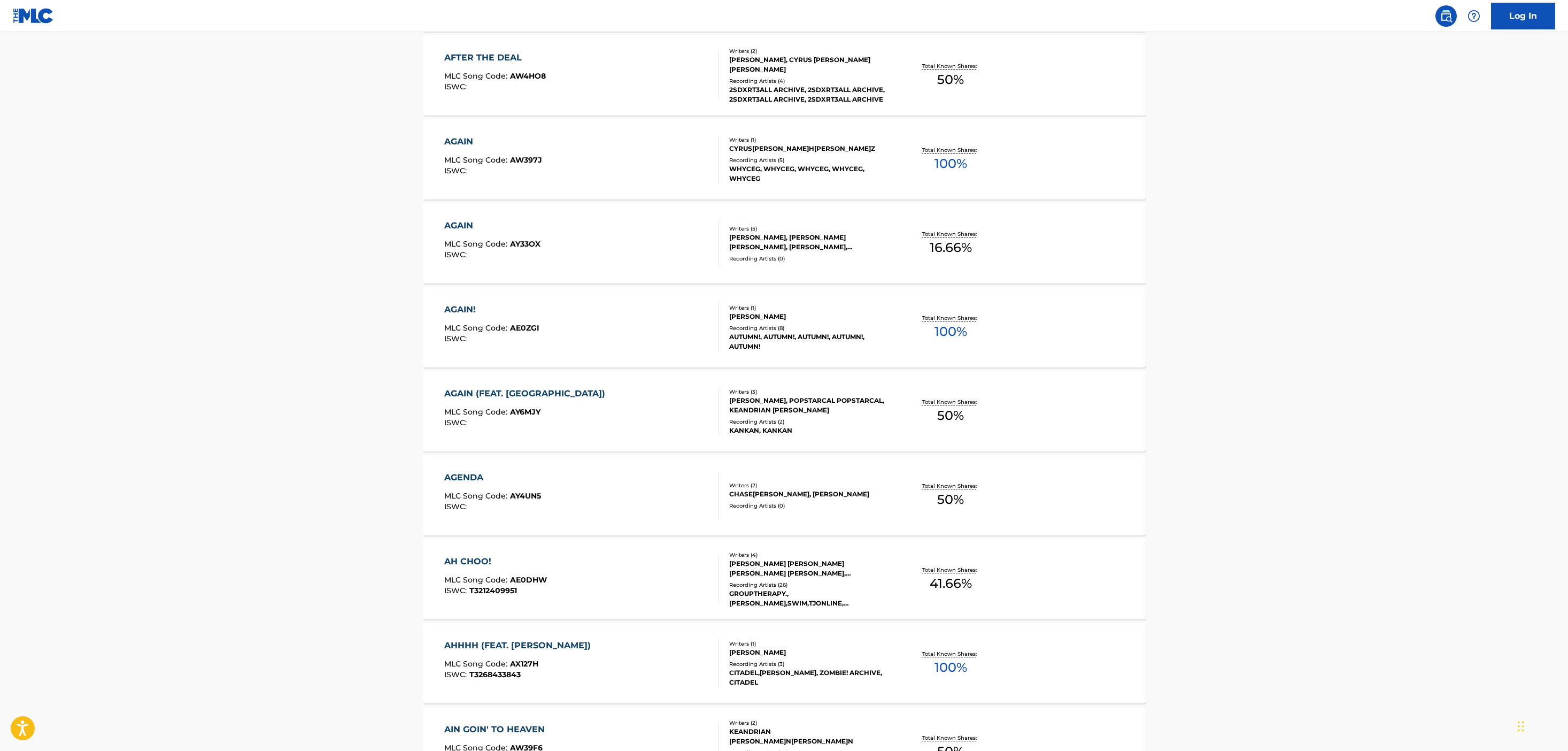
scroll to position [1162, 0]
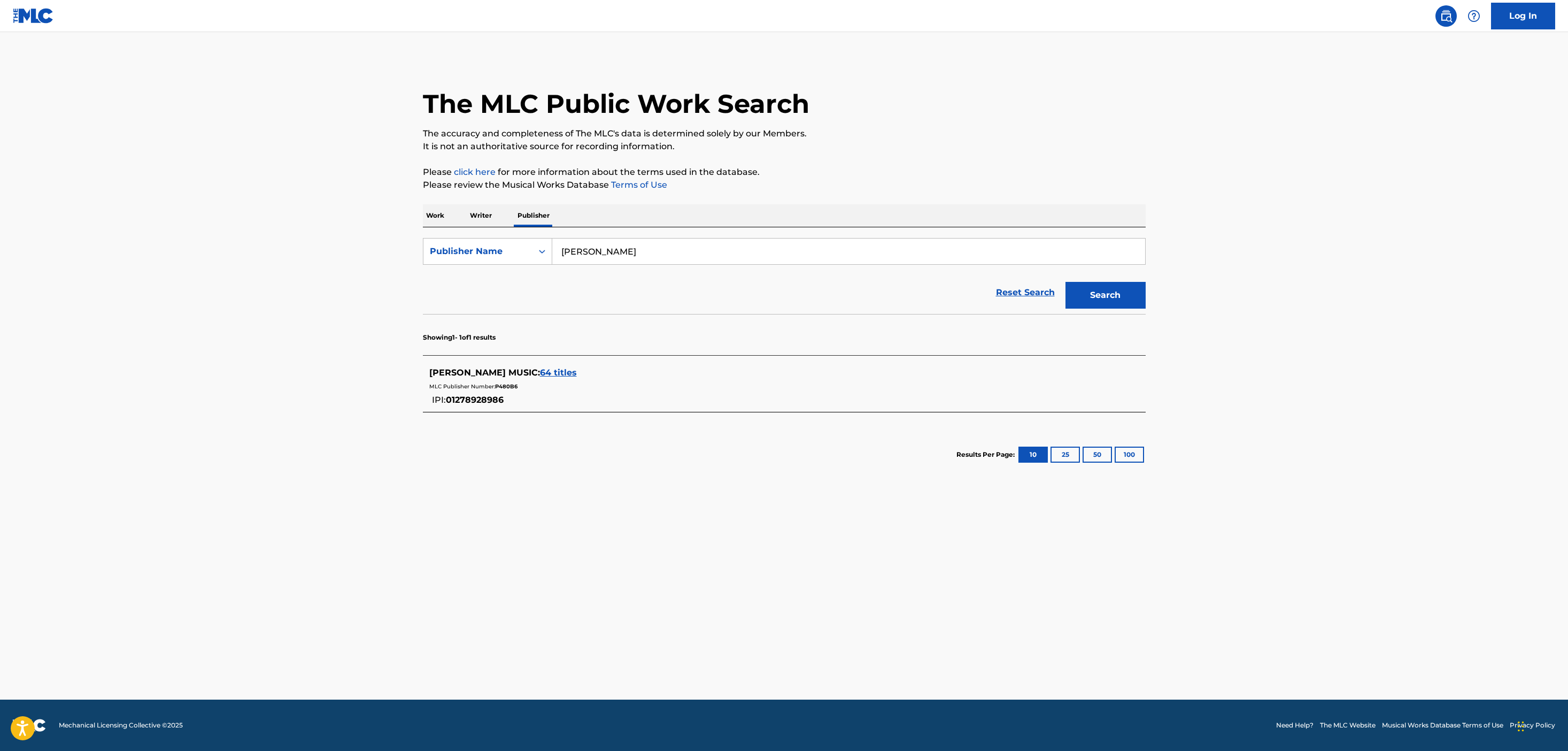
click at [439, 210] on p "Work" at bounding box center [435, 215] width 25 height 23
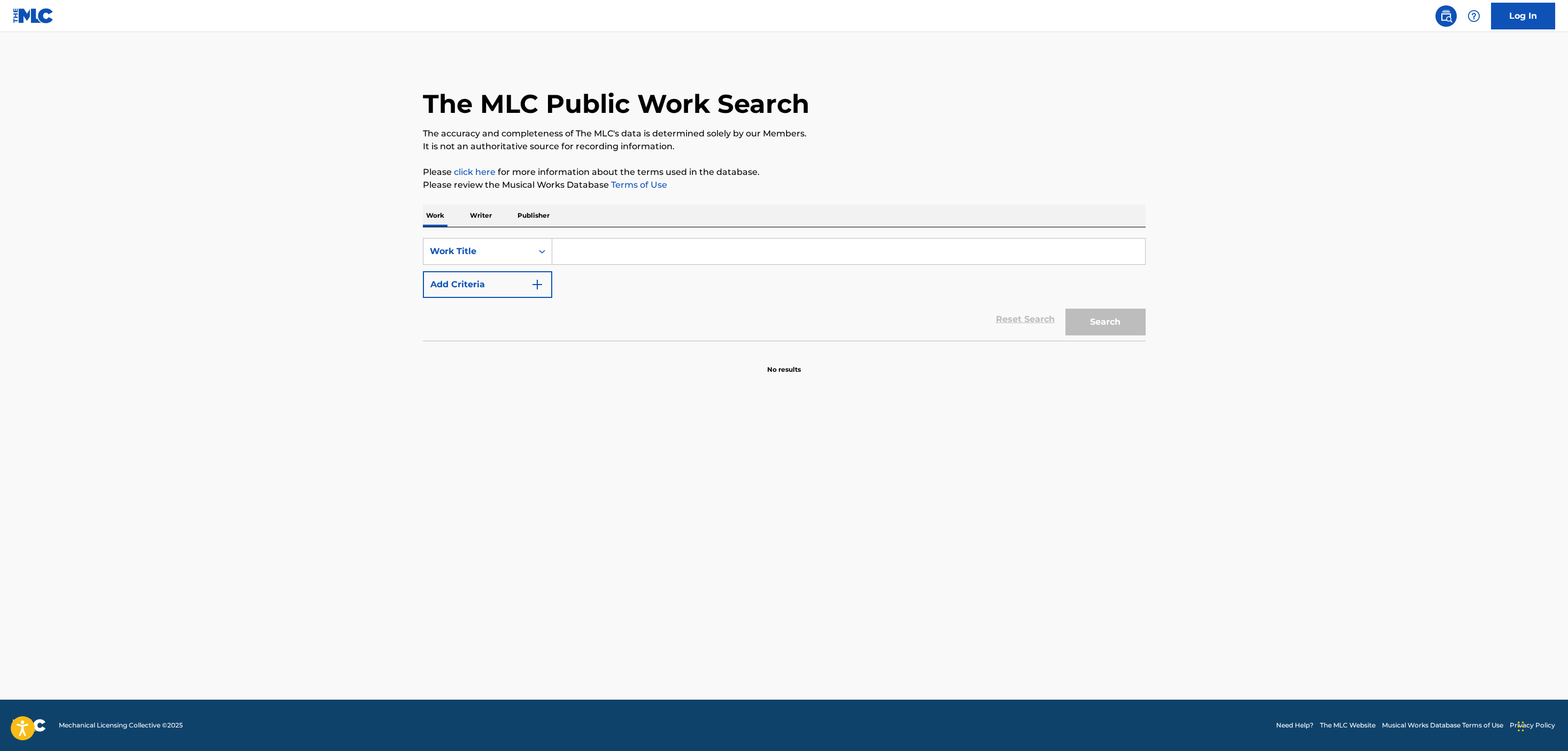
click at [571, 241] on input "Search Form" at bounding box center [849, 251] width 593 height 26
type input "douji feva"
click at [1065, 308] on button "Search" at bounding box center [1105, 321] width 80 height 27
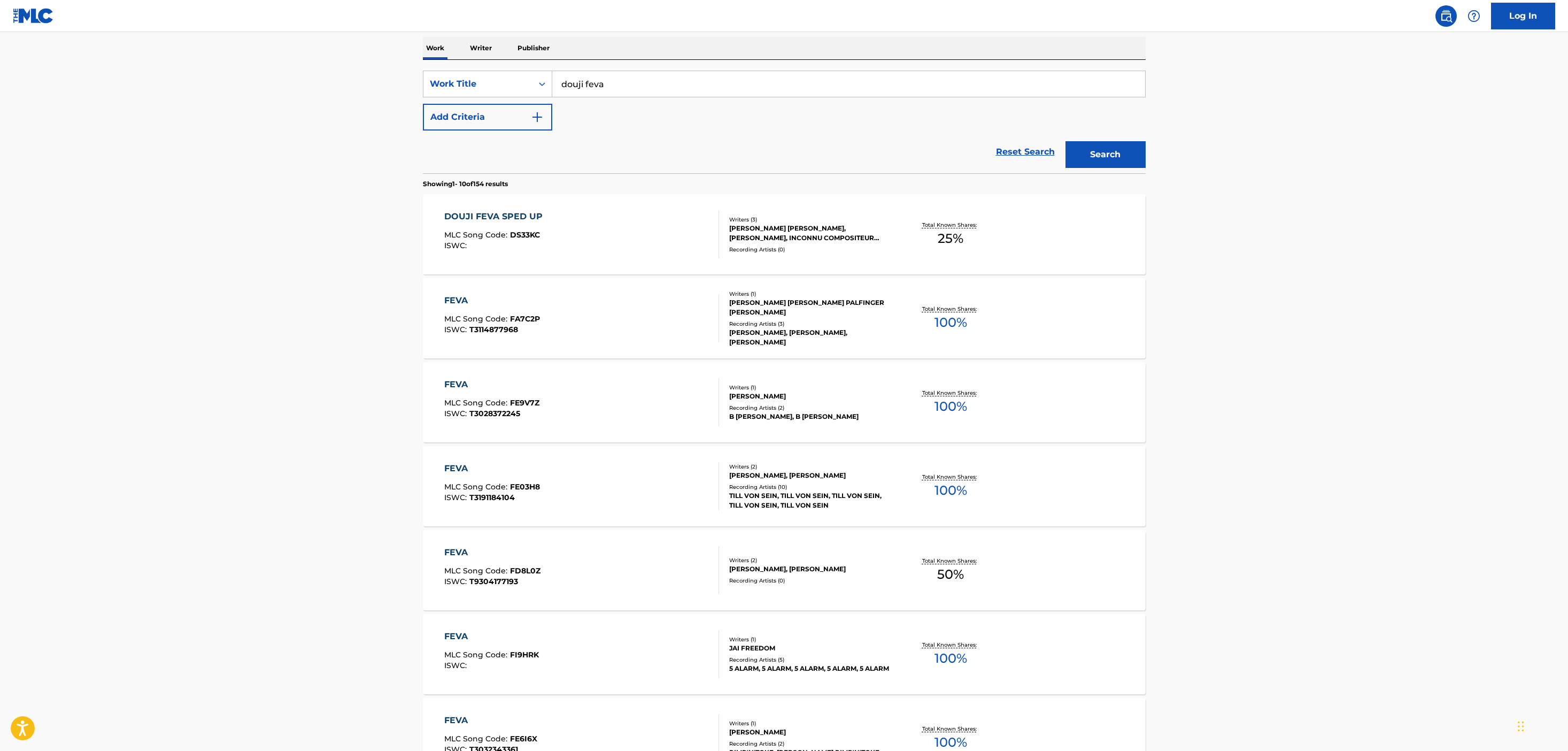
scroll to position [29, 0]
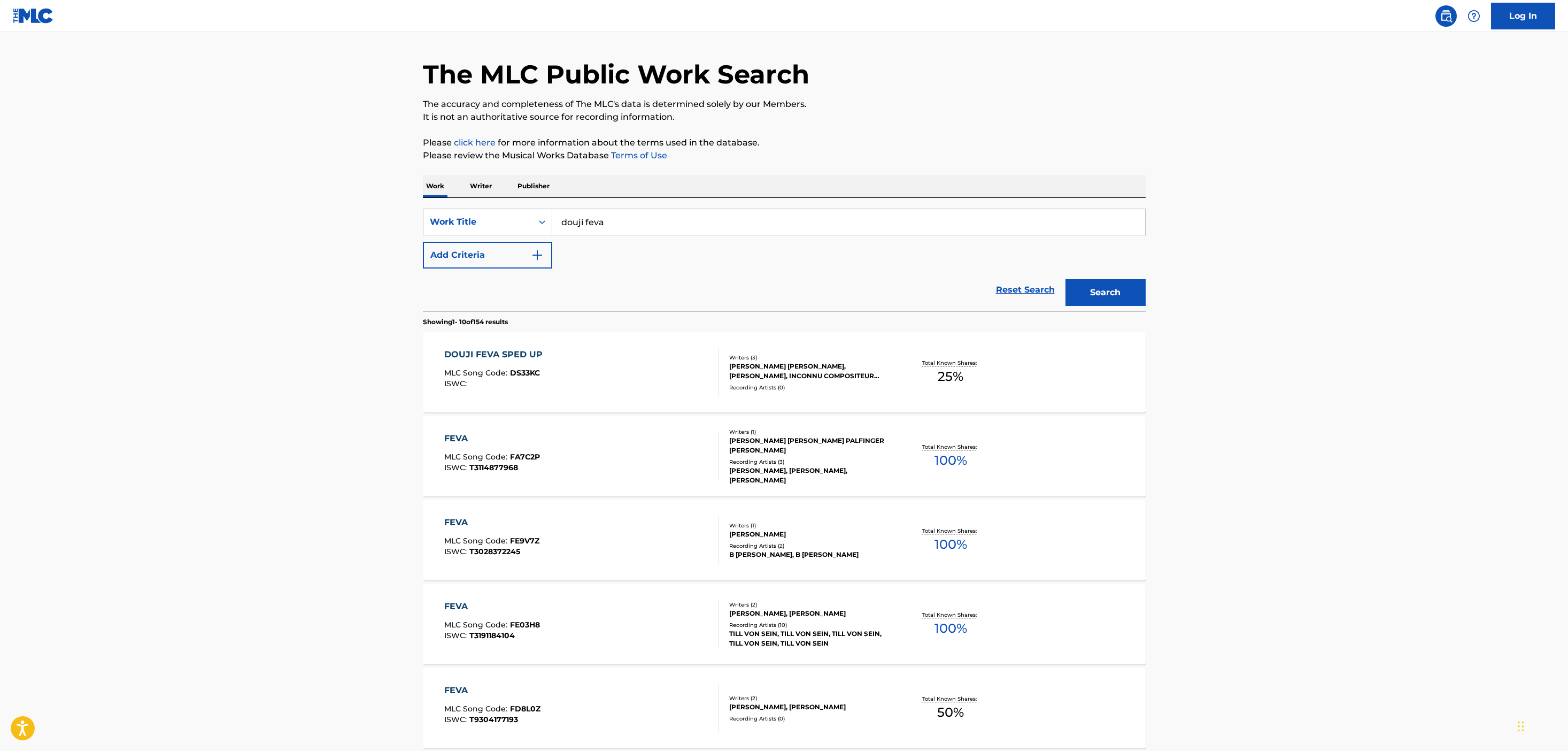
click at [715, 367] on div at bounding box center [714, 372] width 9 height 48
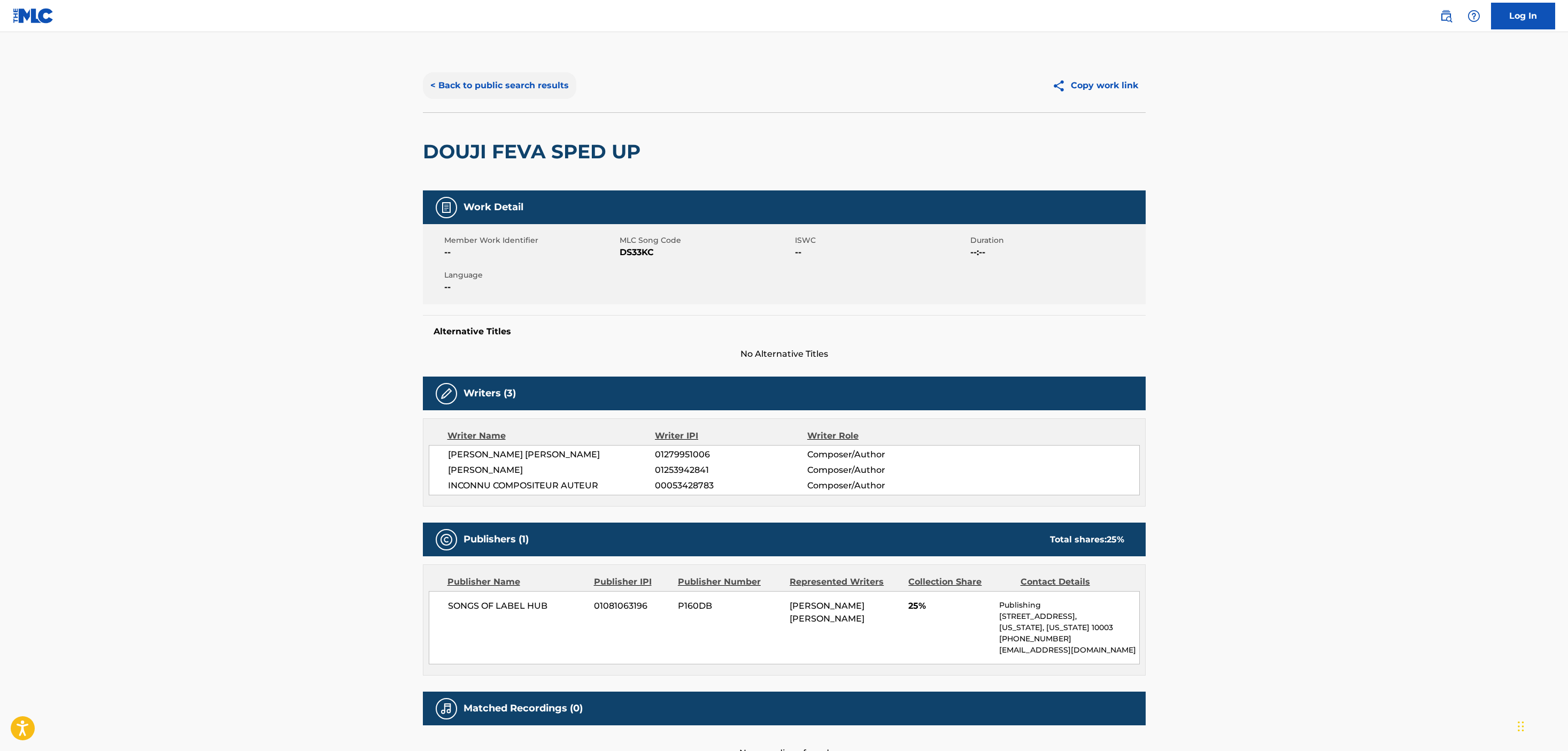
click at [533, 91] on button "< Back to public search results" at bounding box center [499, 85] width 154 height 27
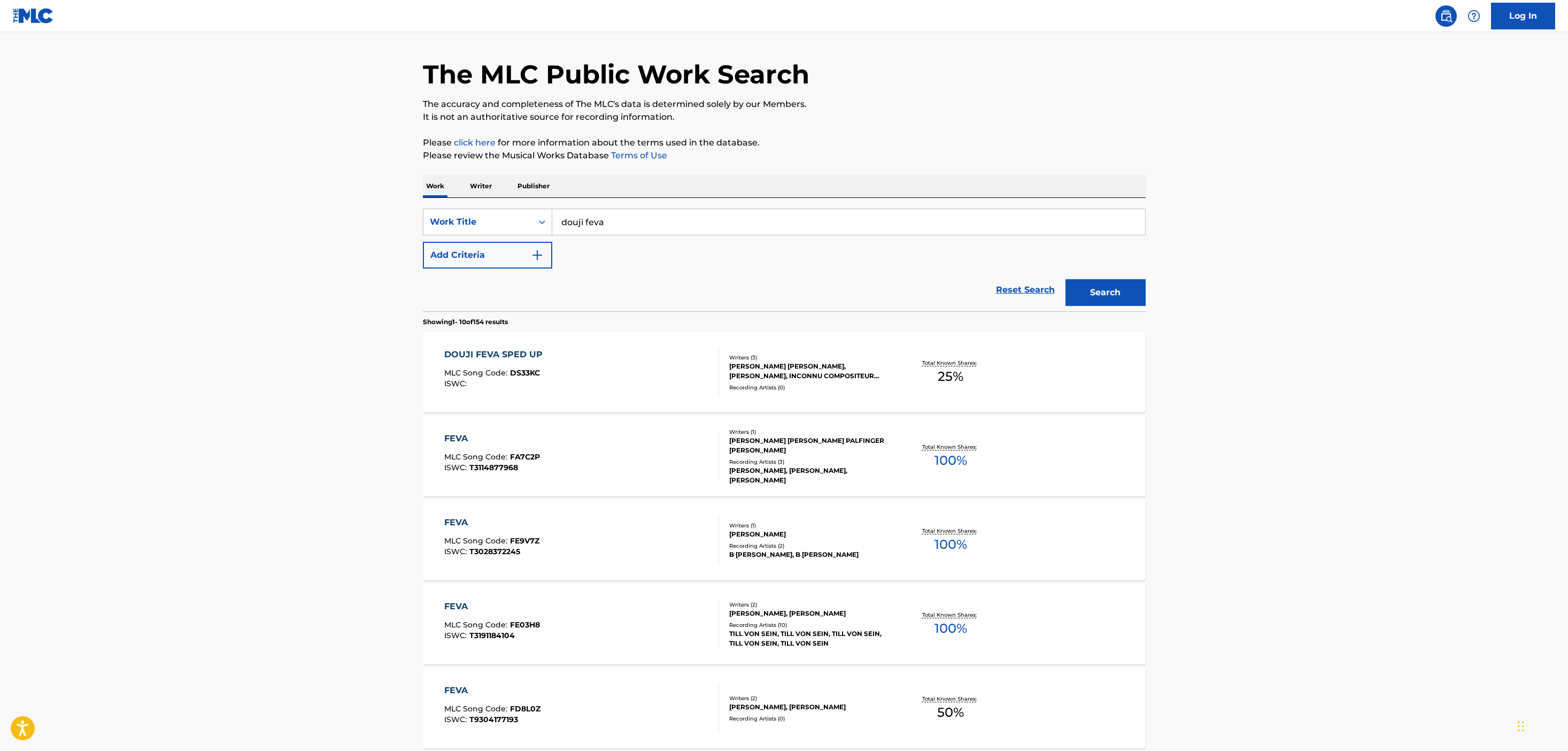
click at [620, 215] on input "douji feva" at bounding box center [849, 222] width 593 height 26
click at [525, 256] on button "Add Criteria" at bounding box center [487, 255] width 129 height 27
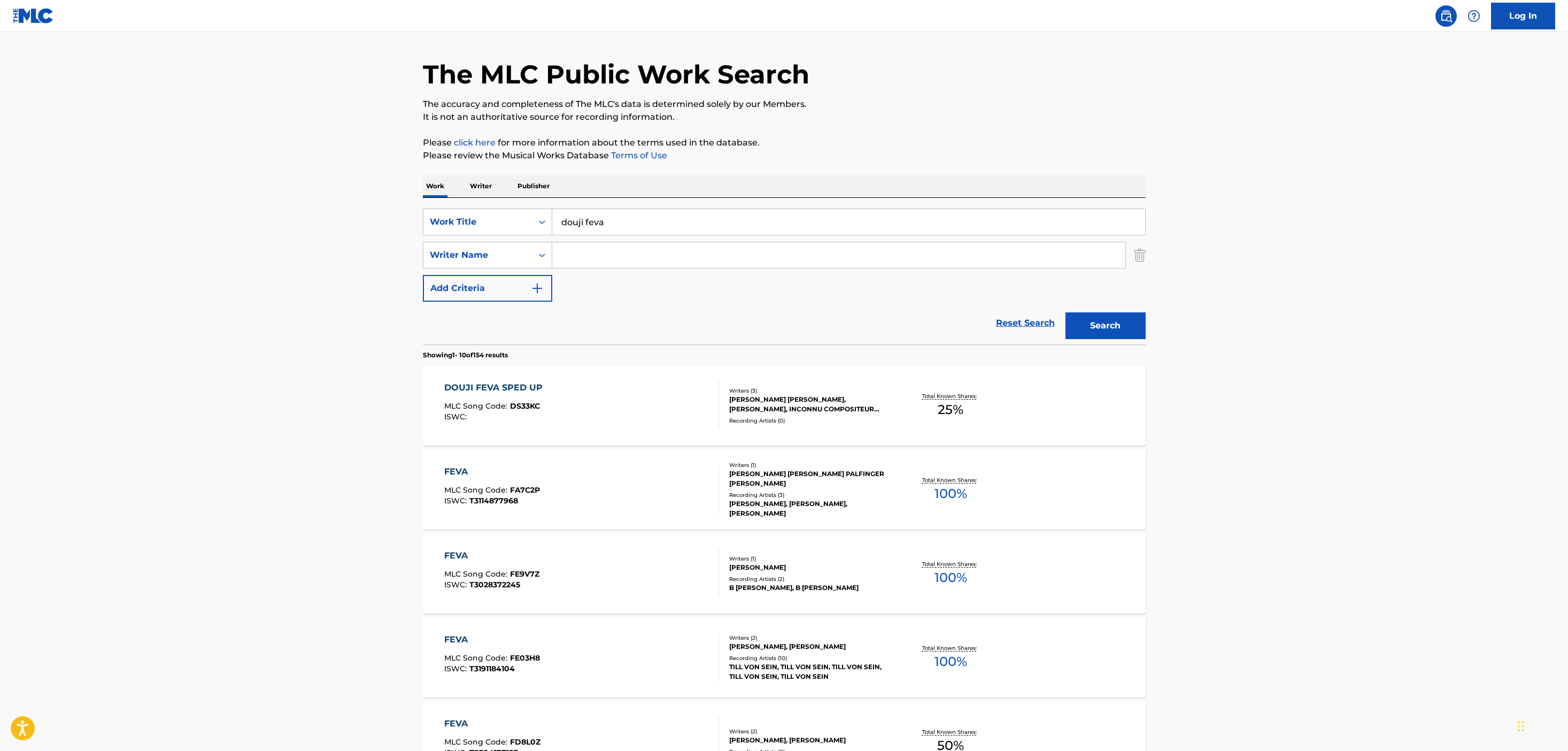
click at [597, 261] on input "Search Form" at bounding box center [838, 255] width 573 height 26
click at [1065, 312] on button "Search" at bounding box center [1105, 325] width 80 height 27
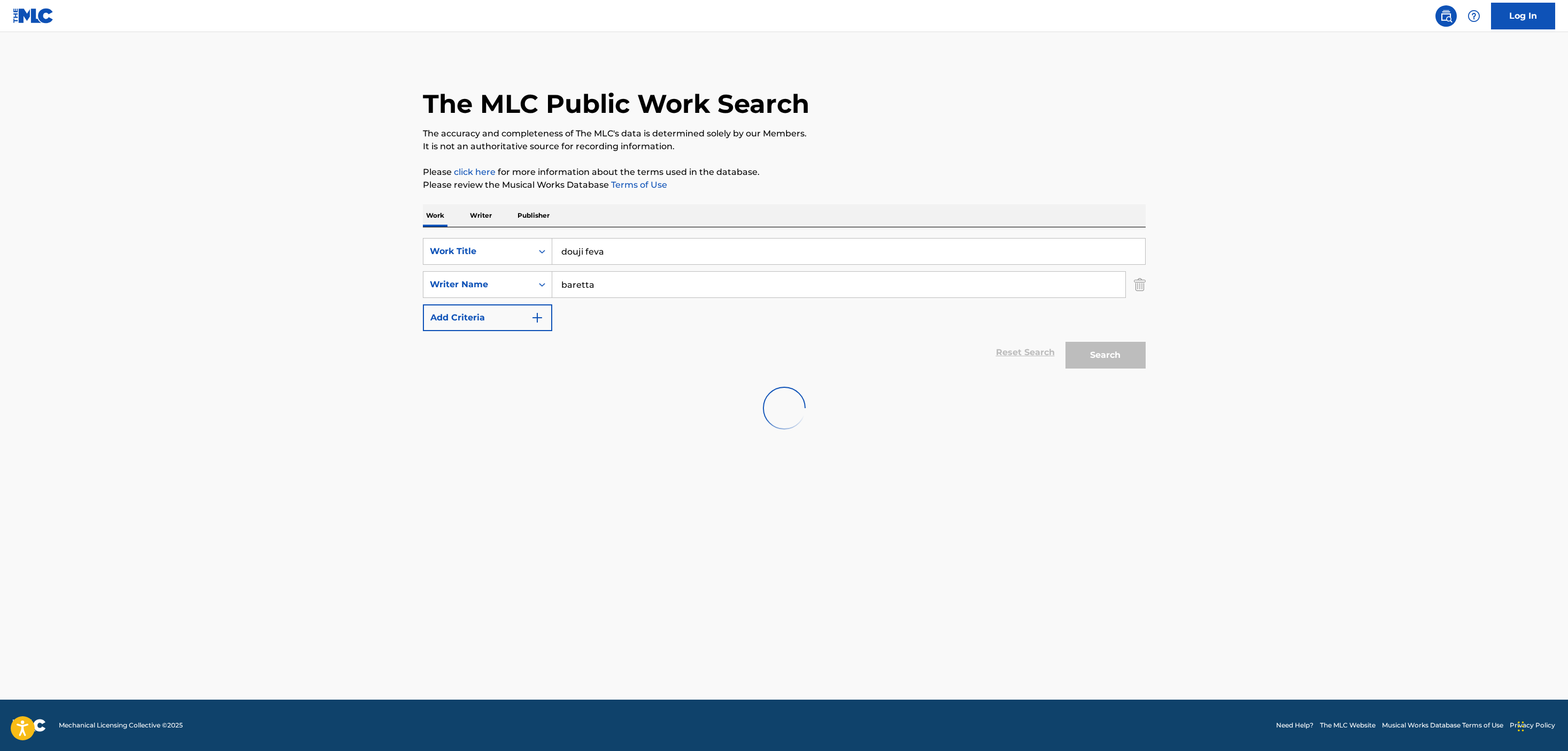
scroll to position [0, 0]
click at [596, 263] on input "douji feva" at bounding box center [849, 251] width 593 height 26
click at [593, 290] on input "baretta" at bounding box center [838, 284] width 573 height 26
type input "b"
type input "n"
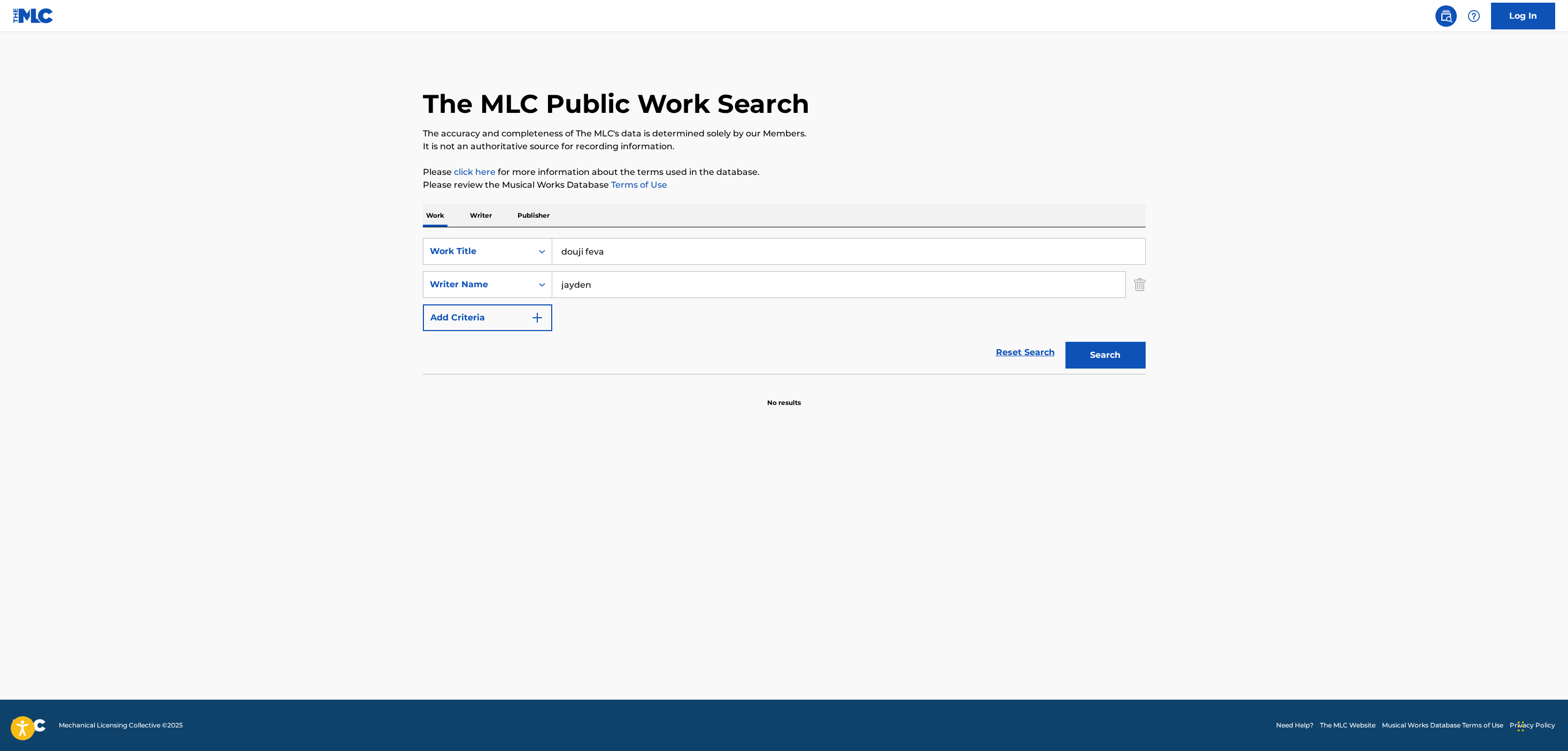
type input "jayden"
click at [1065, 342] on button "Search" at bounding box center [1105, 355] width 80 height 27
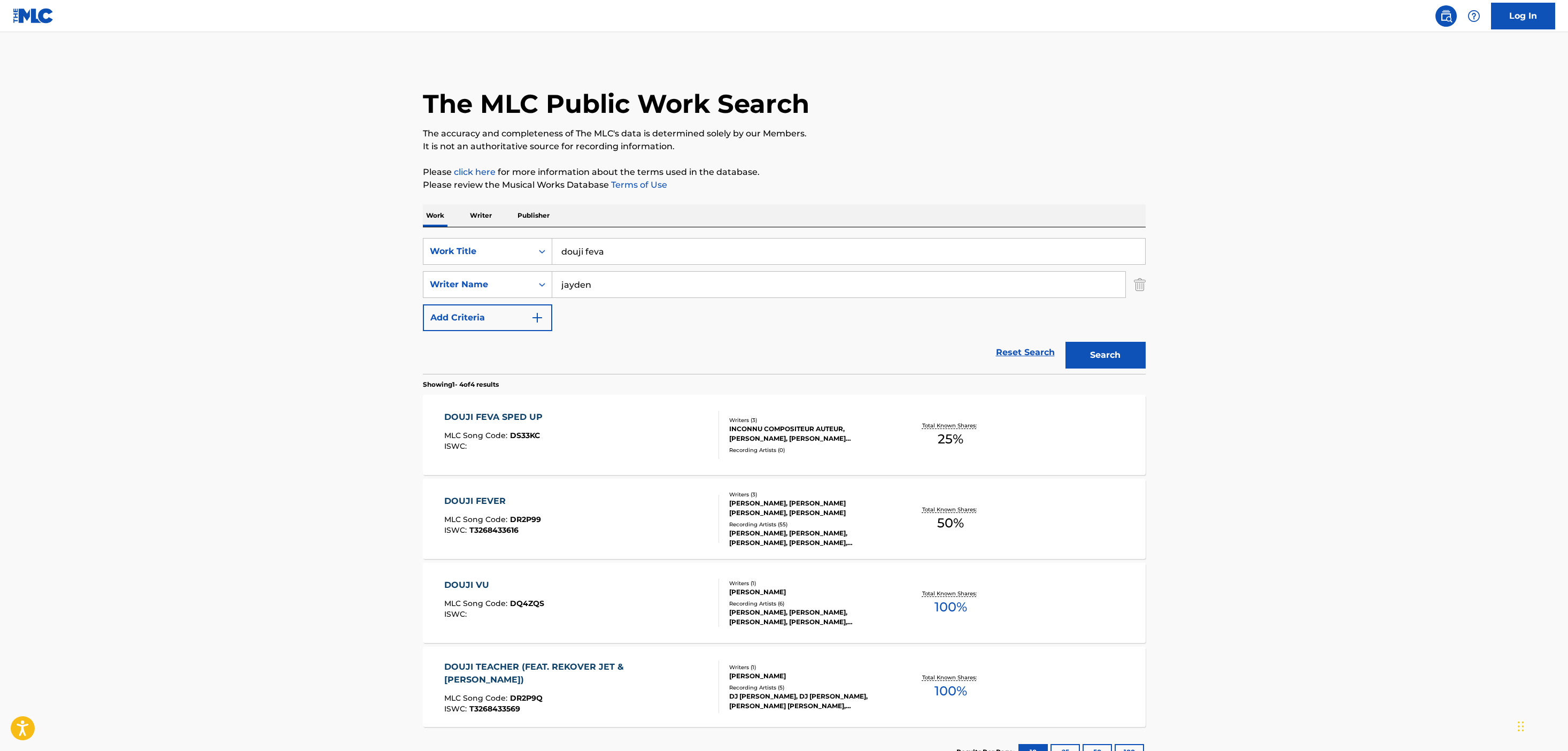
click at [696, 522] on div "DOUJI FEVER MLC Song Code : DR2P99 ISWC : T3268433616" at bounding box center [581, 519] width 275 height 48
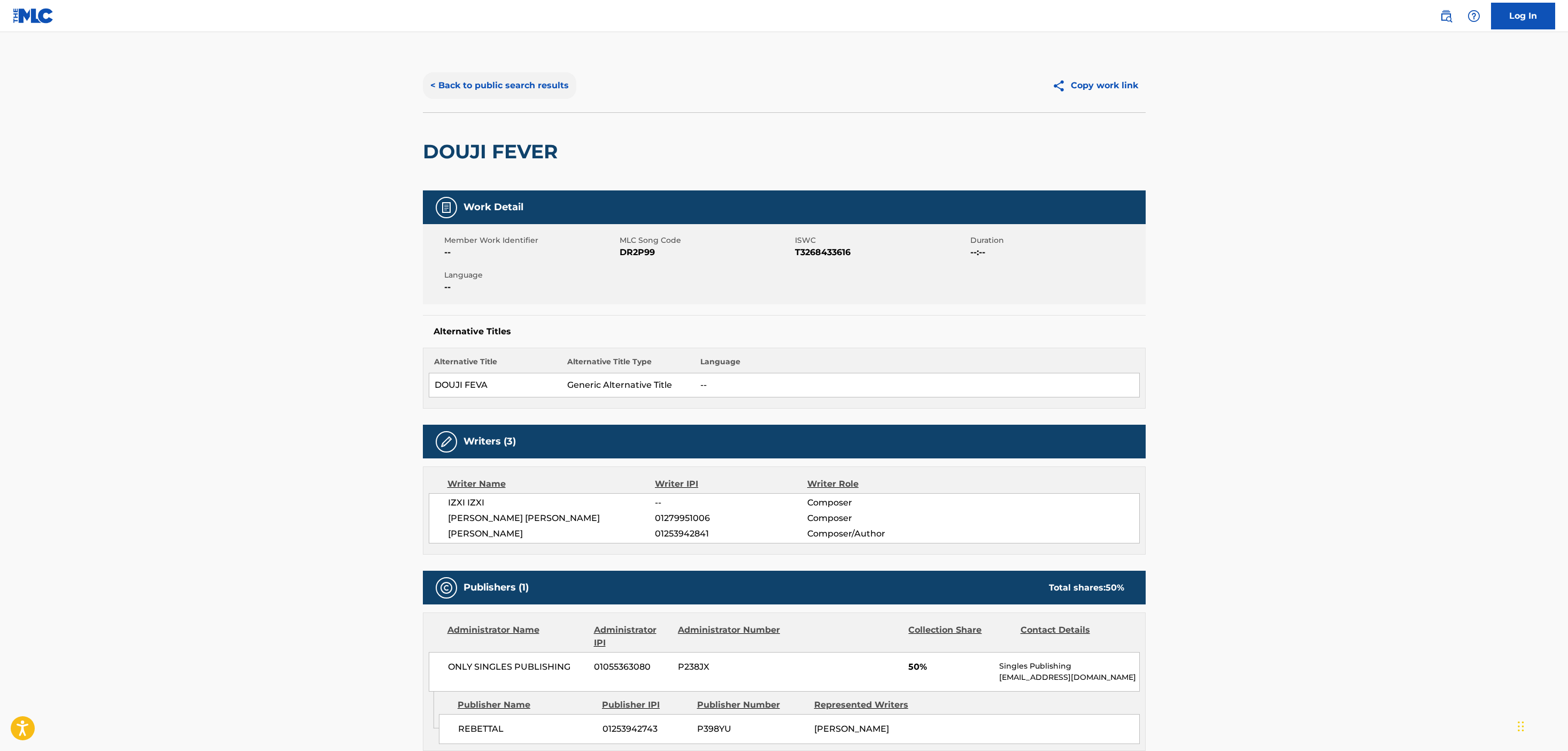
click at [503, 85] on button "< Back to public search results" at bounding box center [499, 85] width 154 height 27
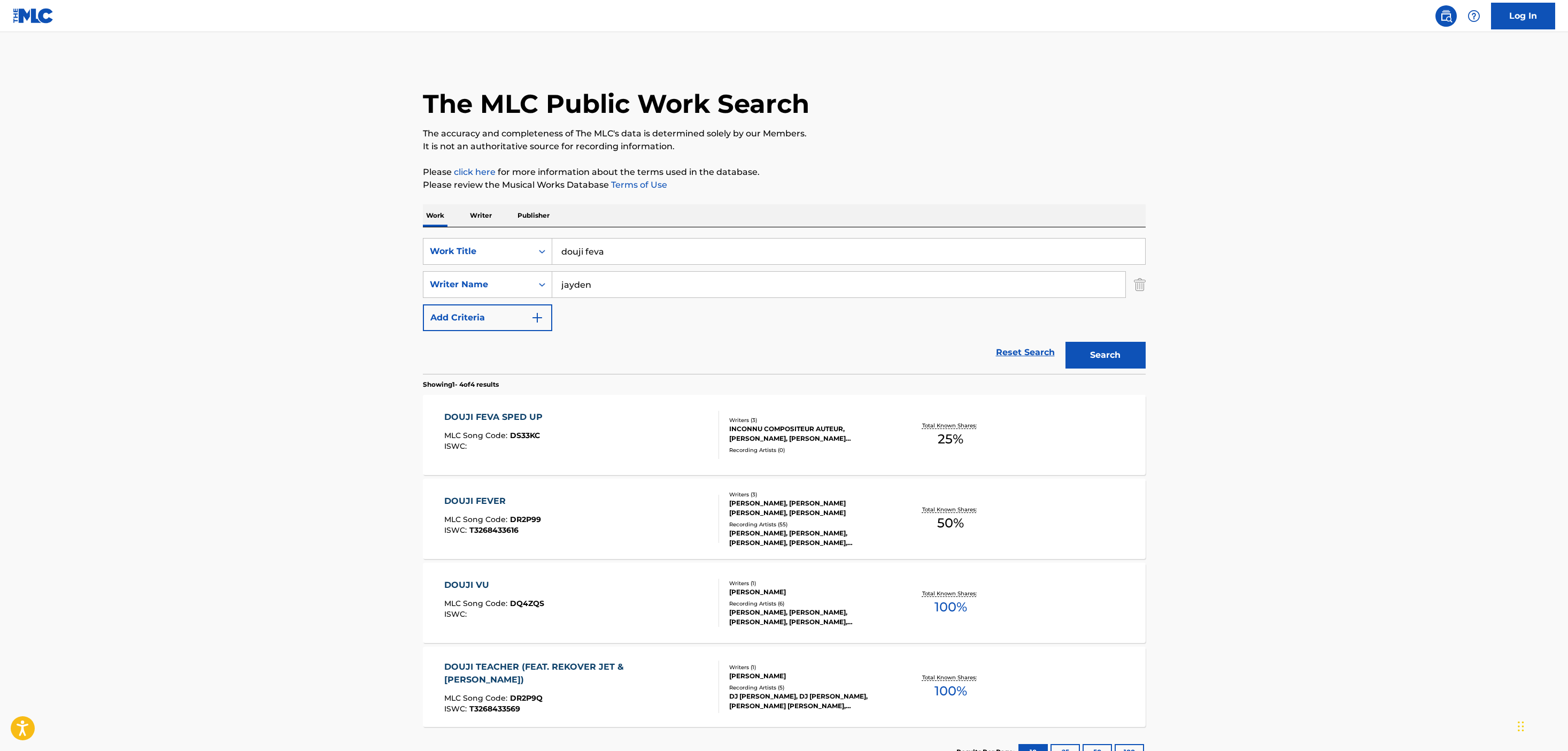
click at [534, 217] on p "Publisher" at bounding box center [534, 215] width 38 height 23
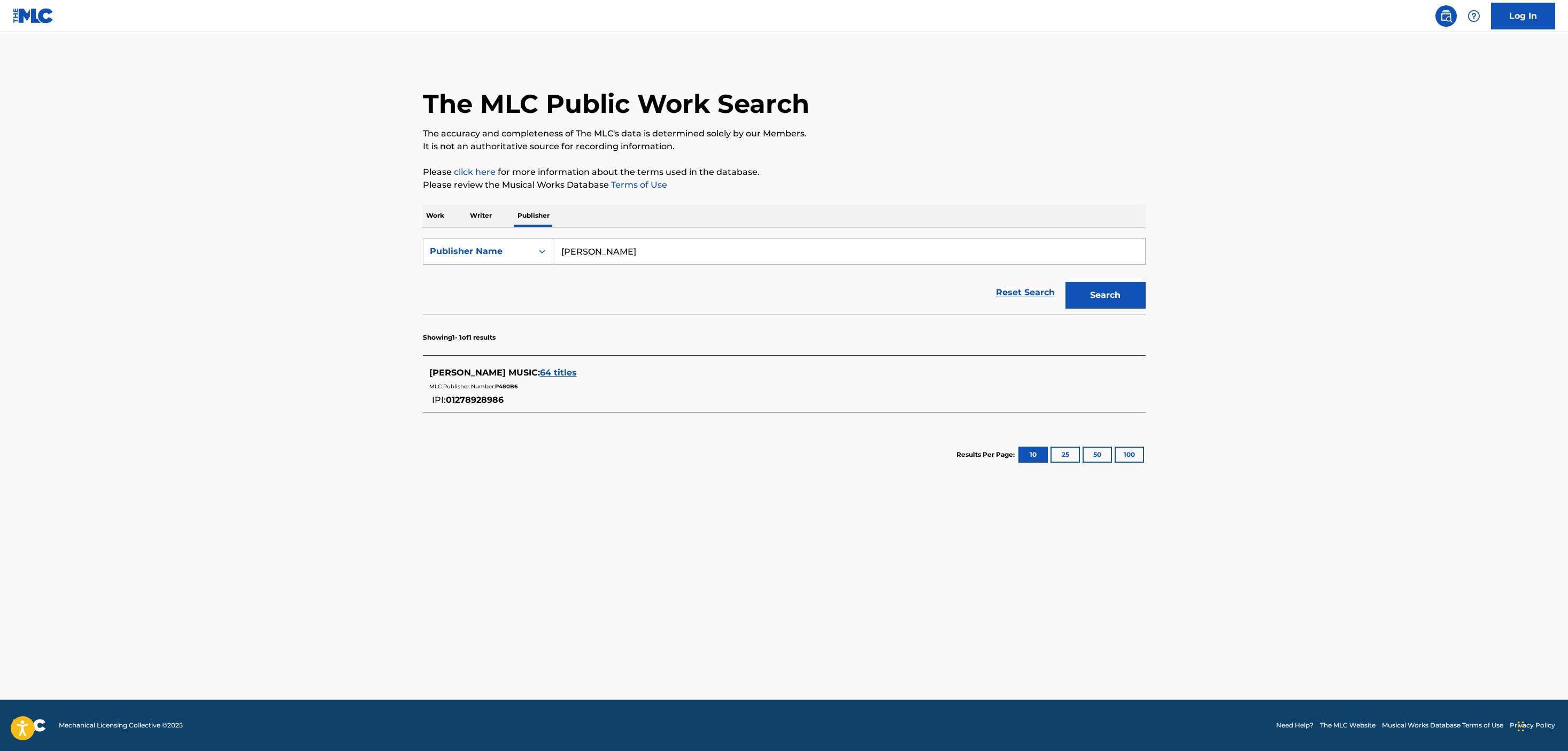
click at [608, 252] on input "[PERSON_NAME]" at bounding box center [849, 251] width 593 height 26
type input "singles"
click at [1065, 282] on button "Search" at bounding box center [1105, 295] width 80 height 27
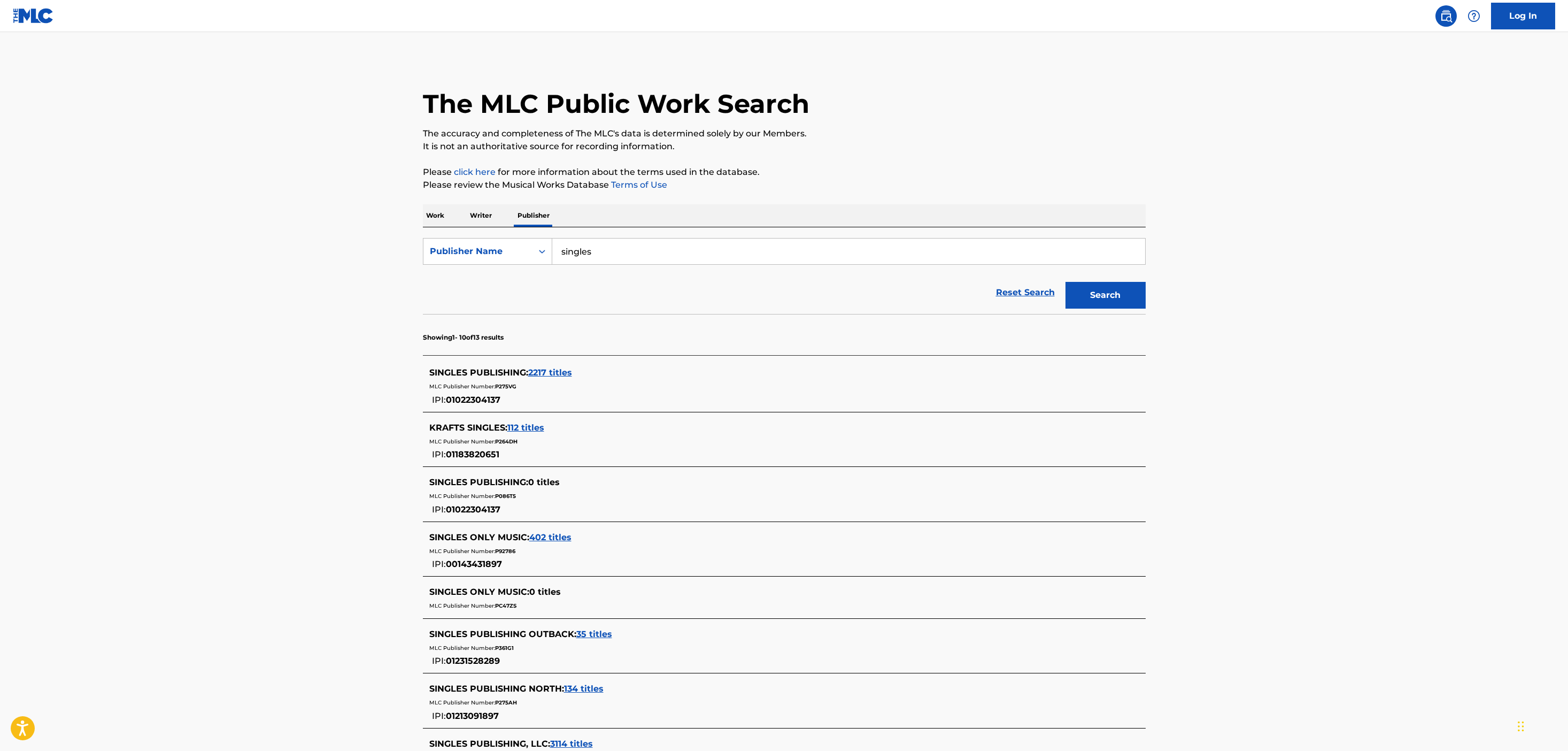
click at [625, 359] on section "SINGLES PUBLISHING : 2217 titles MLC Publisher Number: P275VG IPI: 01022304137 …" at bounding box center [784, 611] width 723 height 512
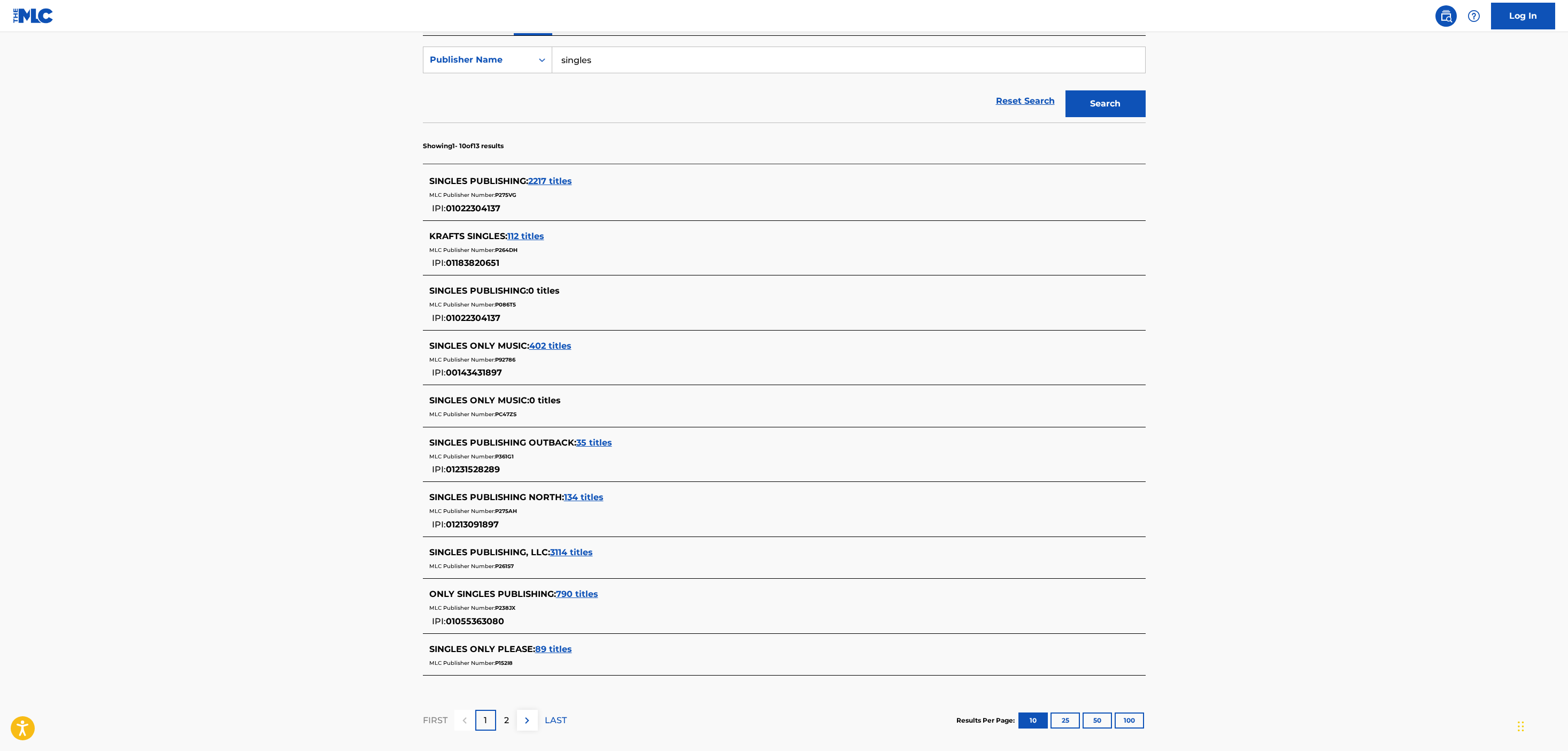
scroll to position [208, 0]
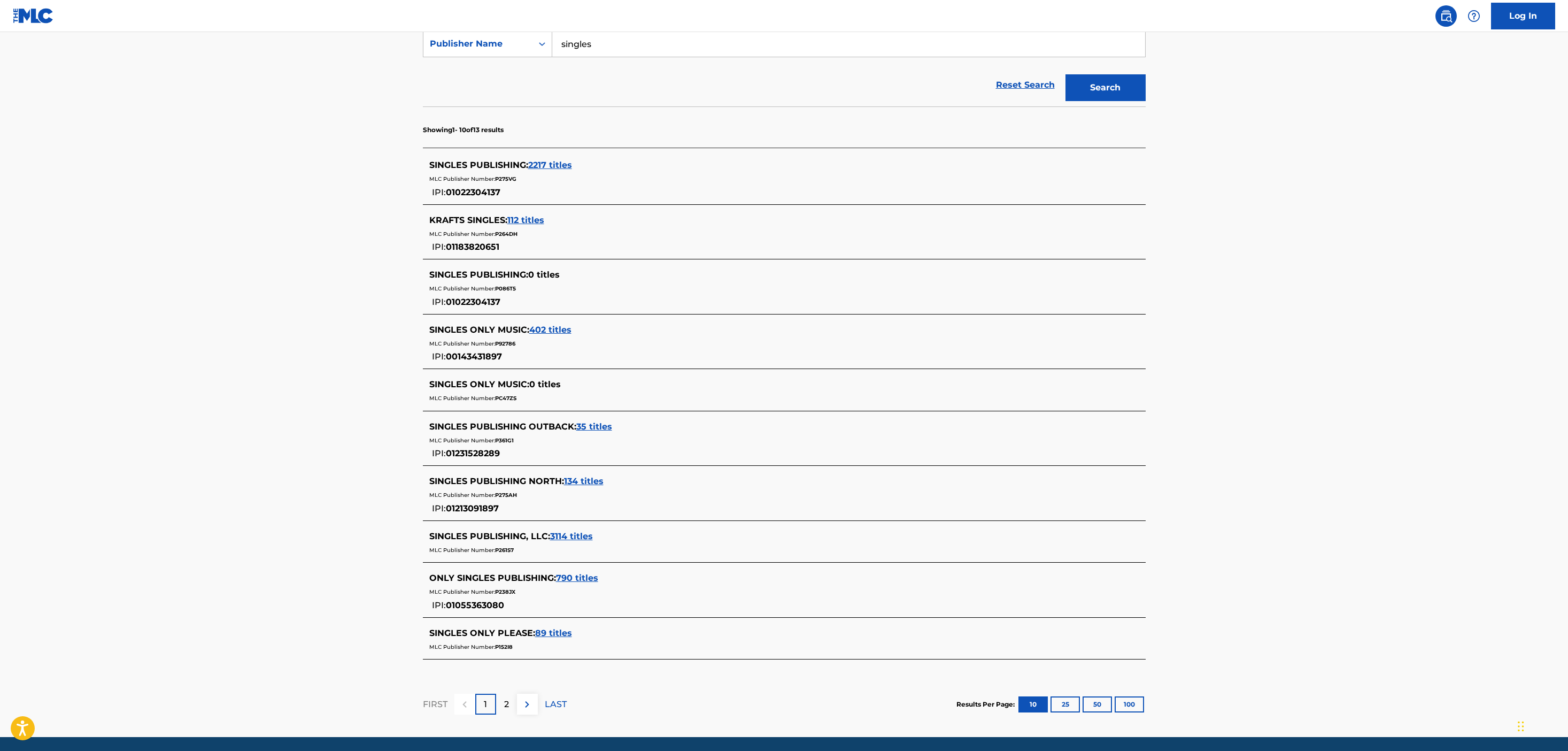
click at [579, 532] on span "3114 titles" at bounding box center [571, 536] width 43 height 10
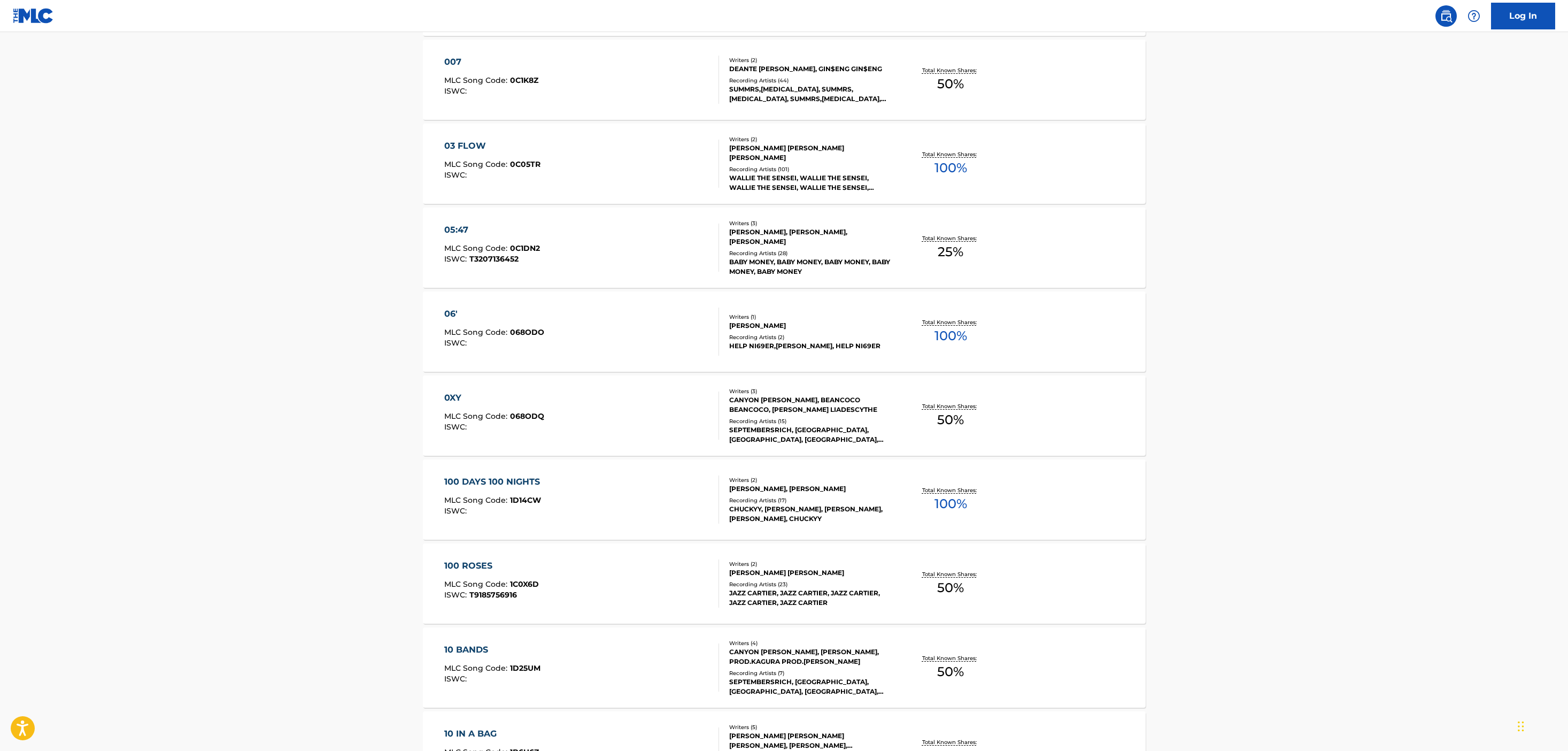
scroll to position [601, 0]
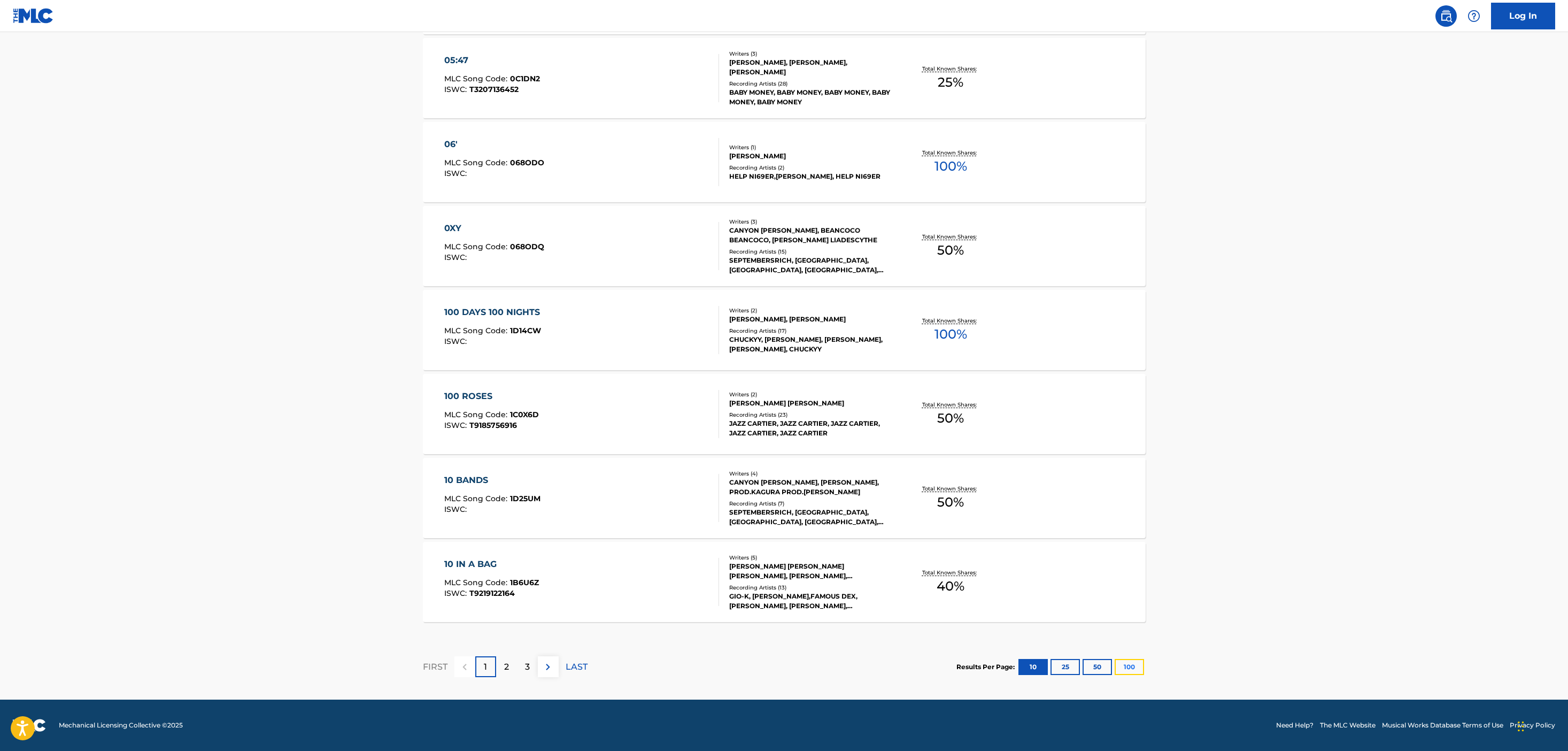
click at [1130, 668] on button "100" at bounding box center [1129, 666] width 29 height 16
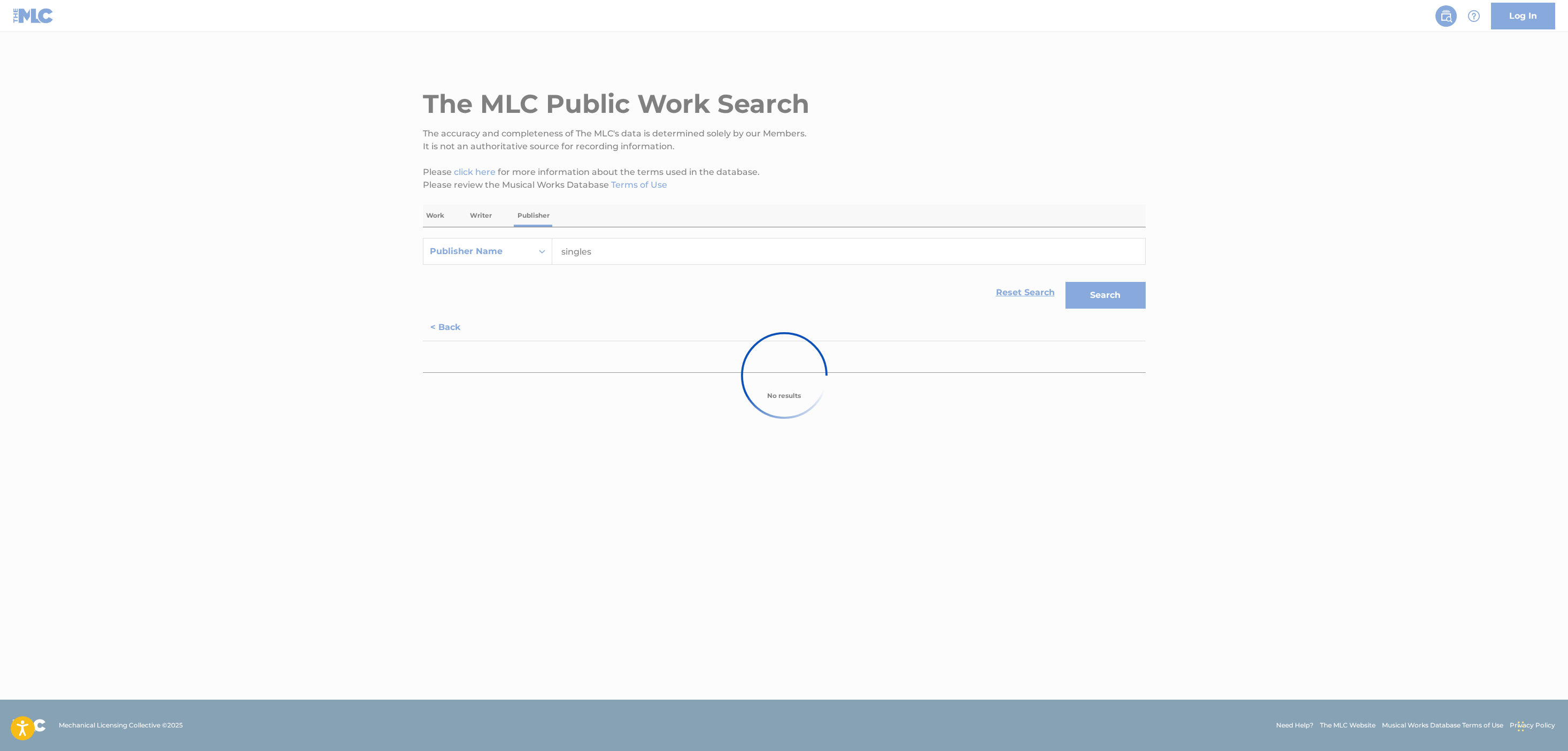
scroll to position [0, 0]
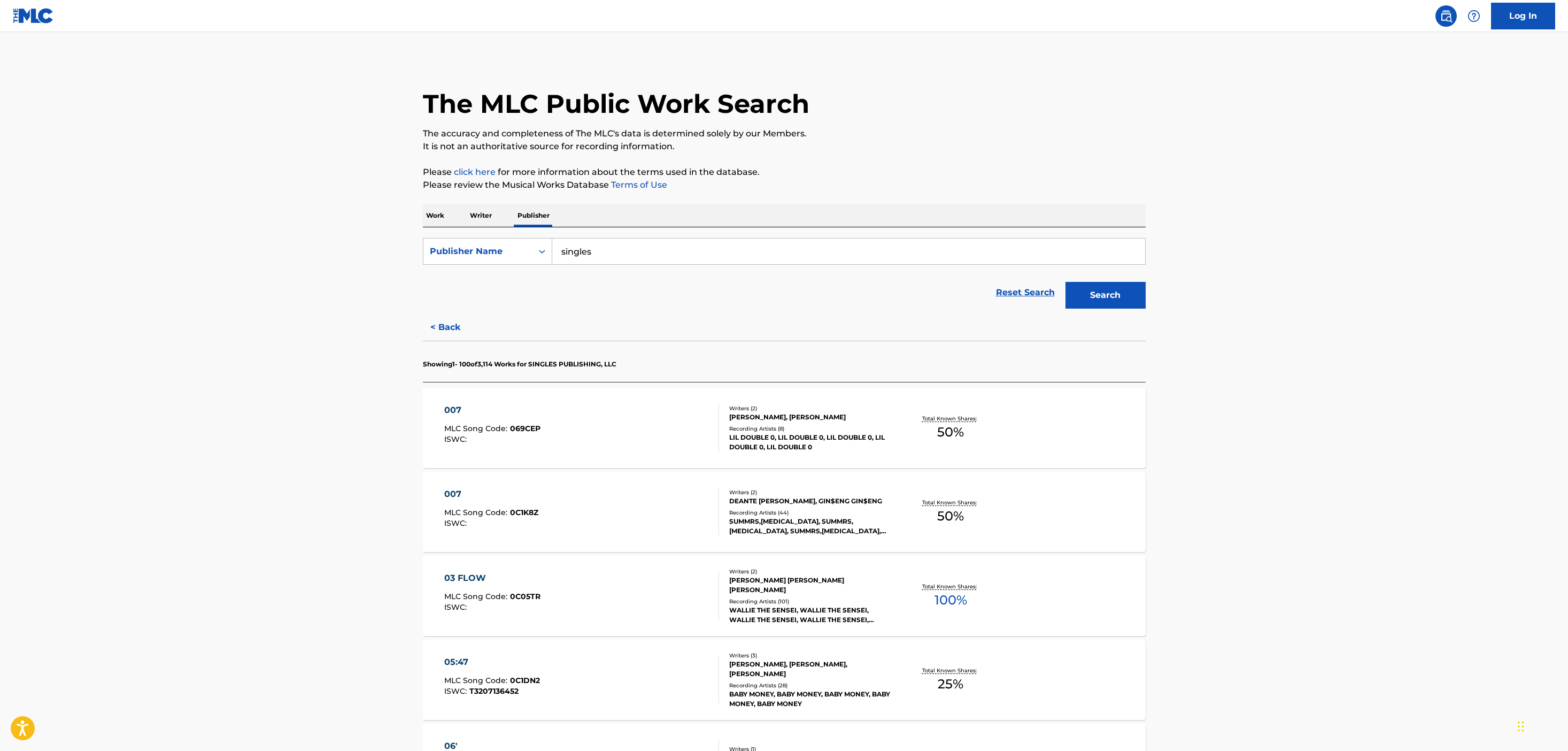
click at [817, 447] on div "LIL DOUBLE 0, LIL DOUBLE 0, LIL DOUBLE 0, LIL DOUBLE 0, LIL DOUBLE 0" at bounding box center [810, 442] width 161 height 19
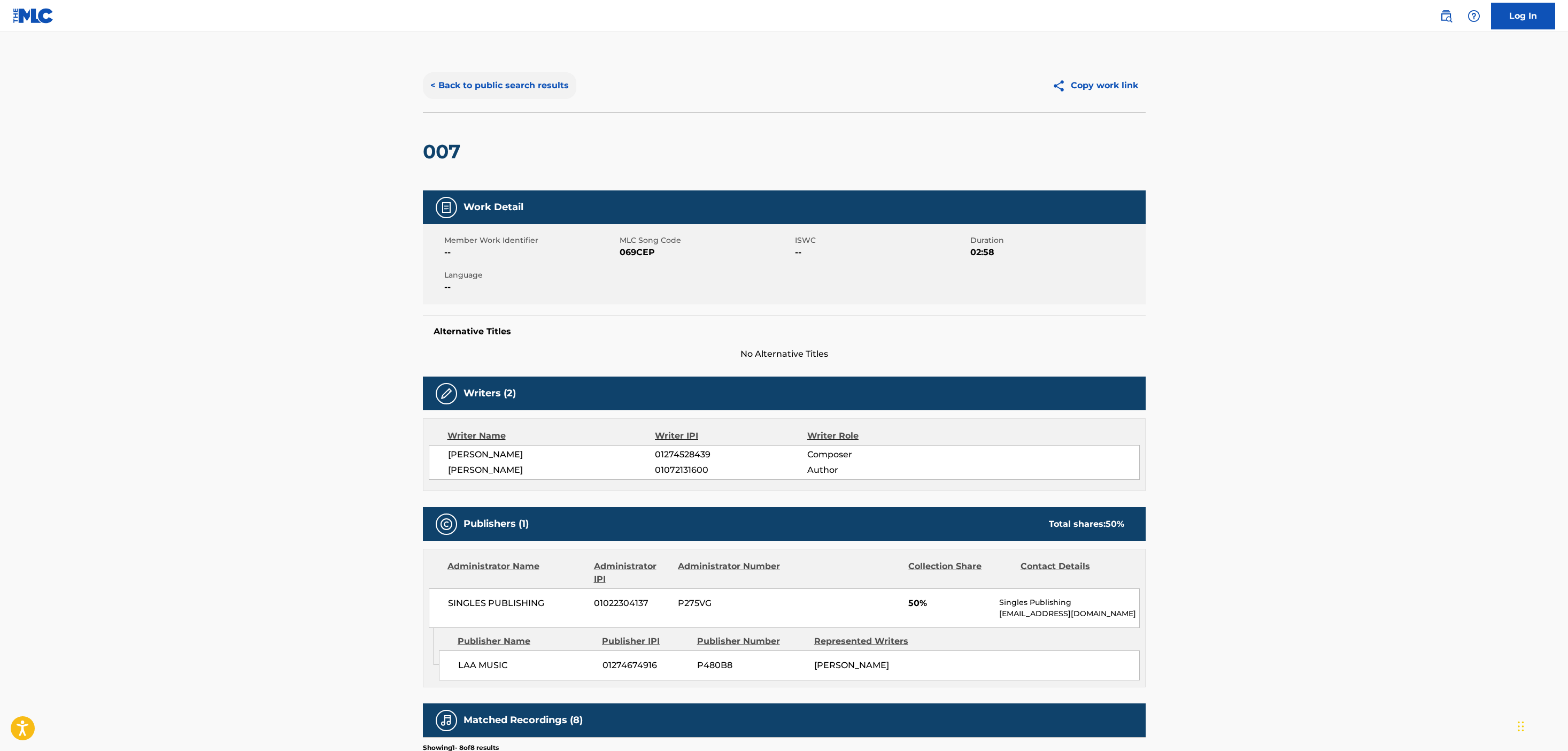
click at [515, 97] on button "< Back to public search results" at bounding box center [499, 85] width 154 height 27
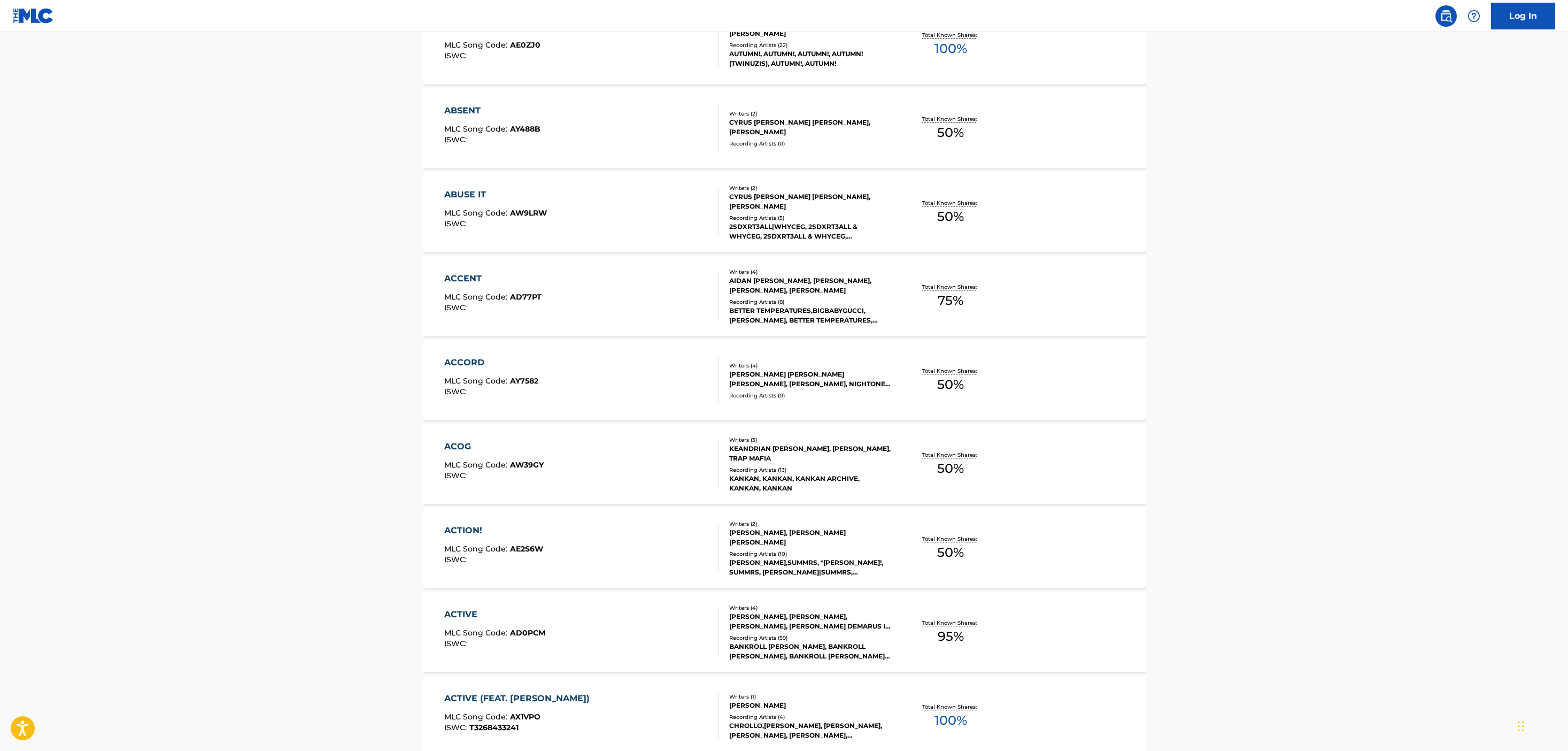
scroll to position [8156, 0]
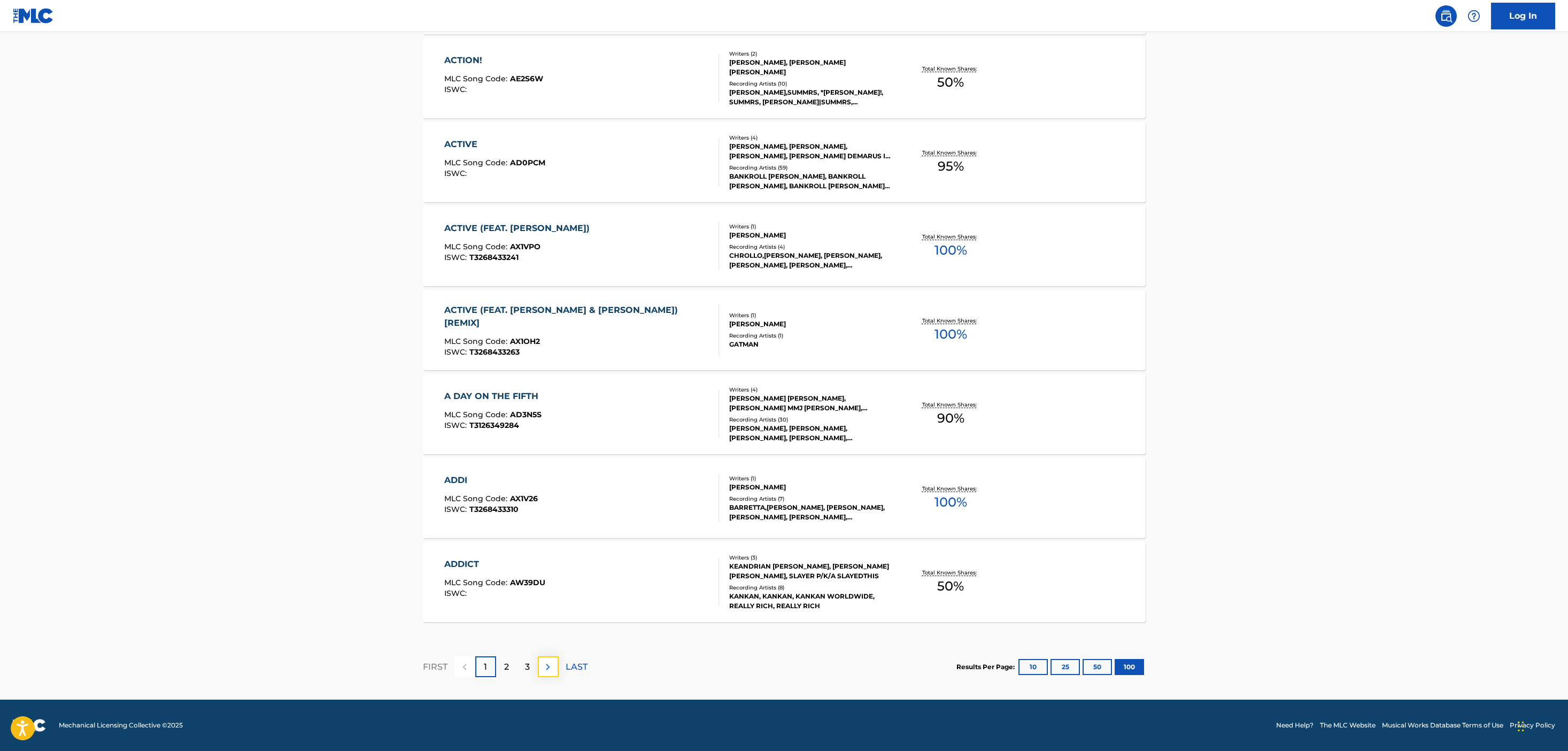
click at [546, 670] on img at bounding box center [548, 666] width 13 height 13
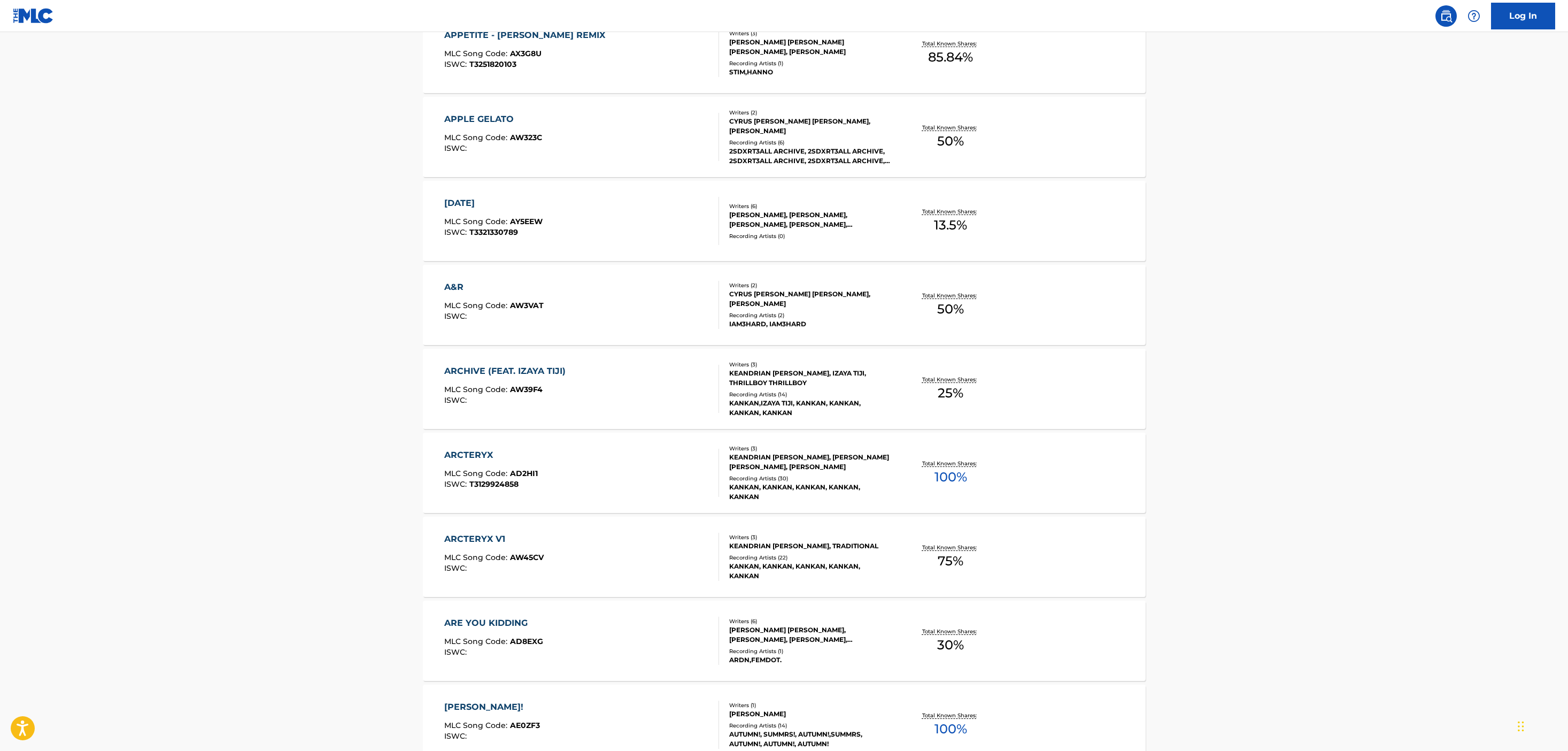
scroll to position [7373, 0]
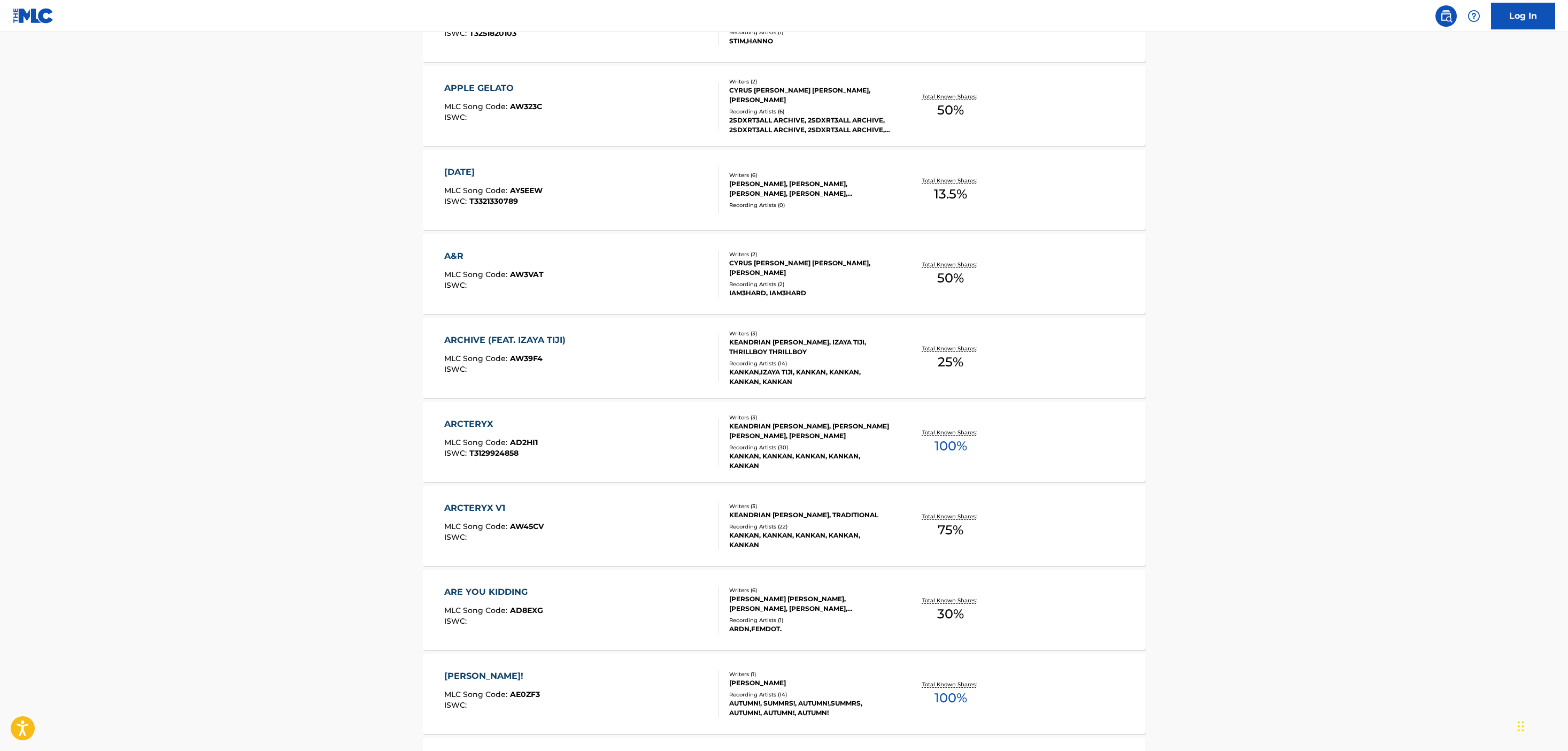
click at [734, 426] on div "KEANDRIAN [PERSON_NAME], [PERSON_NAME] [PERSON_NAME], [PERSON_NAME]" at bounding box center [810, 431] width 161 height 19
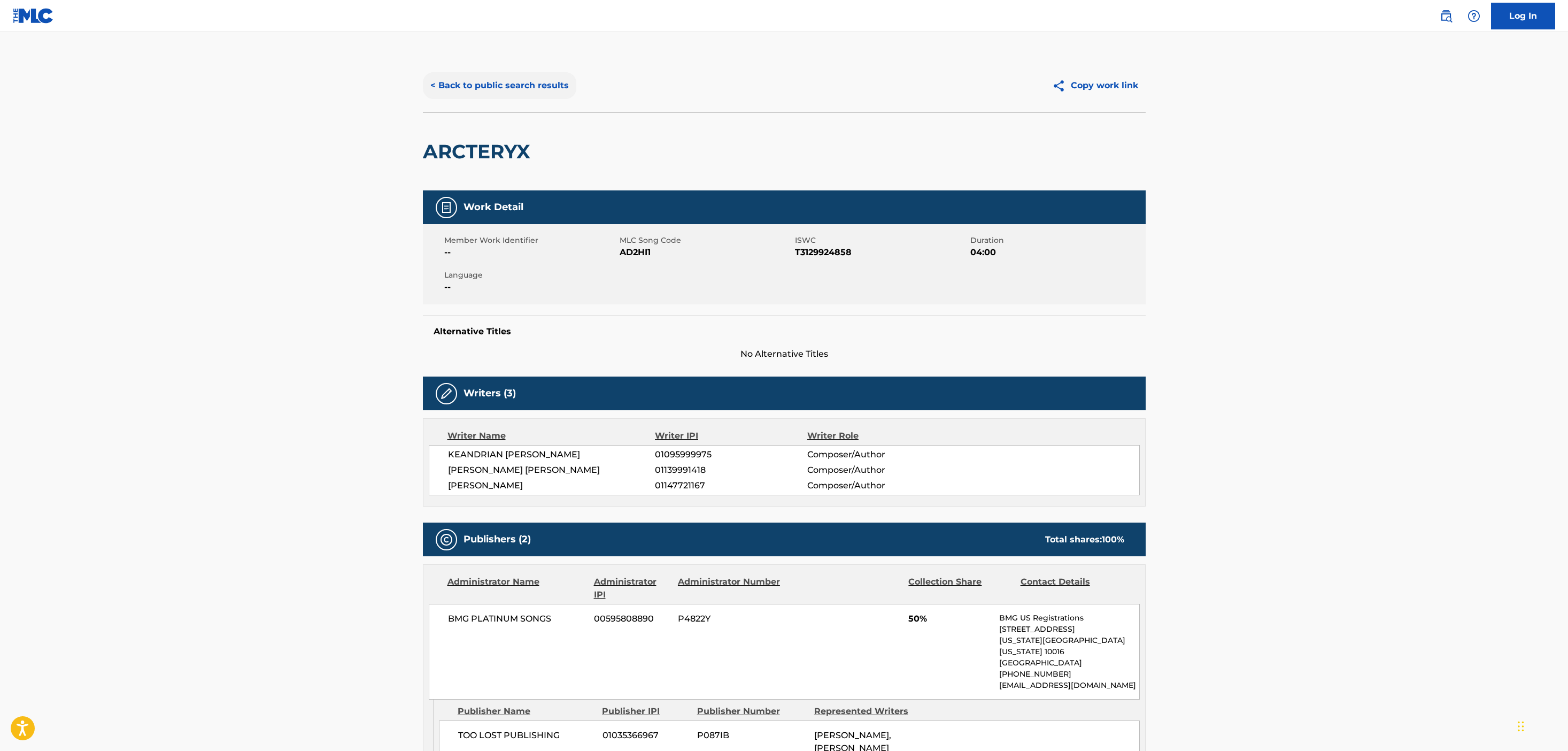
click at [515, 94] on button "< Back to public search results" at bounding box center [499, 85] width 154 height 27
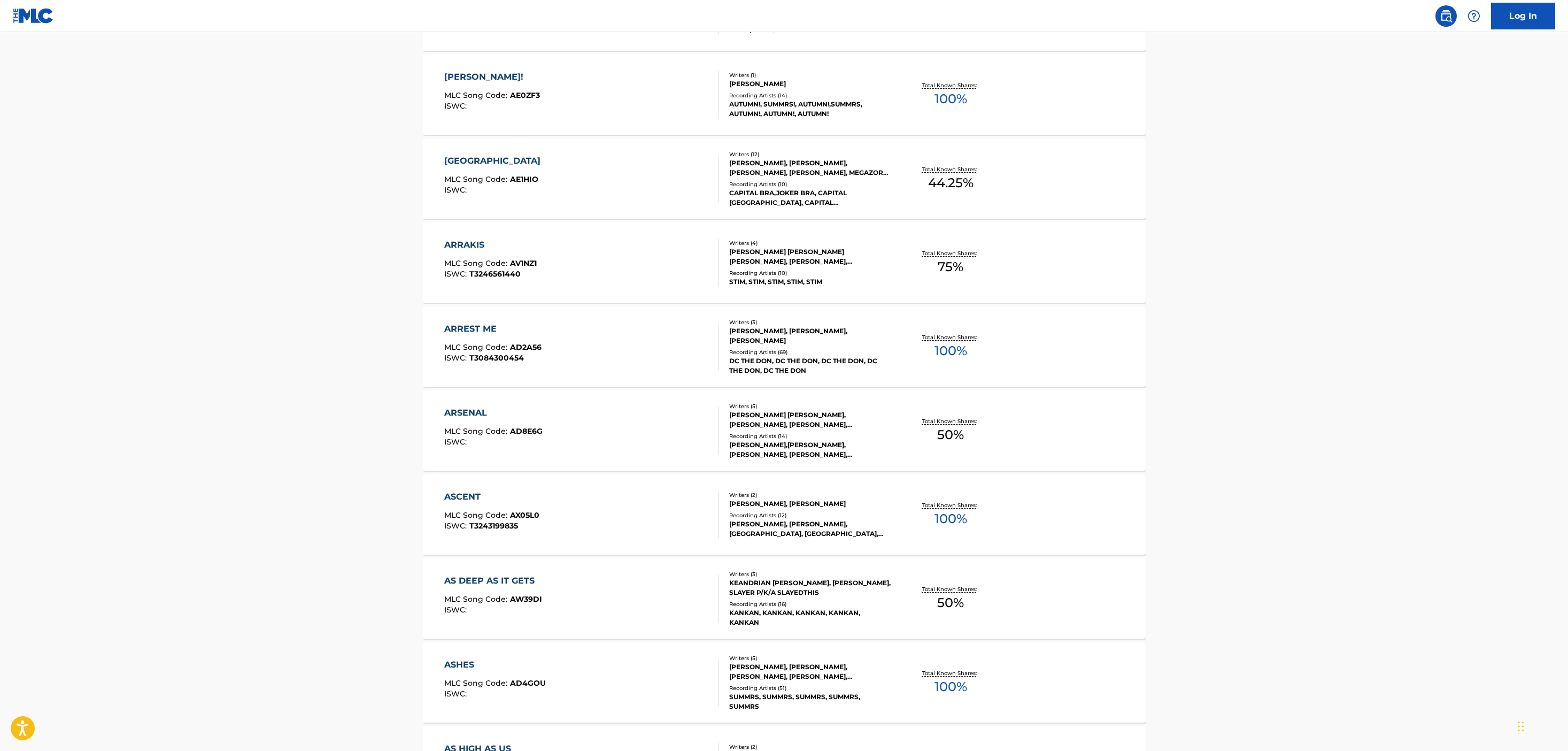
scroll to position [8156, 0]
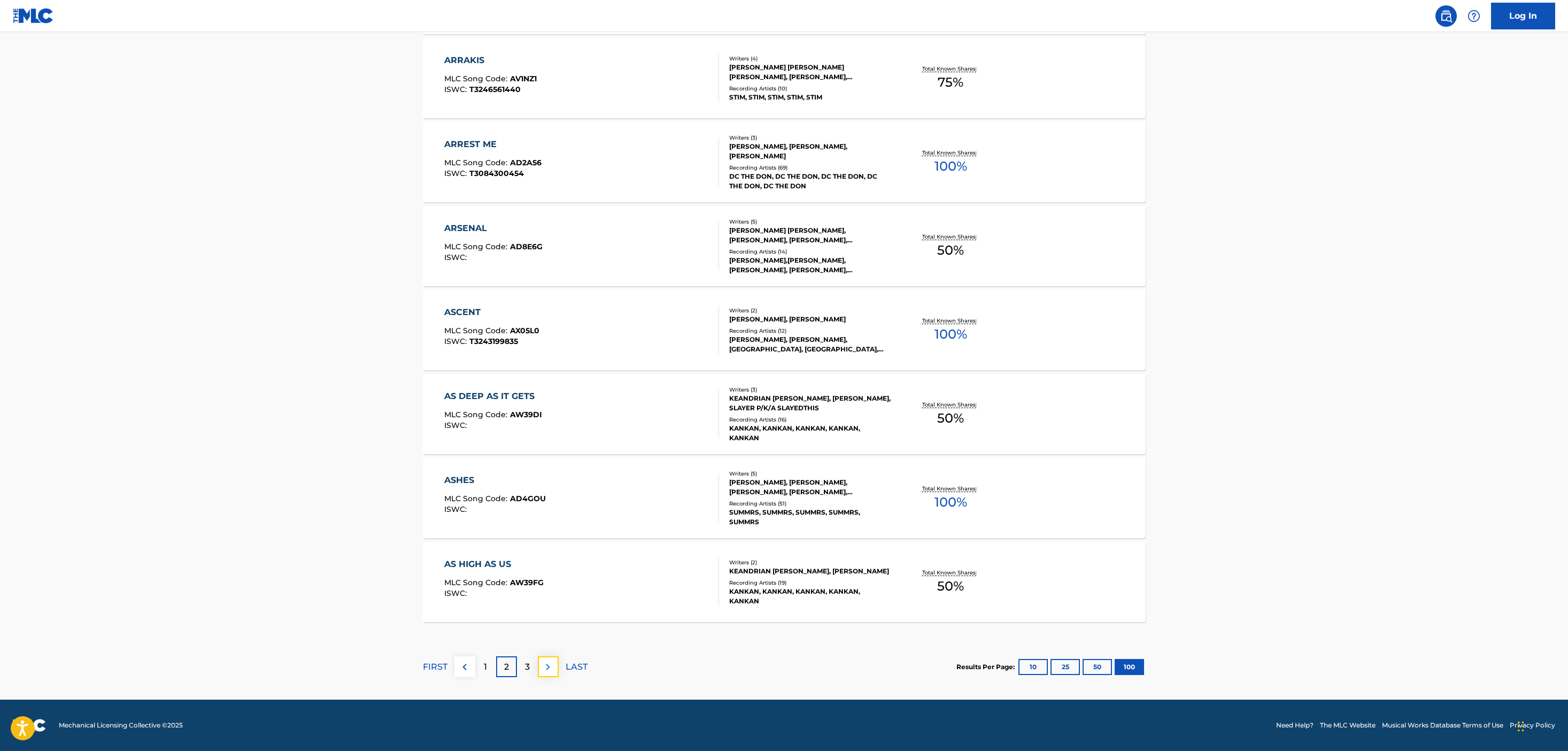
click at [542, 672] on img at bounding box center [548, 666] width 13 height 13
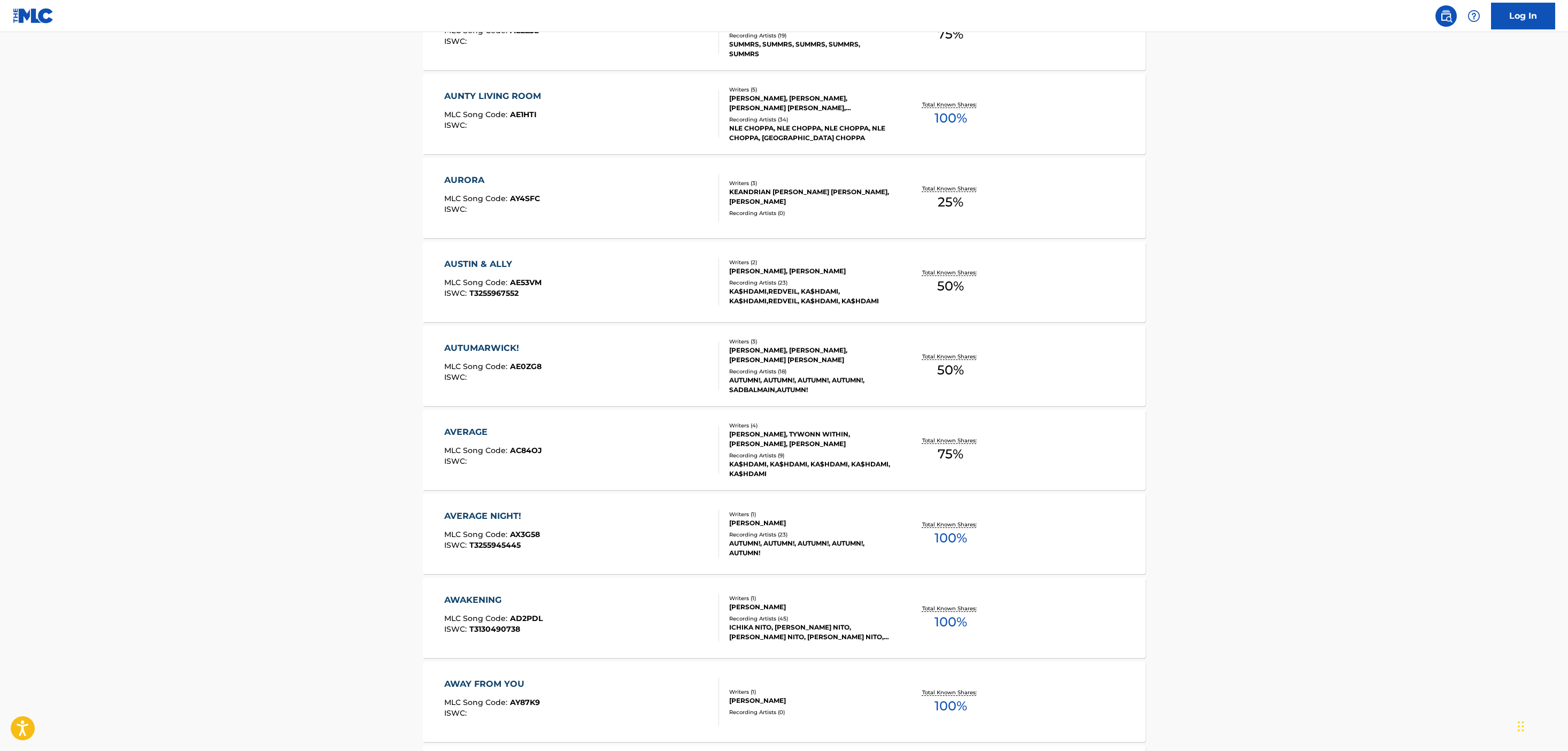
scroll to position [909, 0]
